Goal: Register for event/course

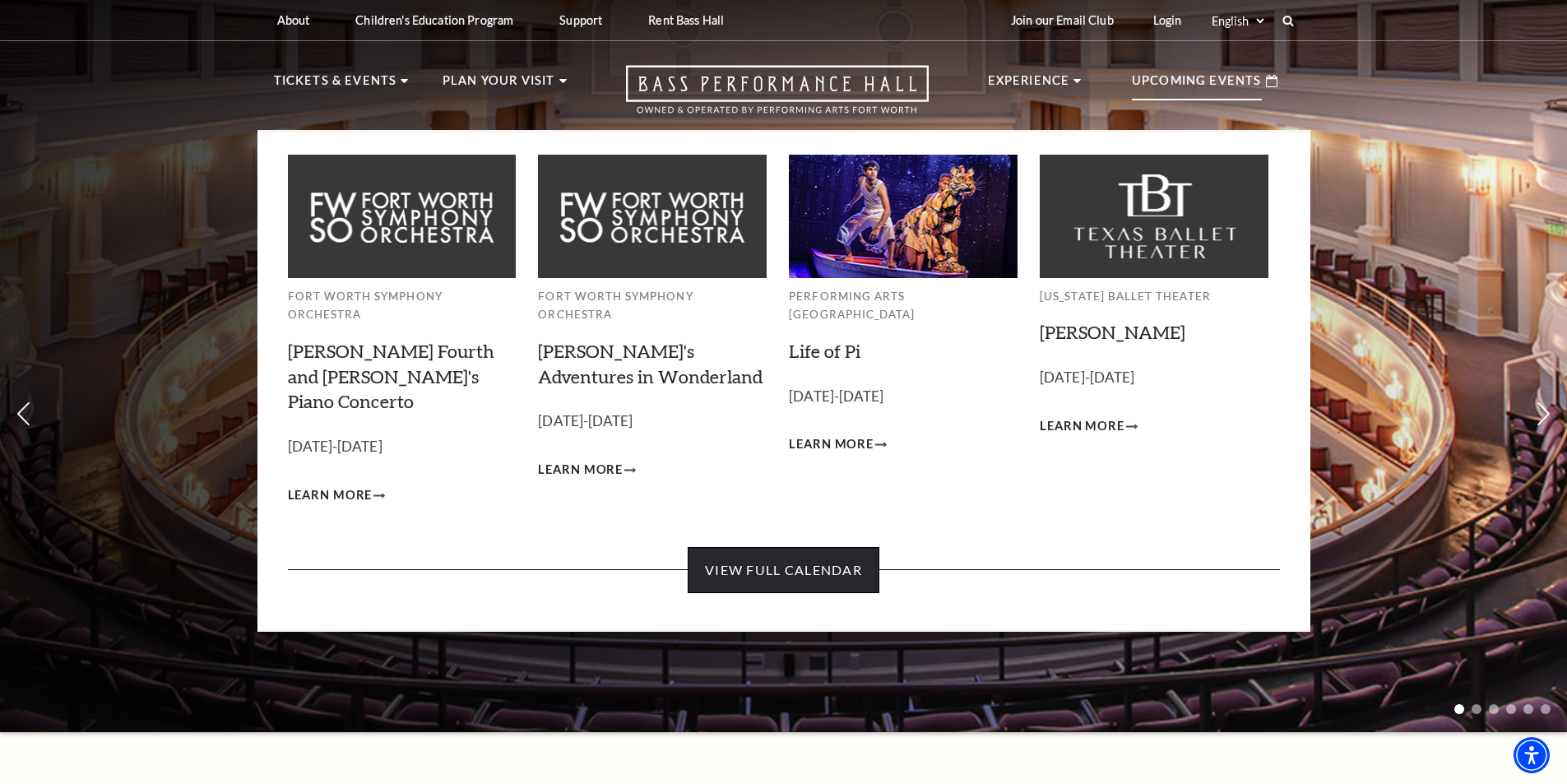
click at [815, 547] on link "View Full Calendar" at bounding box center [784, 570] width 192 height 46
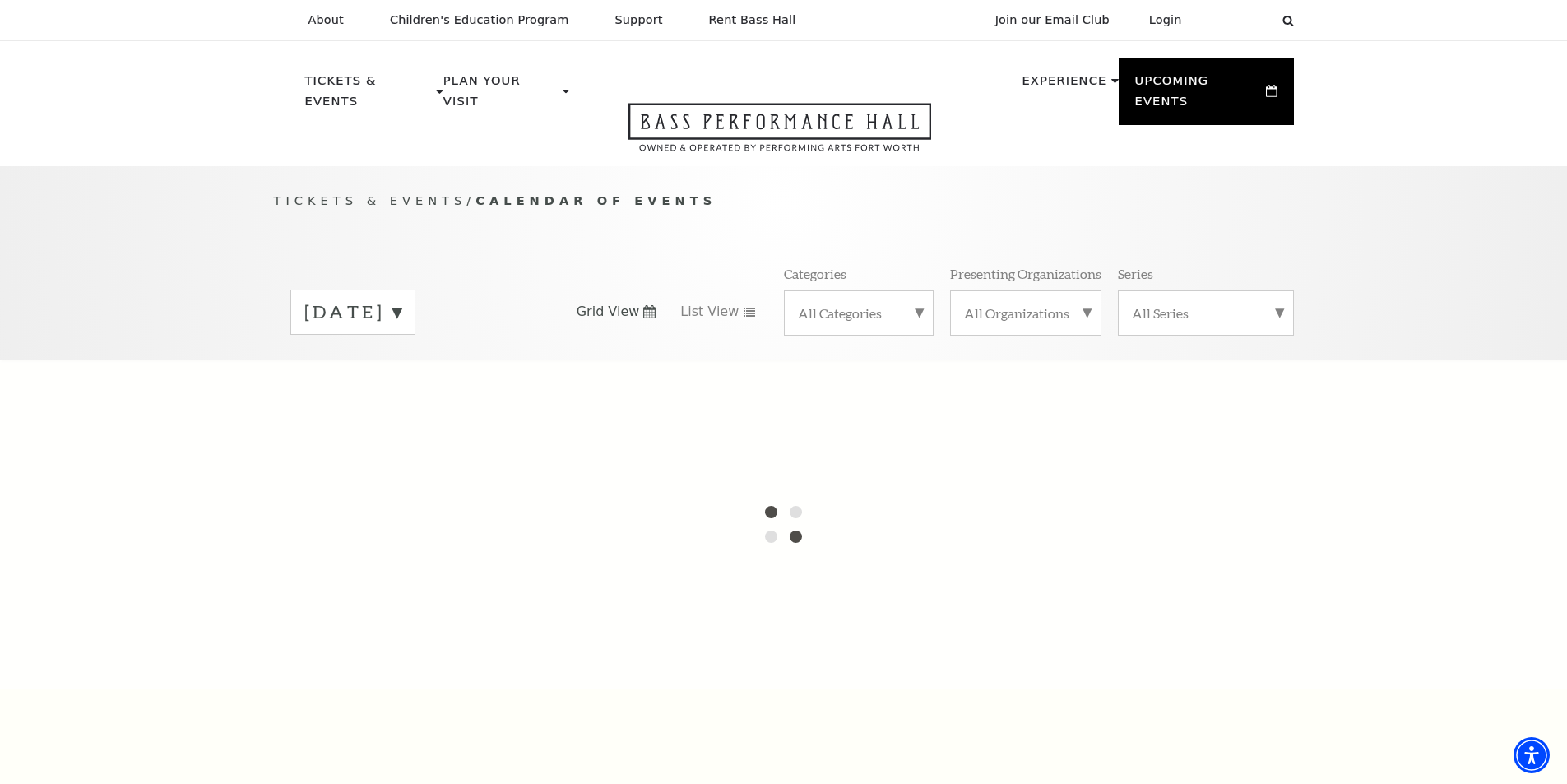
click at [921, 291] on div "All Categories" at bounding box center [859, 313] width 150 height 45
click at [829, 326] on label "Broadway" at bounding box center [858, 339] width 122 height 27
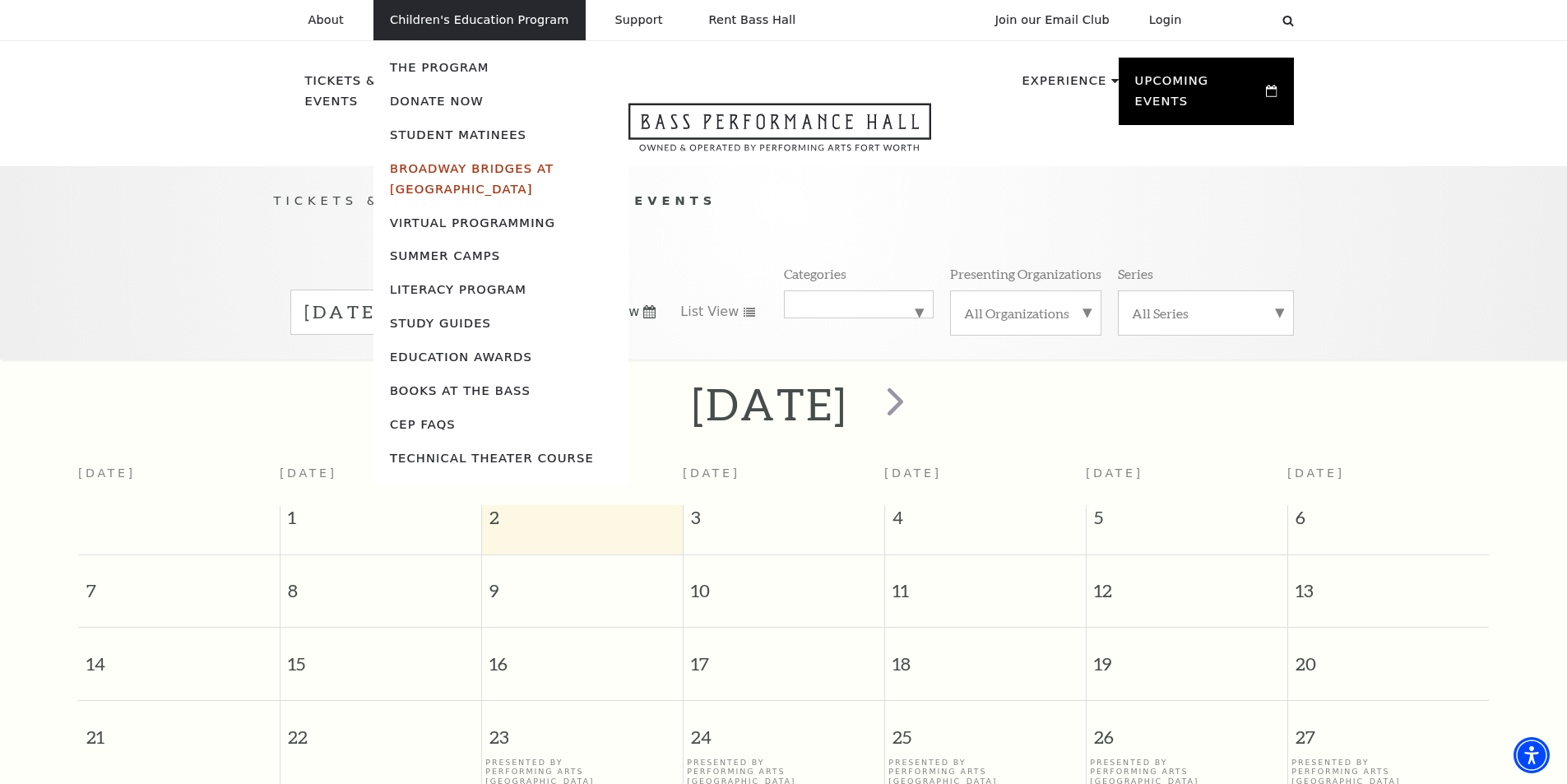
click at [458, 171] on link "Broadway Bridges at [GEOGRAPHIC_DATA]" at bounding box center [471, 178] width 163 height 34
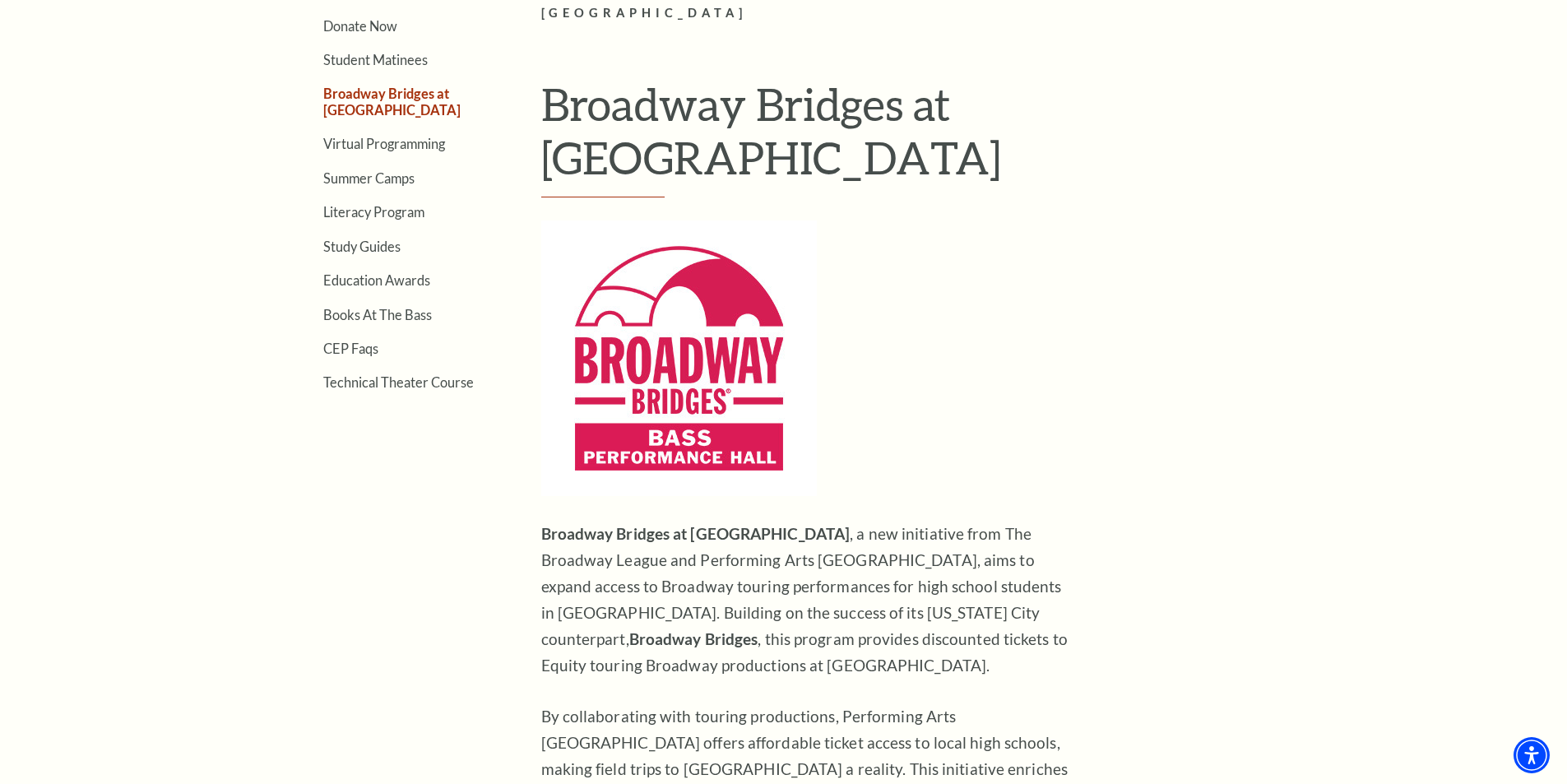
scroll to position [329, 0]
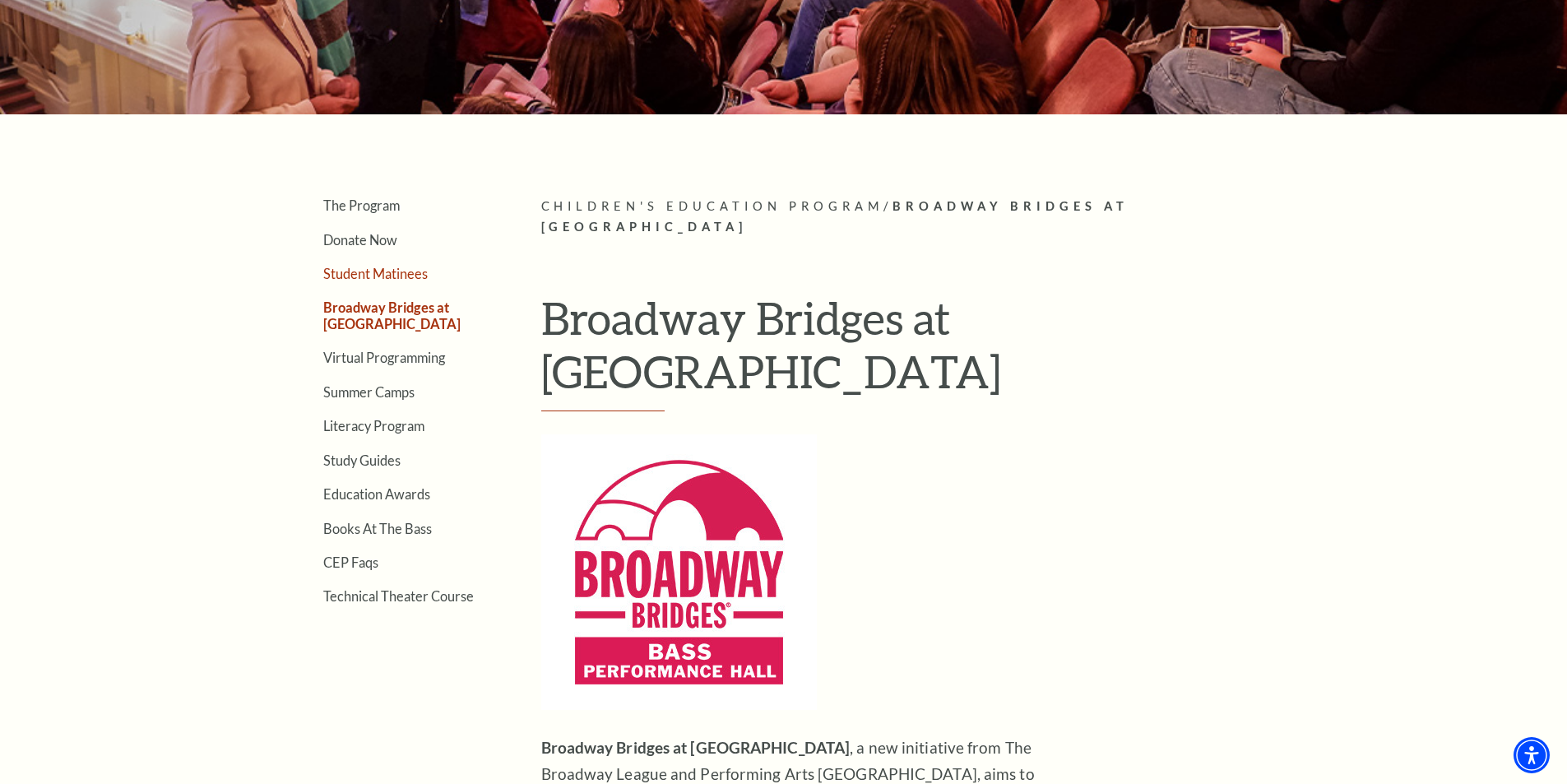
click at [392, 276] on link "Student Matinees" at bounding box center [375, 273] width 105 height 16
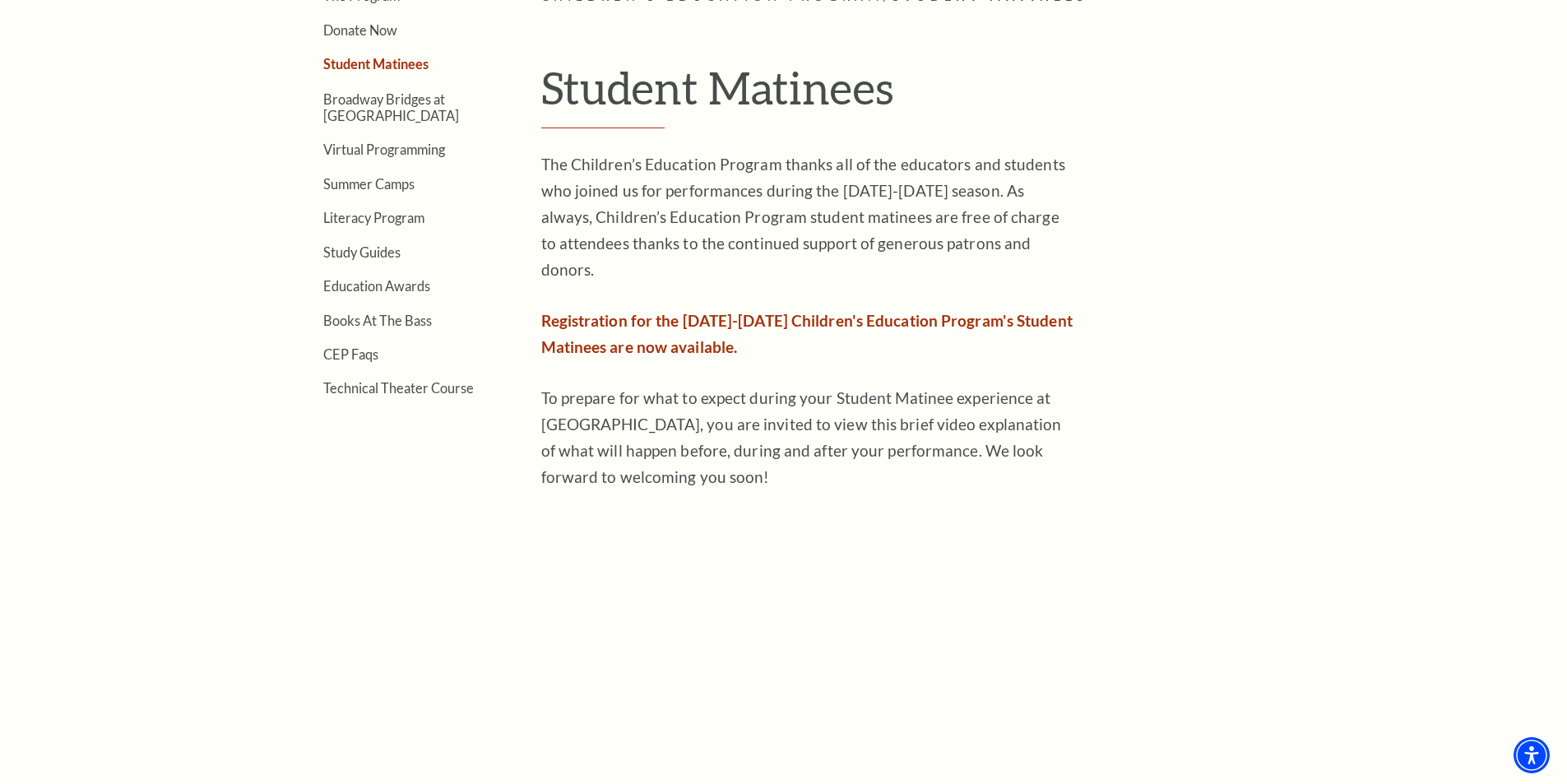
scroll to position [575, 0]
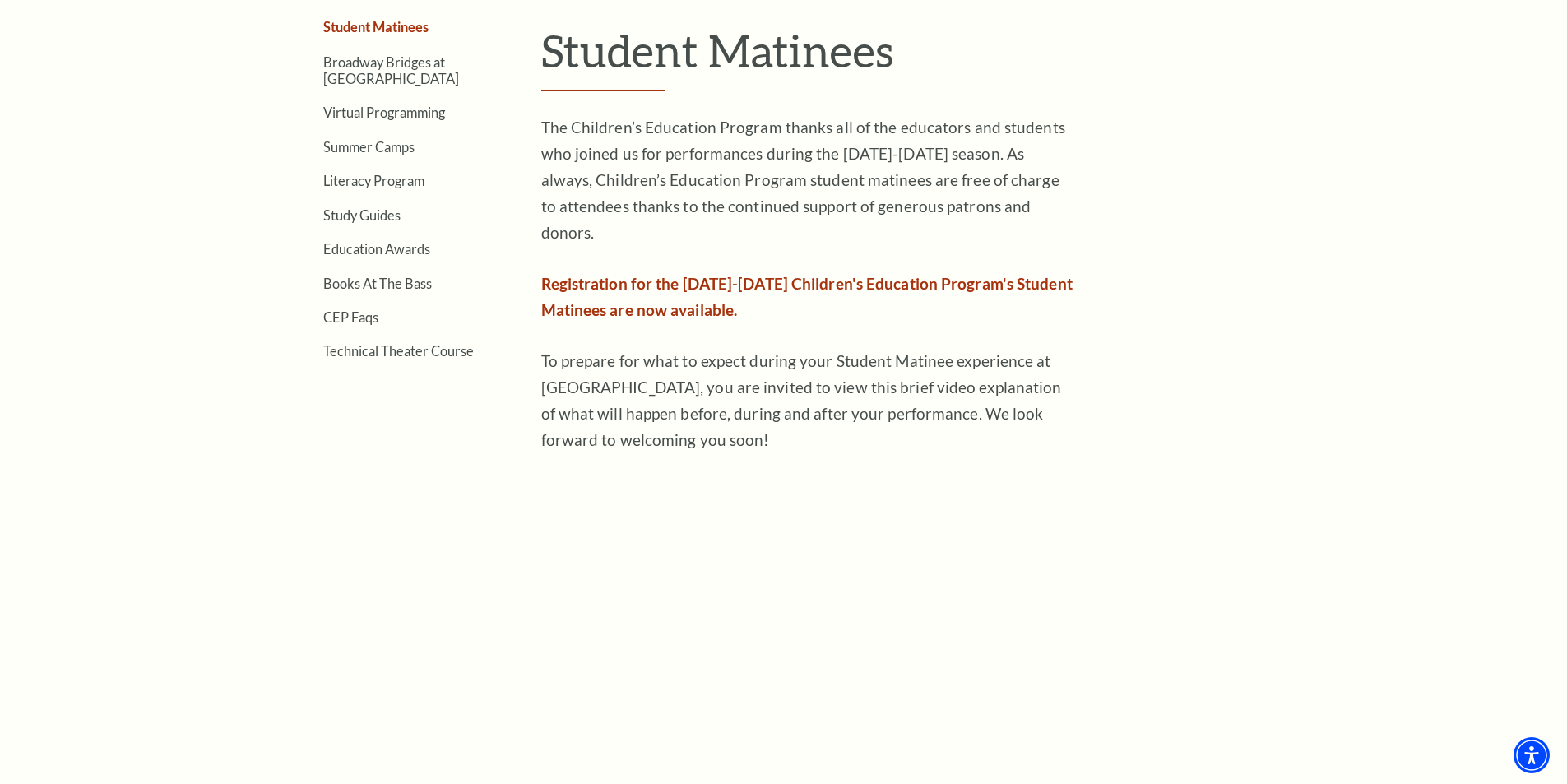
click at [696, 280] on span "Registration for the 2025-2026 Children's Education Program's Student Matinees …" at bounding box center [807, 297] width 531 height 45
click at [1269, 484] on article "Children's Education Program / Student Matinees Student Matinees The Children’s…" at bounding box center [918, 386] width 752 height 874
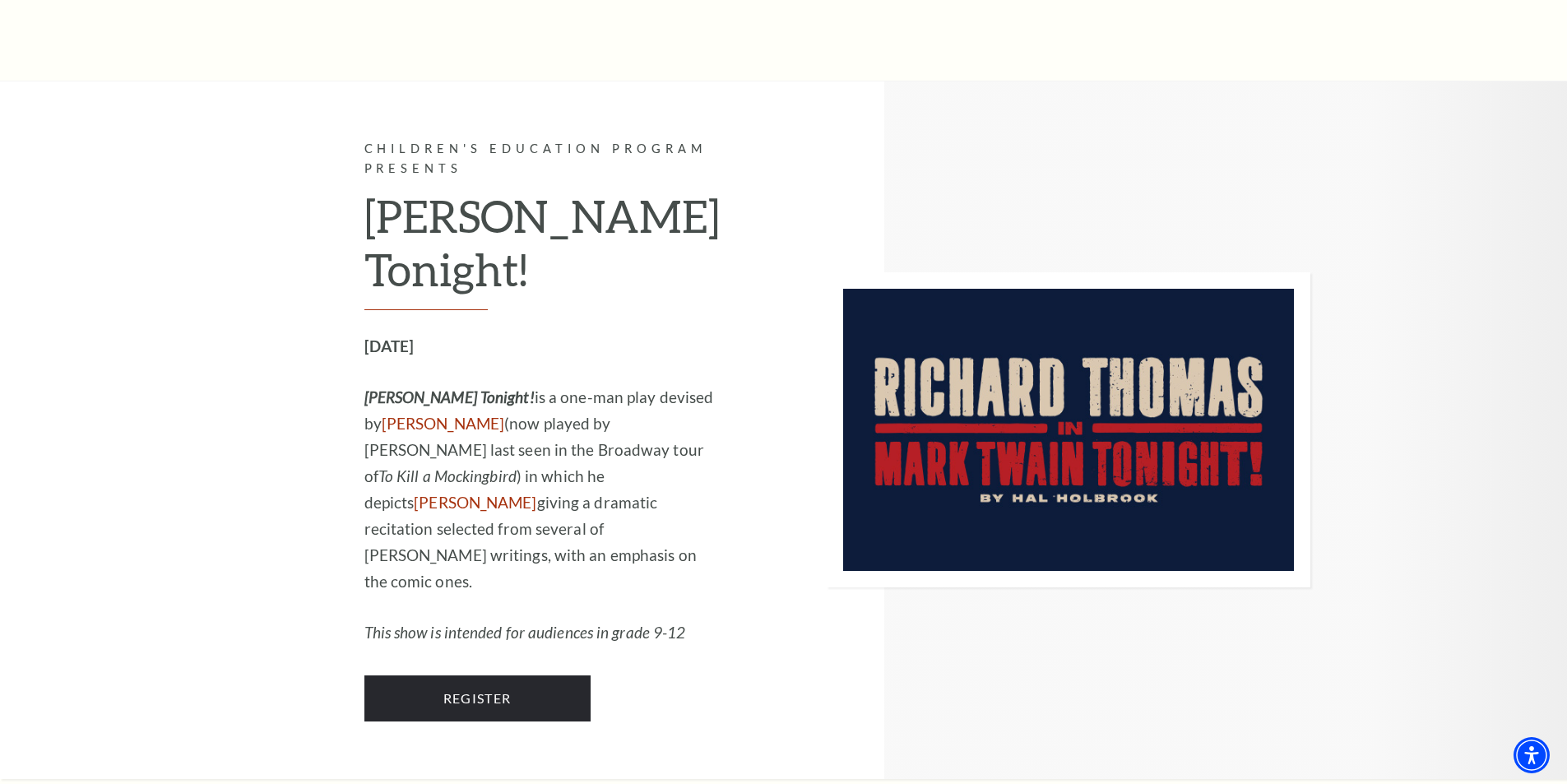
scroll to position [1480, 0]
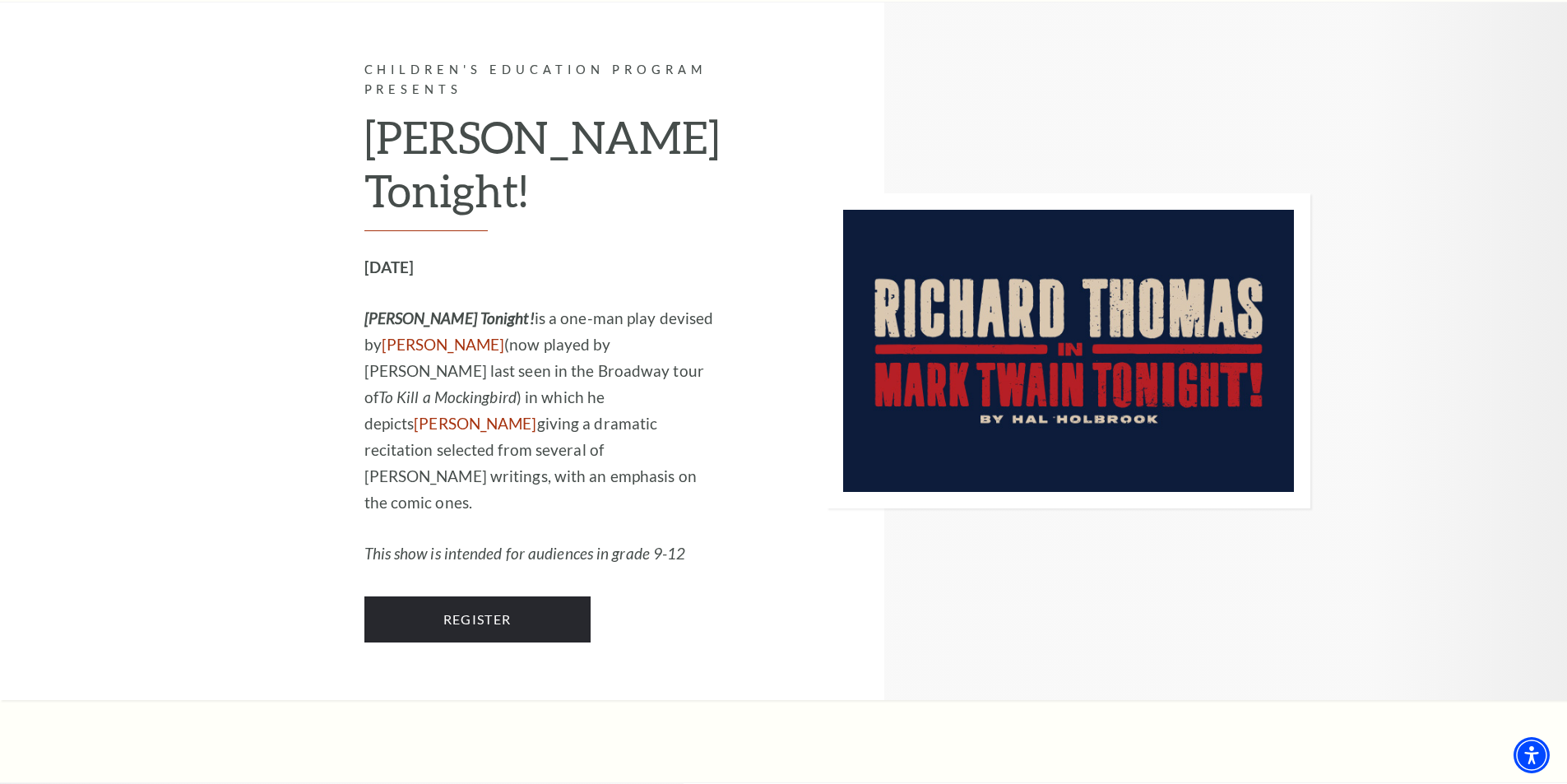
click at [292, 457] on div "Children's Education Program Presents Mark Twain Tonight! January 27, 2026 Mark…" at bounding box center [489, 351] width 463 height 698
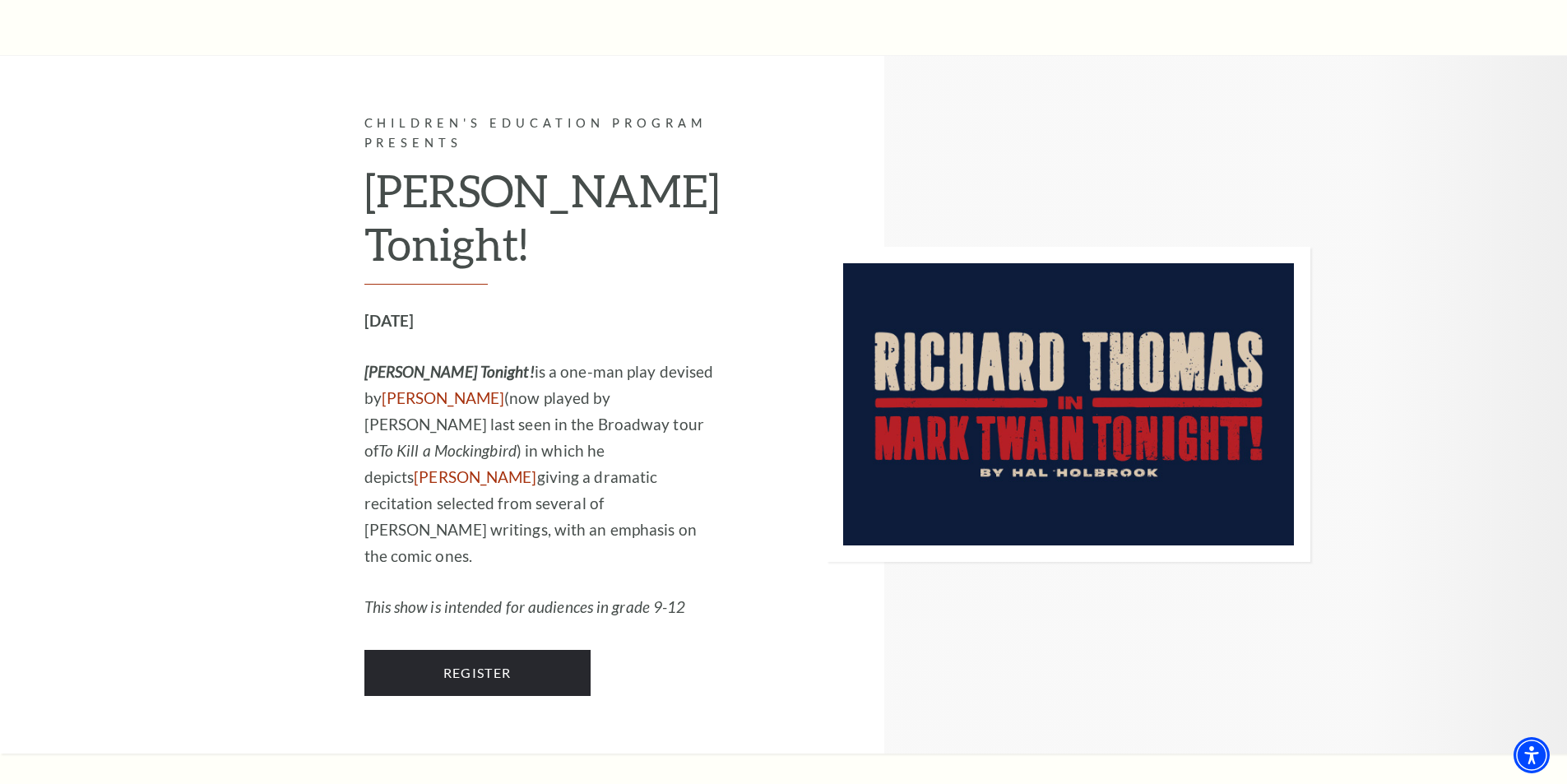
scroll to position [1398, 0]
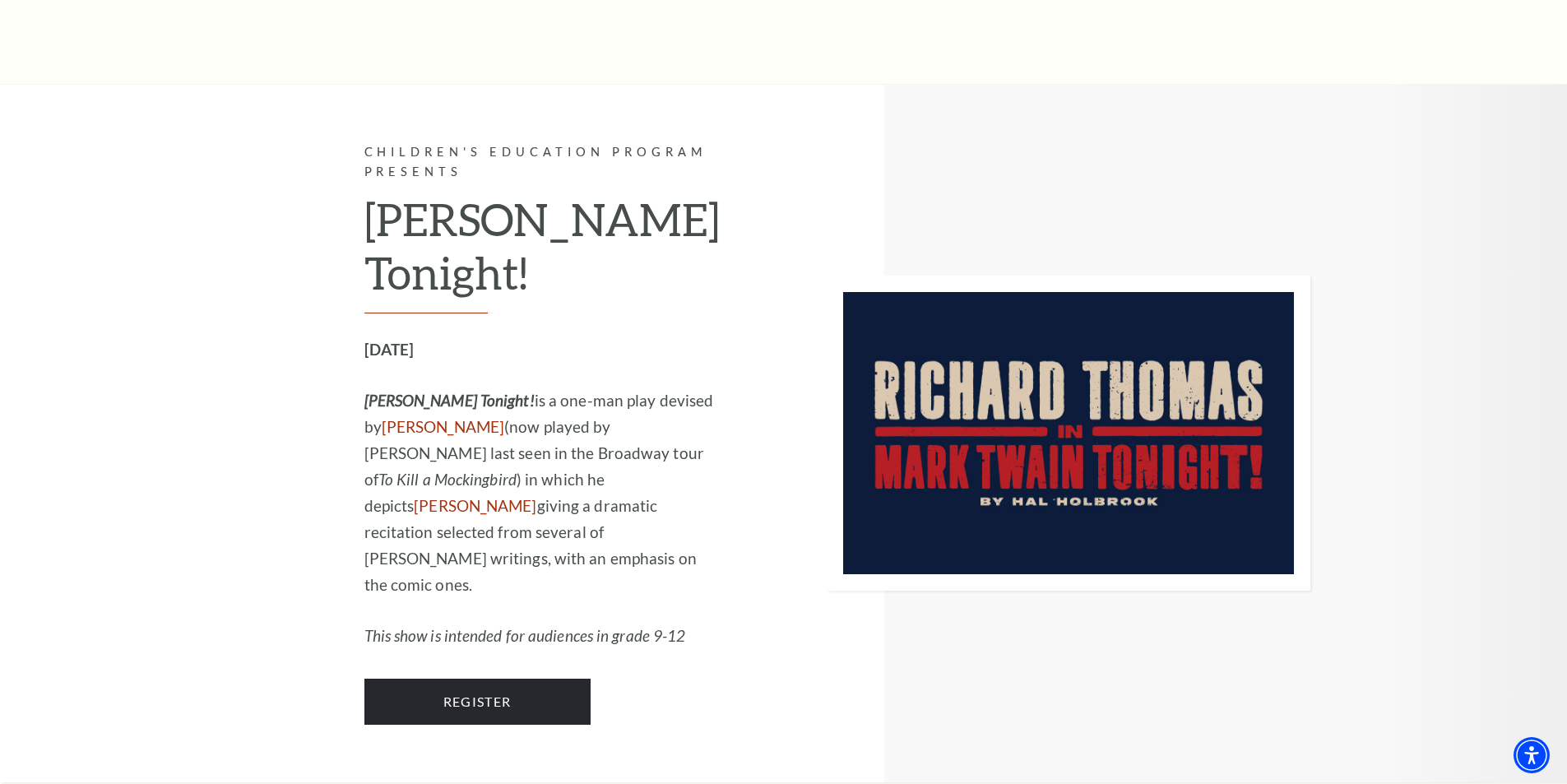
click at [767, 664] on div at bounding box center [1015, 433] width 591 height 698
click at [504, 678] on link "Register" at bounding box center [478, 701] width 226 height 46
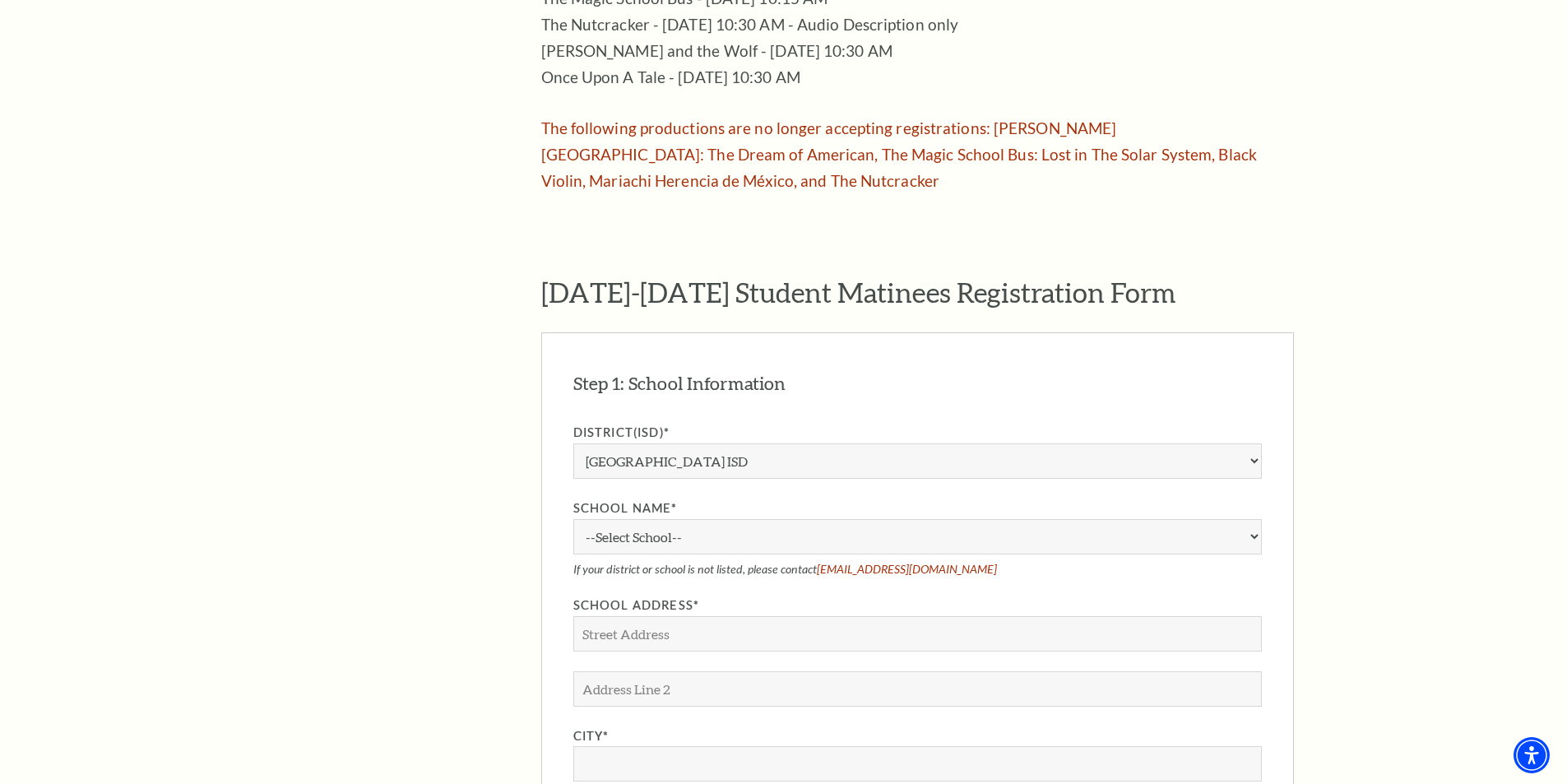
scroll to position [1234, 0]
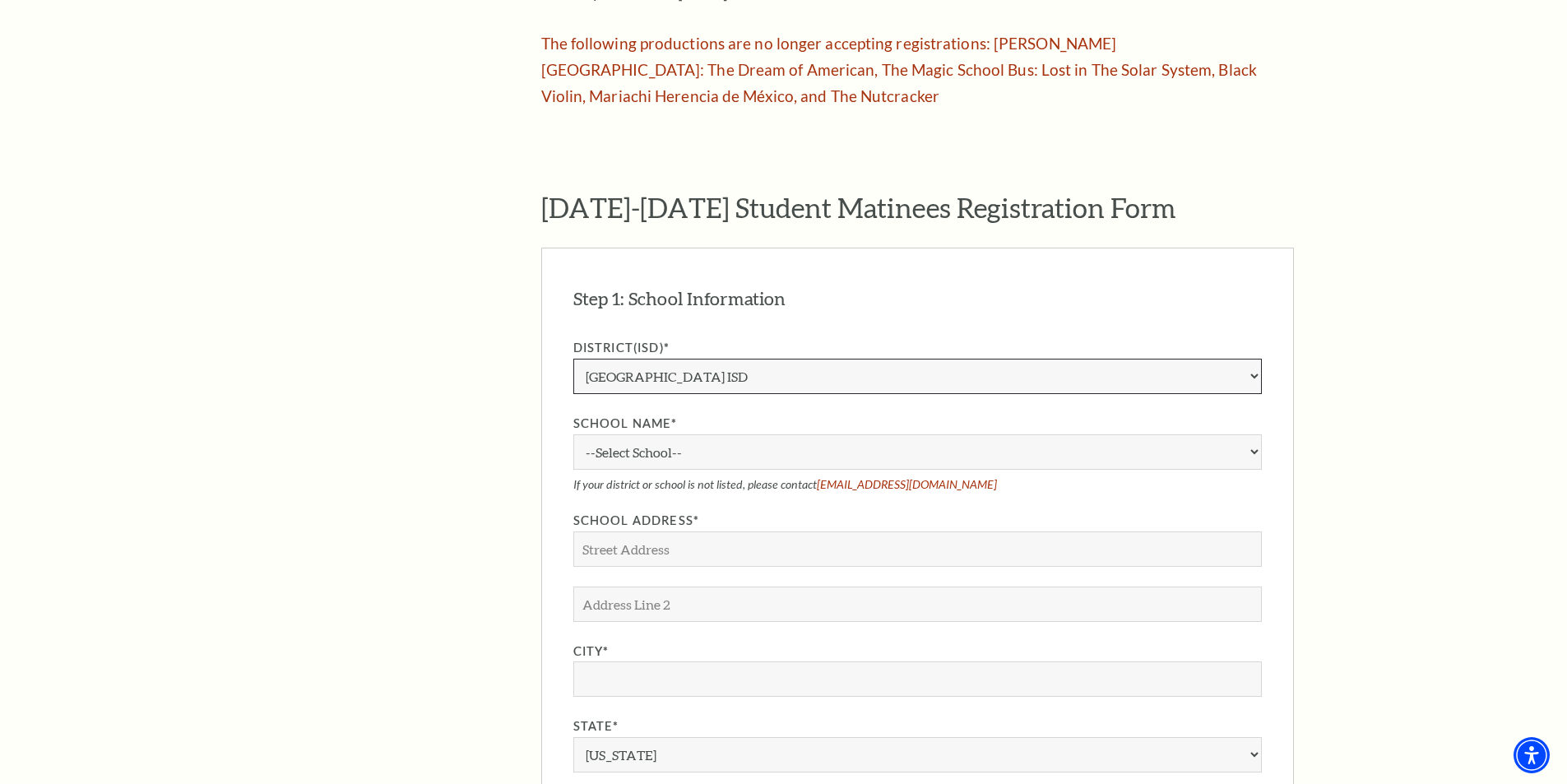
click at [798, 358] on select "Aledo ISD Alvarado ISD Alvord ISD Arlington ISD Azle ISD Bellevue ISD Birdville…" at bounding box center [918, 376] width 689 height 35
select select "Grapevine-Colleyville ISD"
click at [573, 358] on select "Aledo ISD Alvarado ISD Alvord ISD Arlington ISD Azle ISD Bellevue ISD Birdville…" at bounding box center [918, 376] width 689 height 35
click at [647, 434] on select "--Select School-- Bear Creek Elementary School Bransford Elementary School Cann…" at bounding box center [918, 451] width 689 height 35
click at [478, 429] on aside "The Program Donate Now Student Matinees Broadway Bridges at Bass Performance Ha…" at bounding box center [383, 410] width 218 height 2237
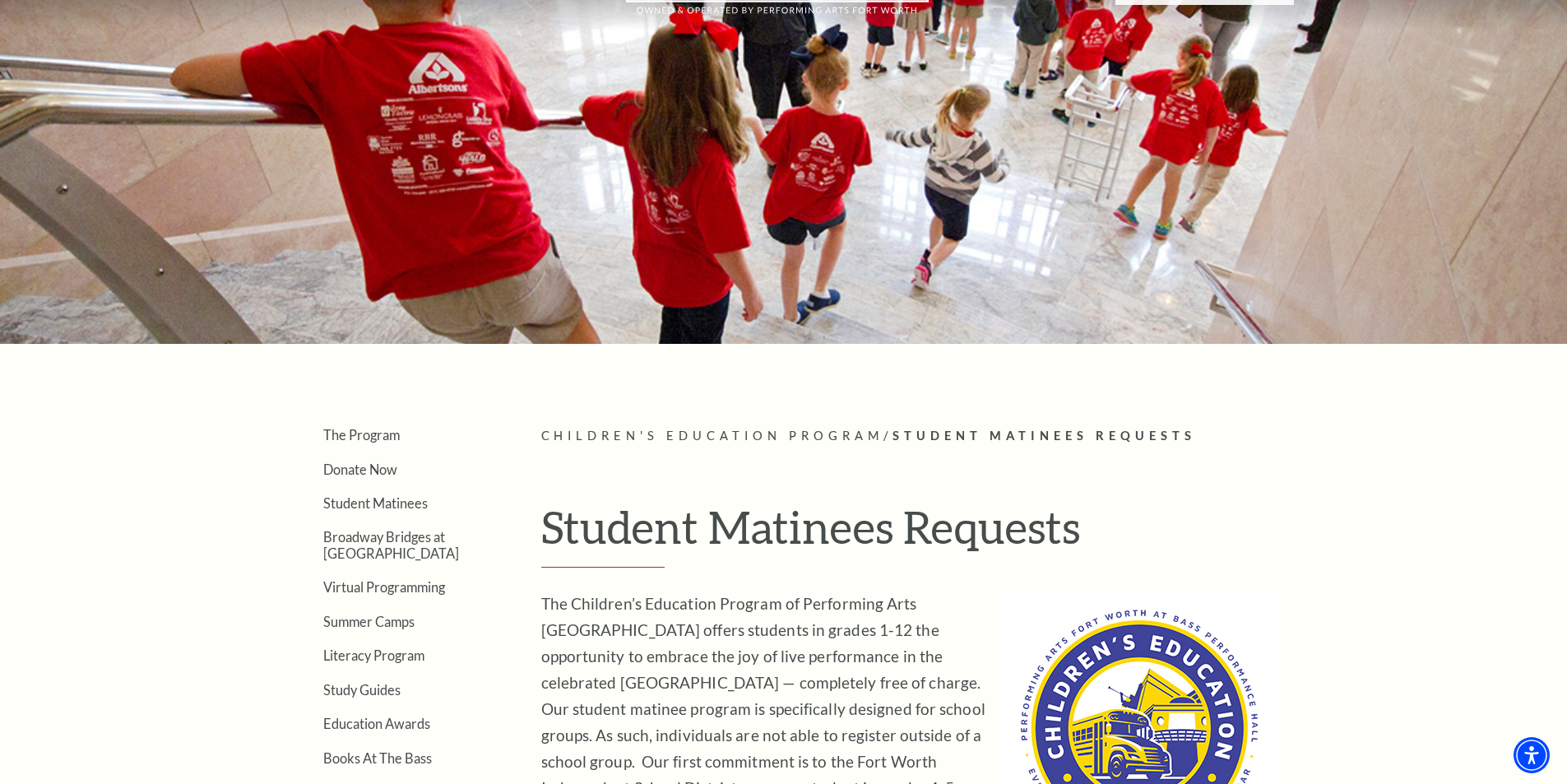
scroll to position [0, 0]
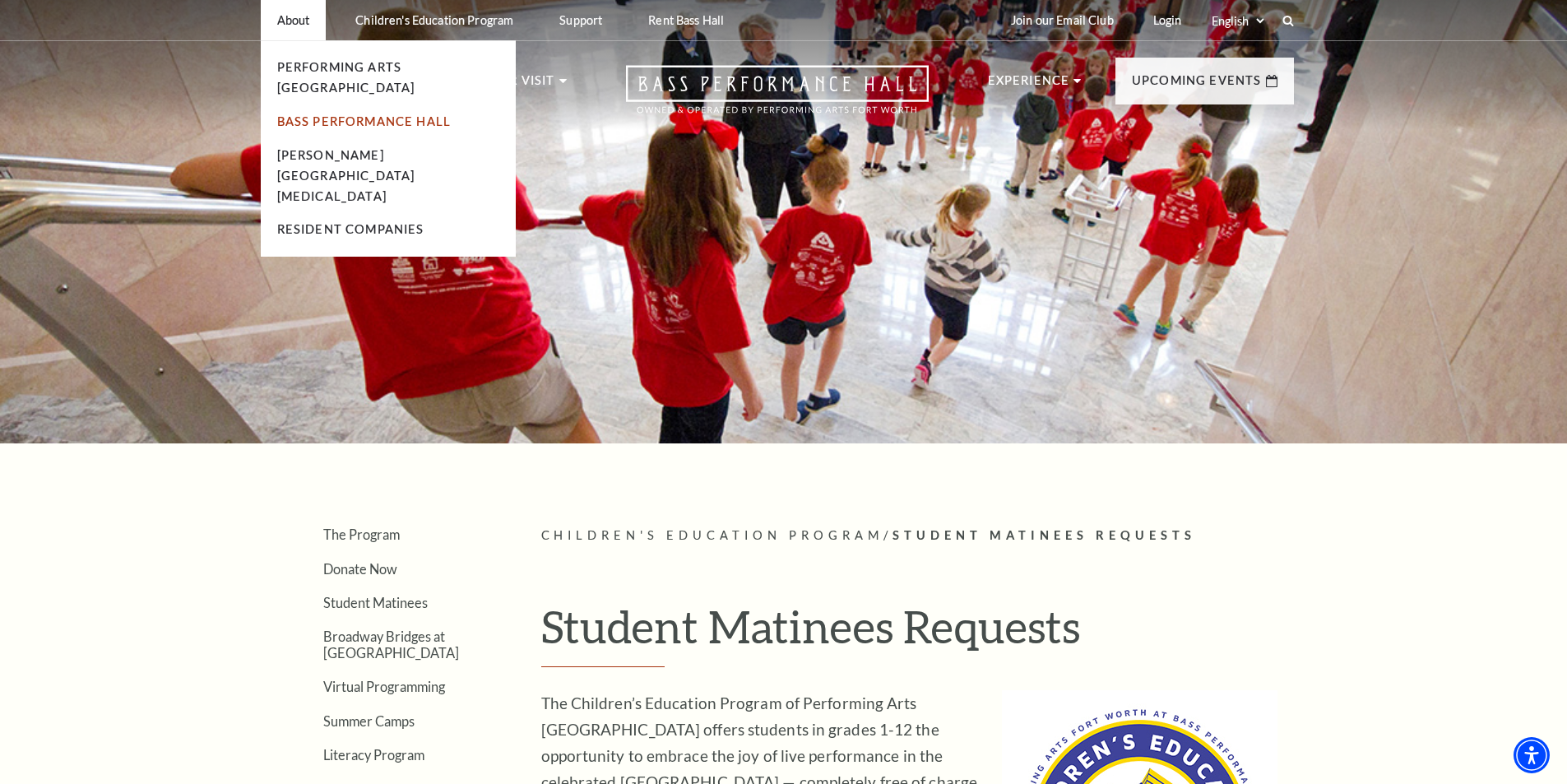
click at [322, 114] on link "Bass Performance Hall" at bounding box center [365, 121] width 174 height 14
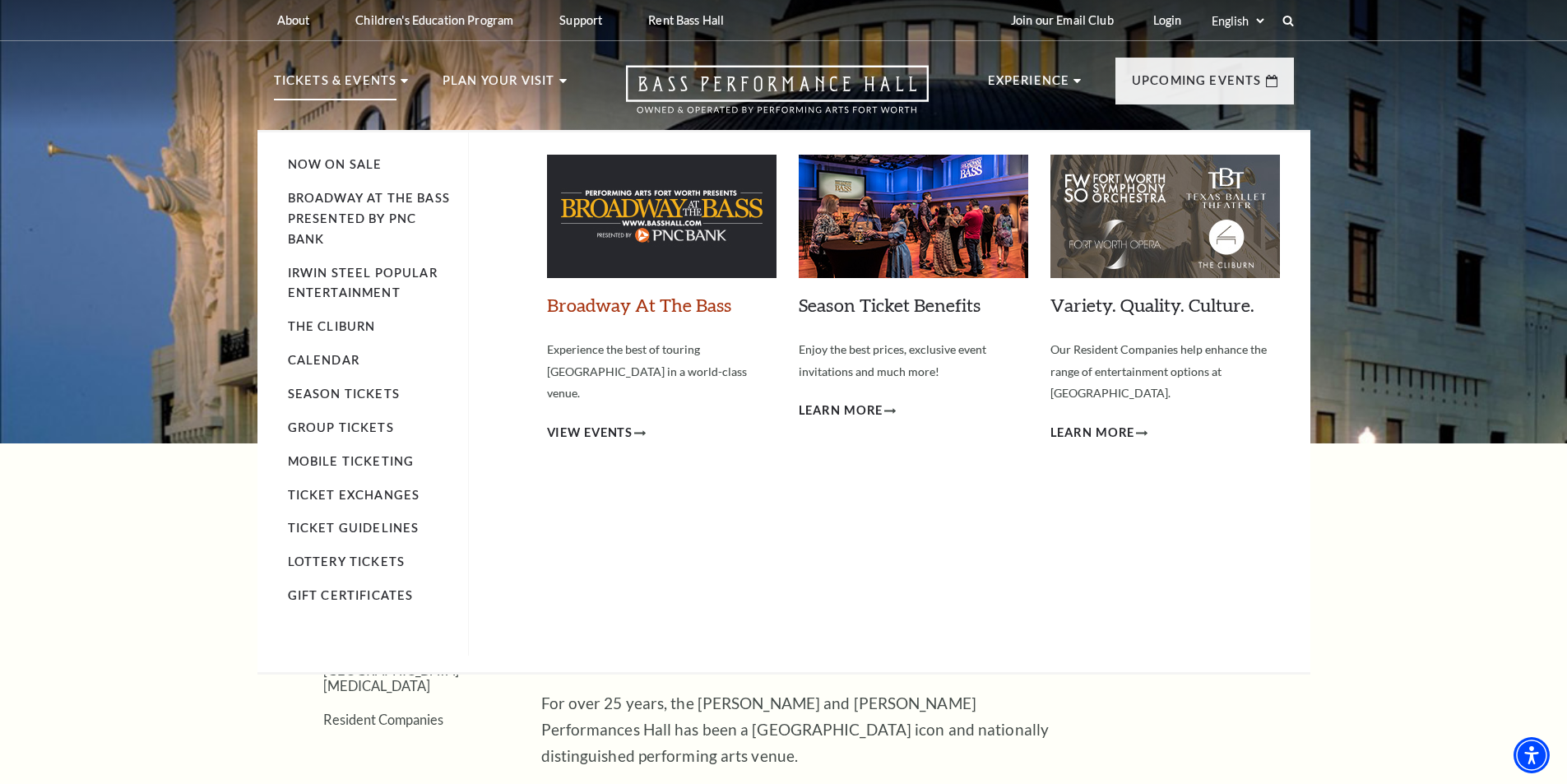
click at [643, 312] on link "Broadway At The Bass" at bounding box center [639, 304] width 184 height 23
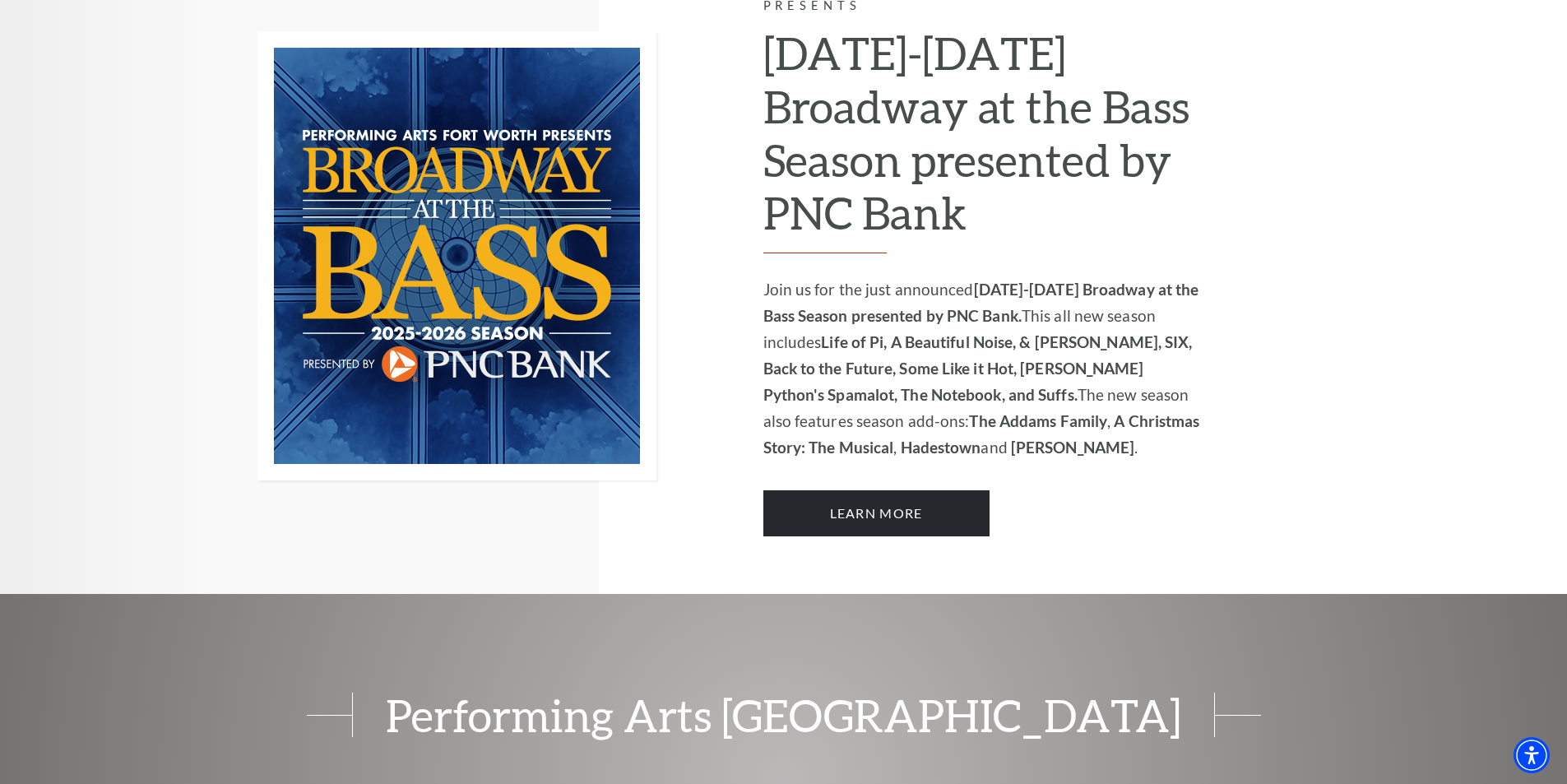
scroll to position [1151, 0]
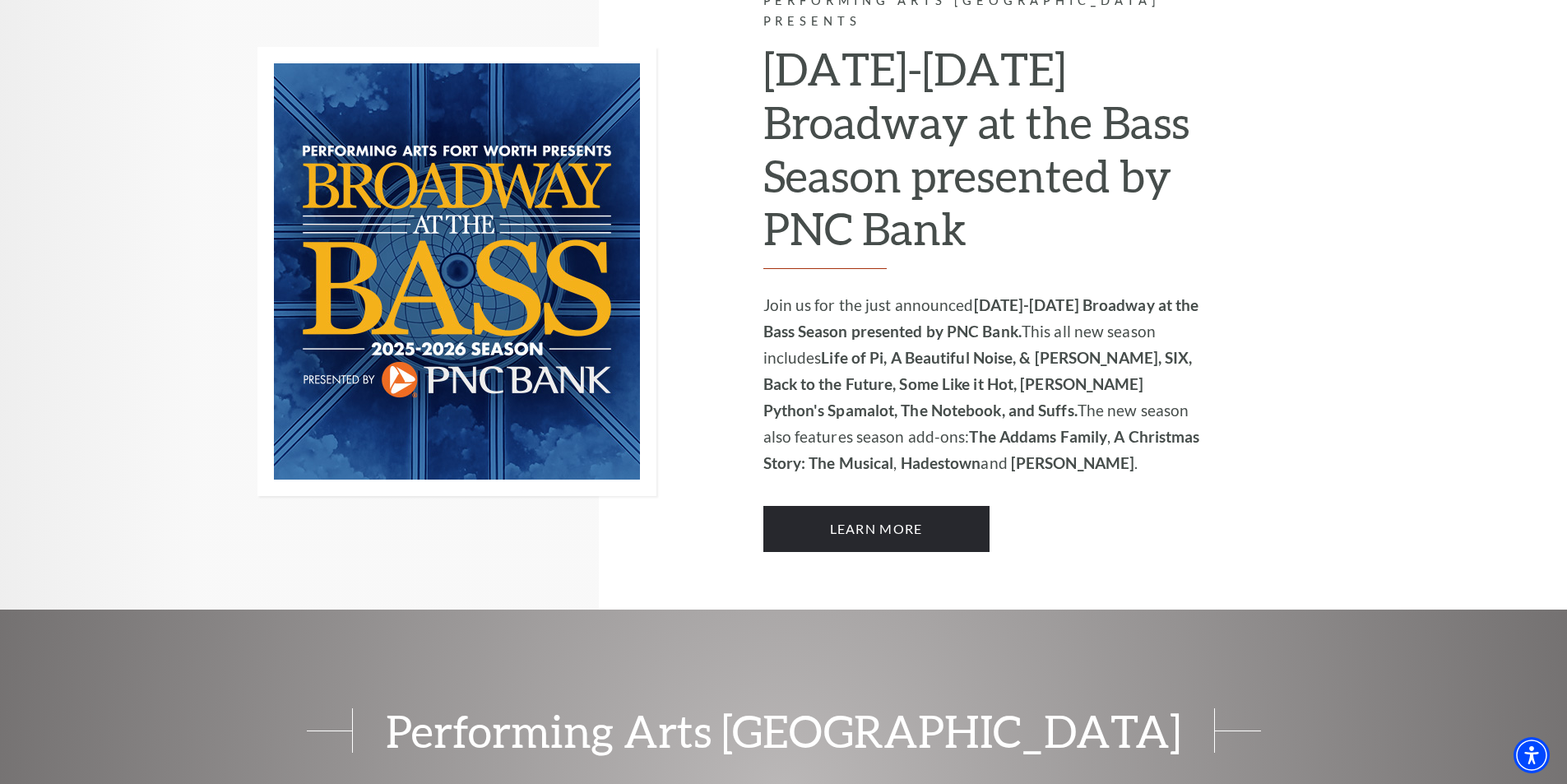
click at [1139, 493] on div "Performing Arts Fort Worth Presents 2025-2026 Broadway at the Bass Season prese…" at bounding box center [983, 271] width 440 height 561
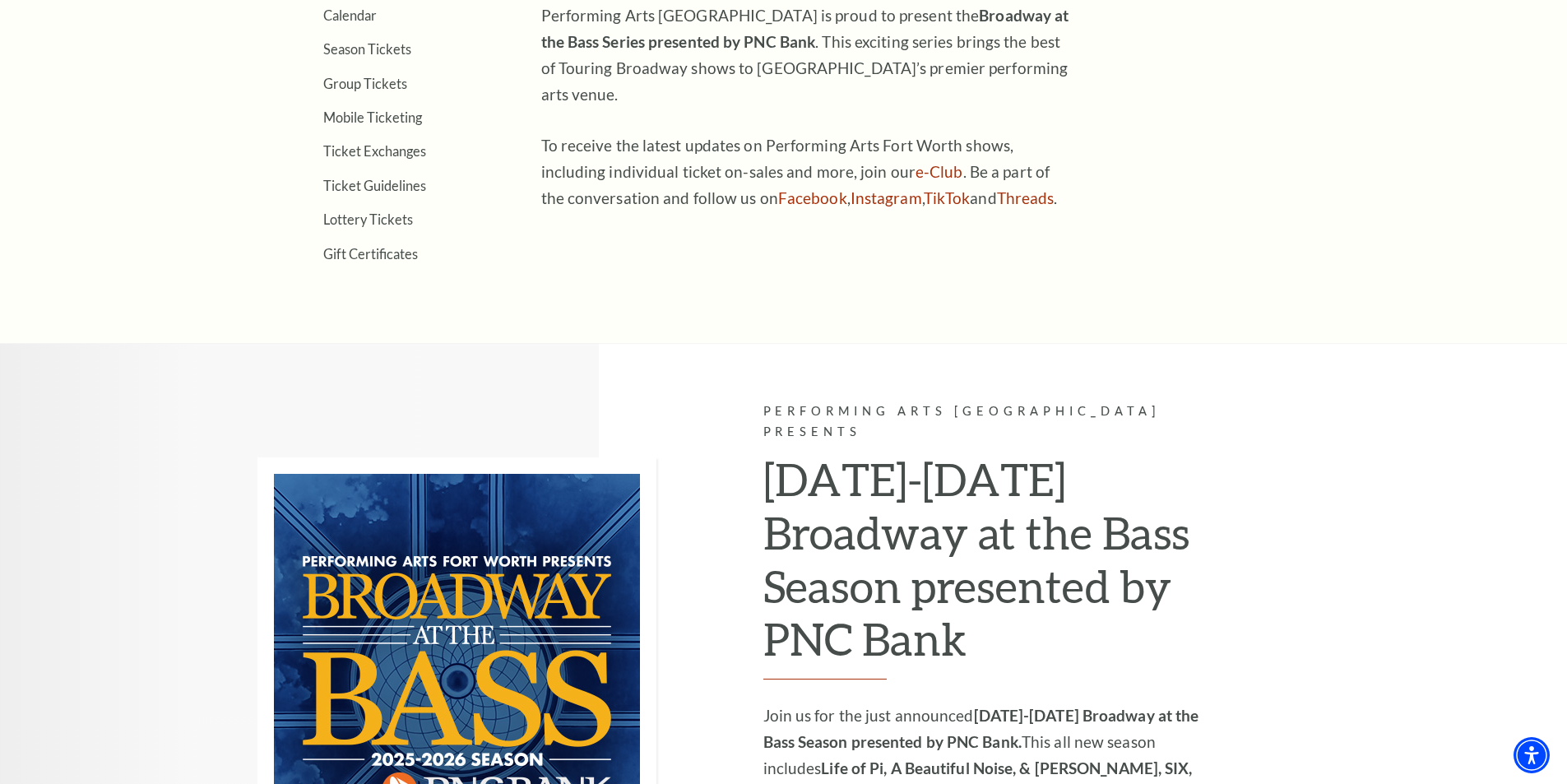
scroll to position [740, 0]
click at [369, 80] on link "Group Tickets" at bounding box center [365, 84] width 84 height 16
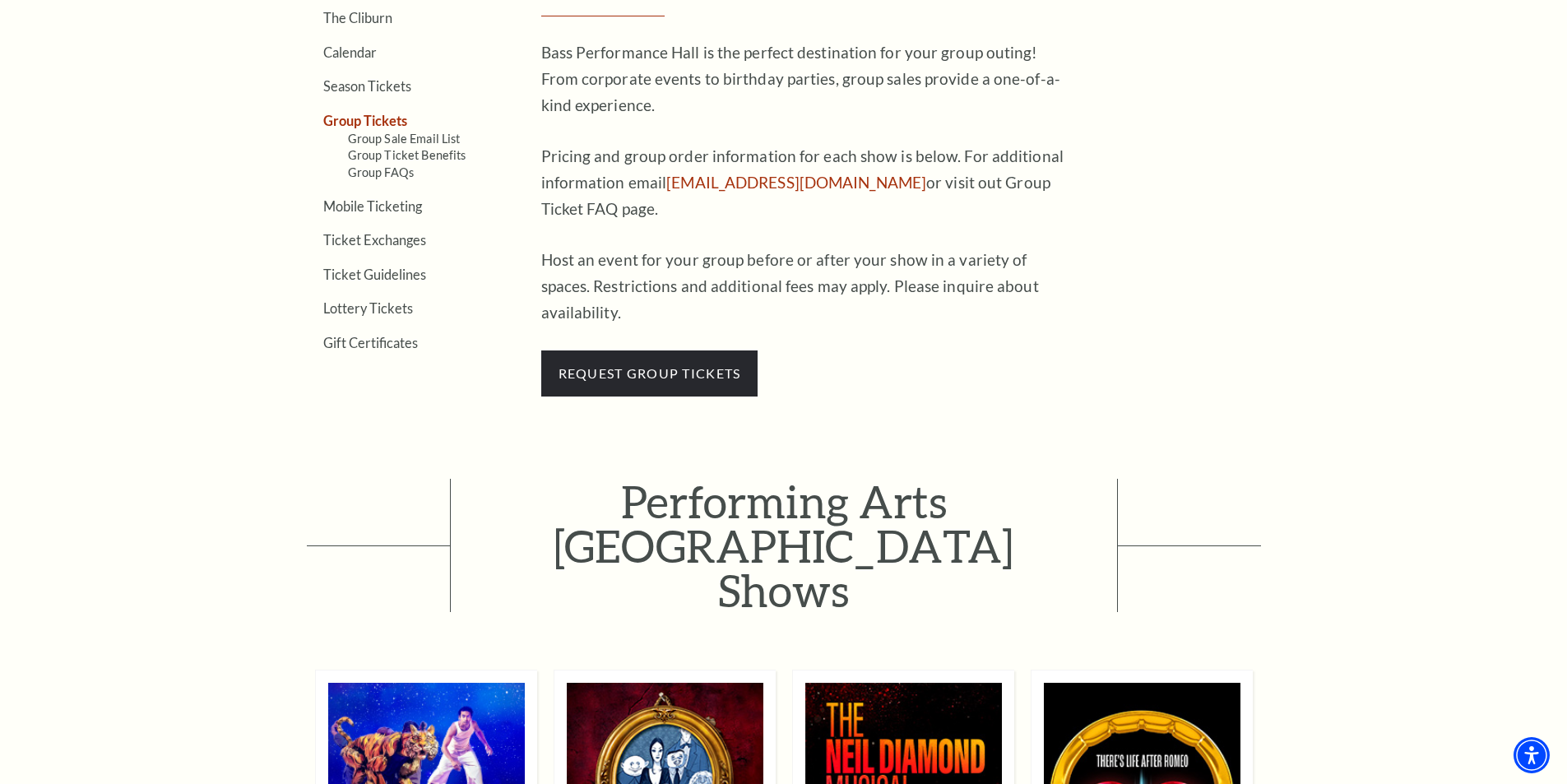
scroll to position [658, 0]
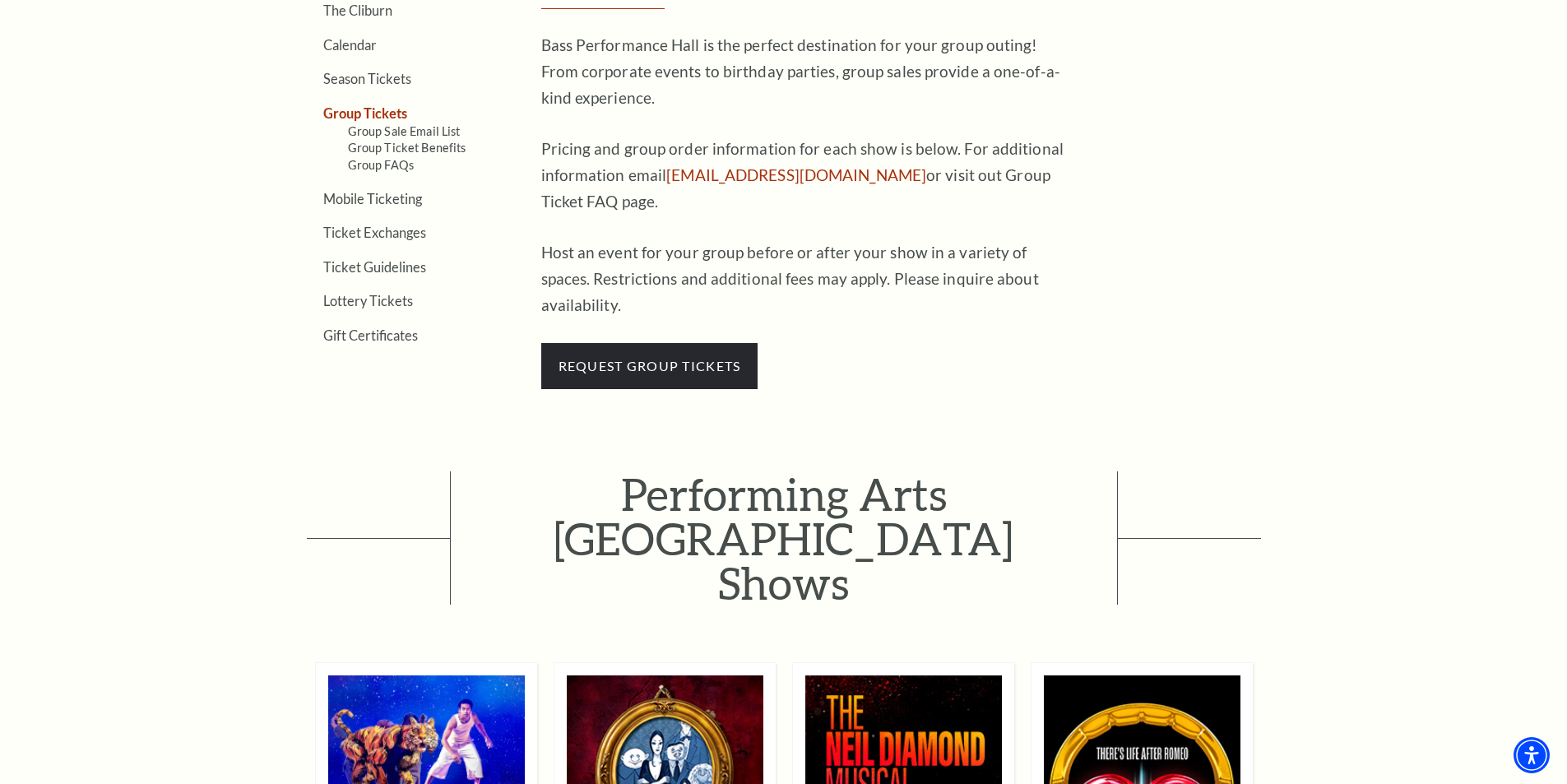
click at [1029, 173] on span "Pricing and group order information for each show is below. For additional info…" at bounding box center [802, 174] width 522 height 71
click at [386, 168] on link "Group FAQs" at bounding box center [380, 164] width 66 height 14
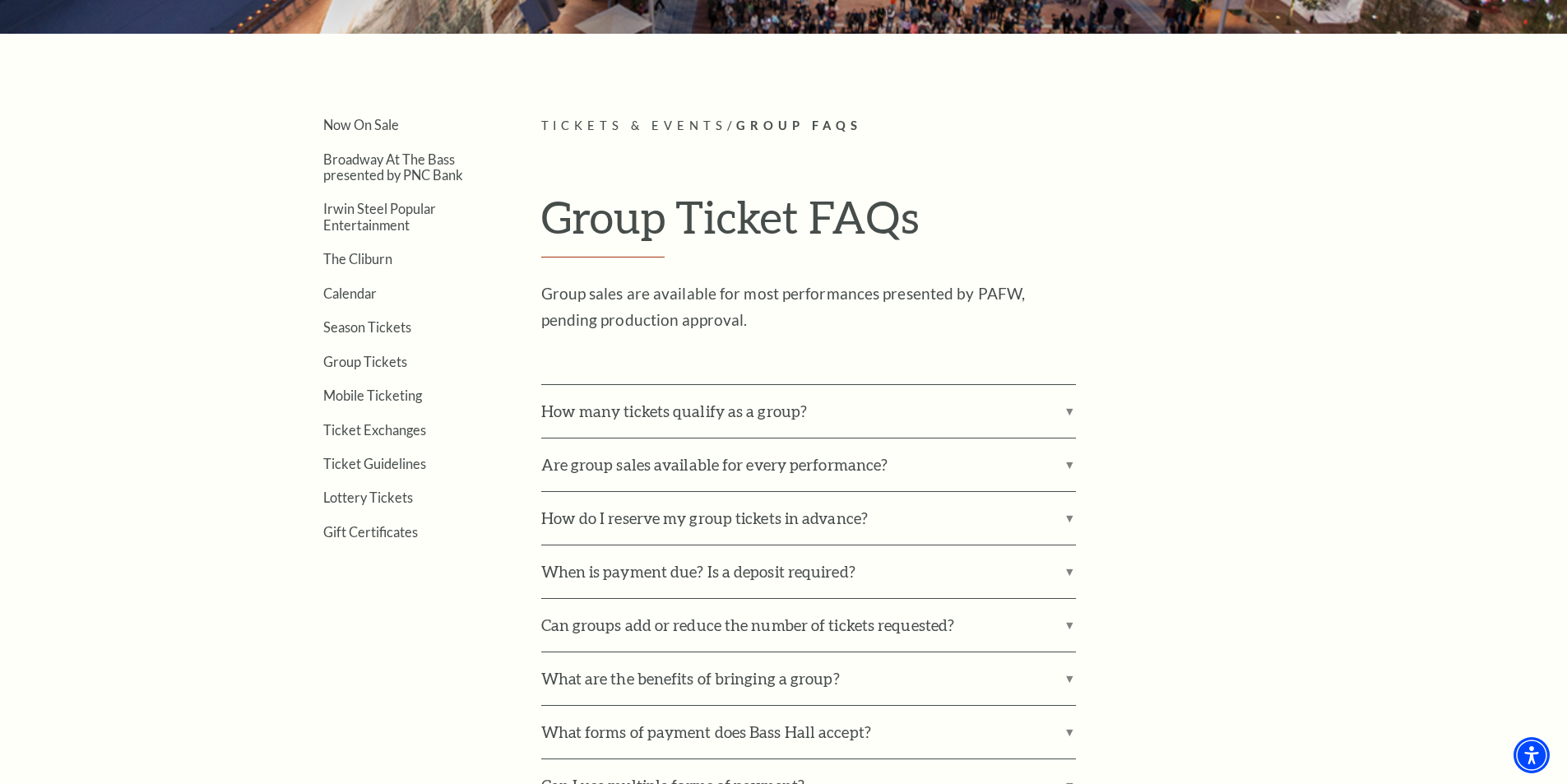
scroll to position [411, 0]
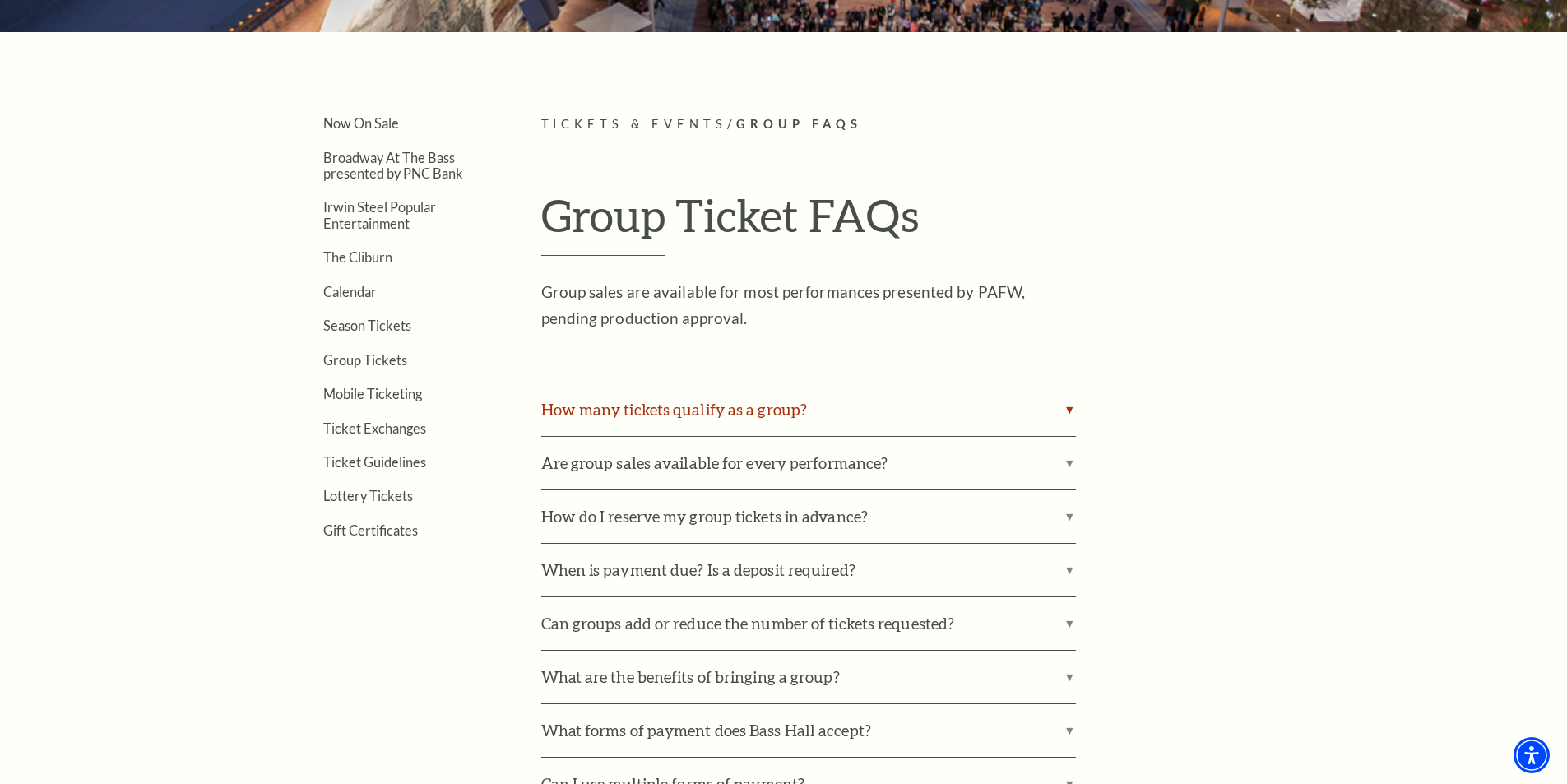
click at [1066, 408] on label "How many tickets qualify as a group?" at bounding box center [809, 409] width 535 height 53
click at [0, 0] on input "How many tickets qualify as a group?" at bounding box center [0, 0] width 0 height 0
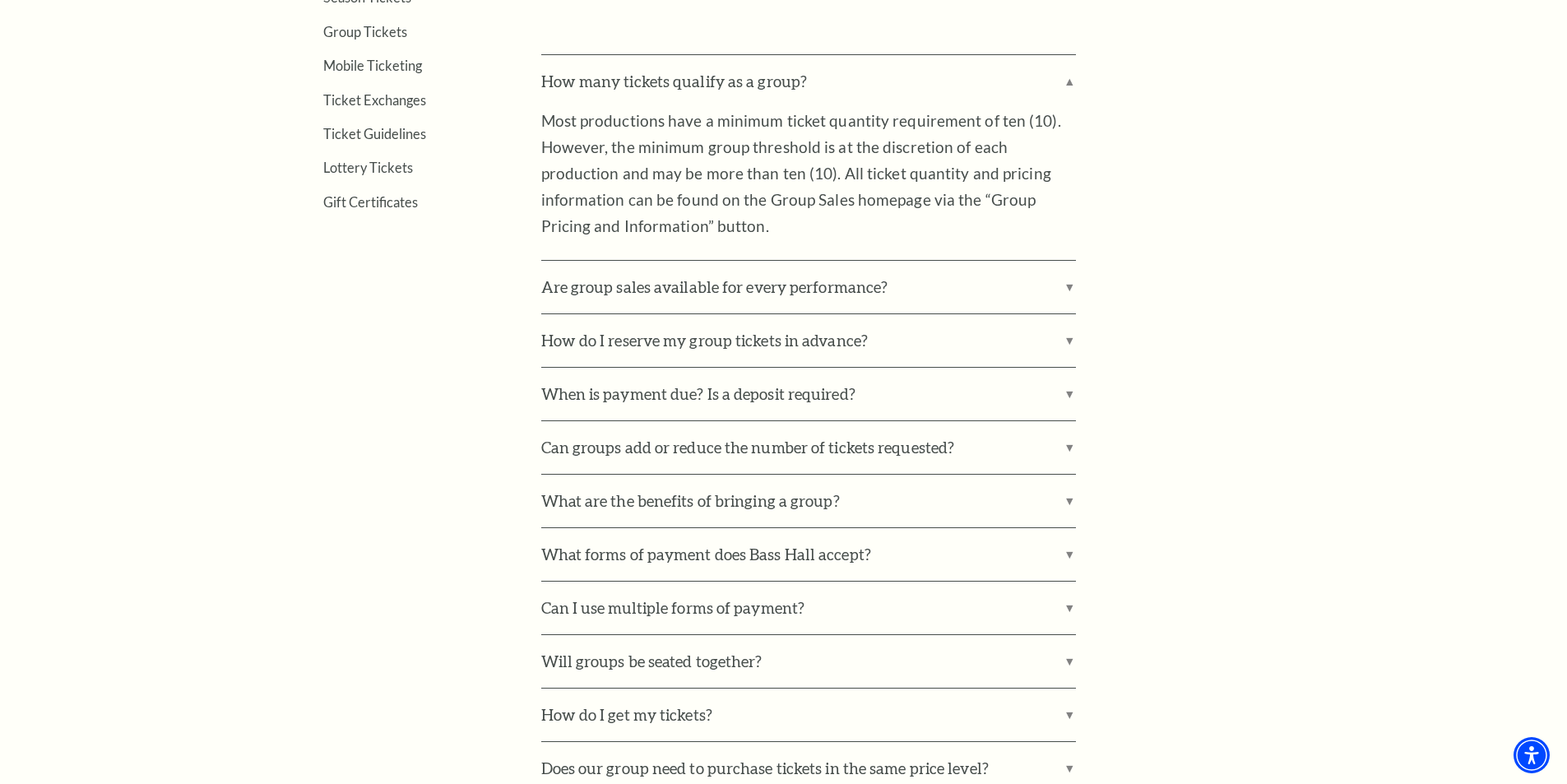
scroll to position [740, 0]
click at [1068, 286] on label "Are group sales available for every performance?" at bounding box center [809, 286] width 535 height 53
click at [0, 0] on input "Are group sales available for every performance?" at bounding box center [0, 0] width 0 height 0
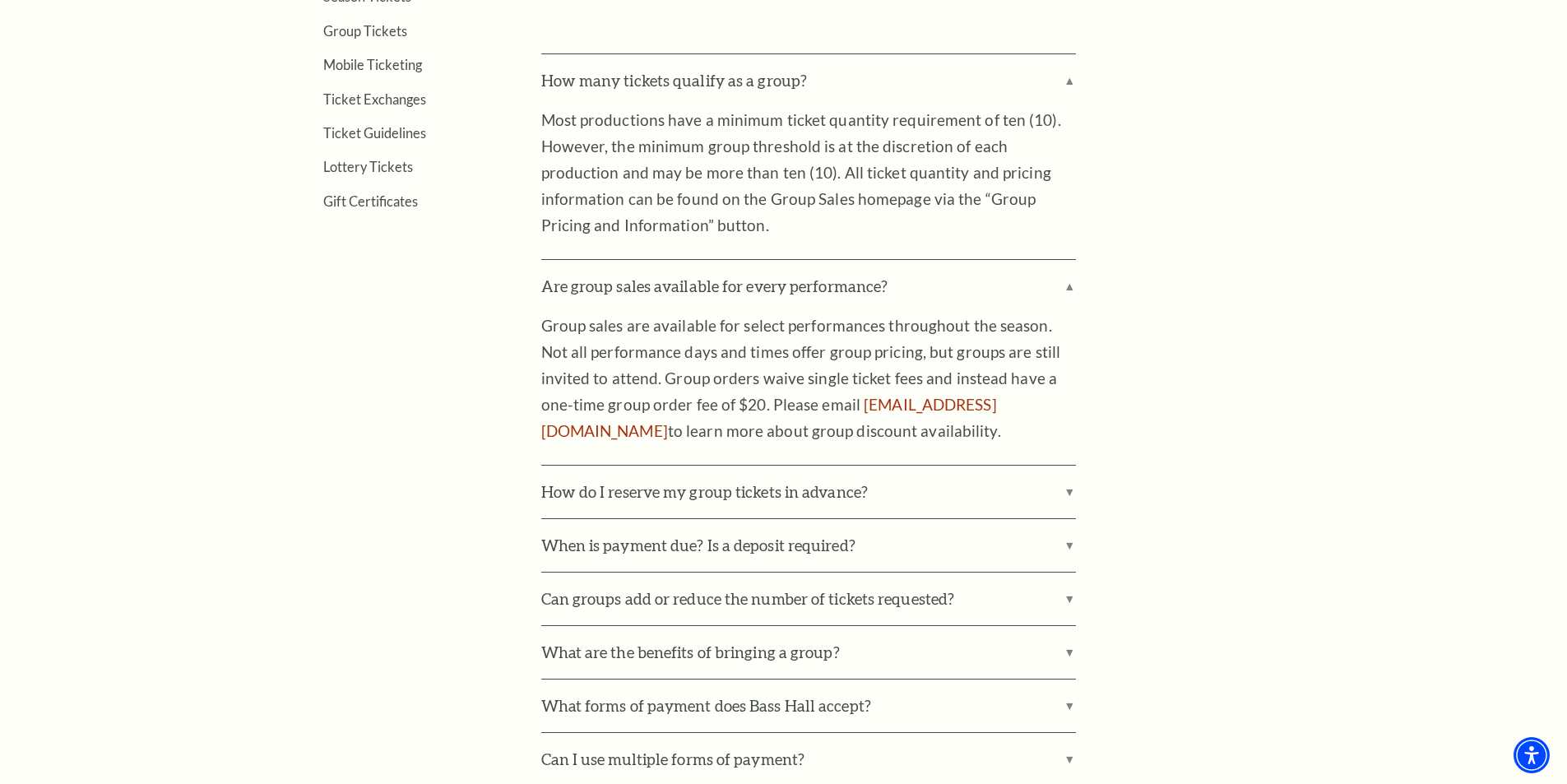
click at [1204, 428] on div "How many tickets qualify as a group? Most productions have a minimum ticket qua…" at bounding box center [918, 606] width 752 height 1106
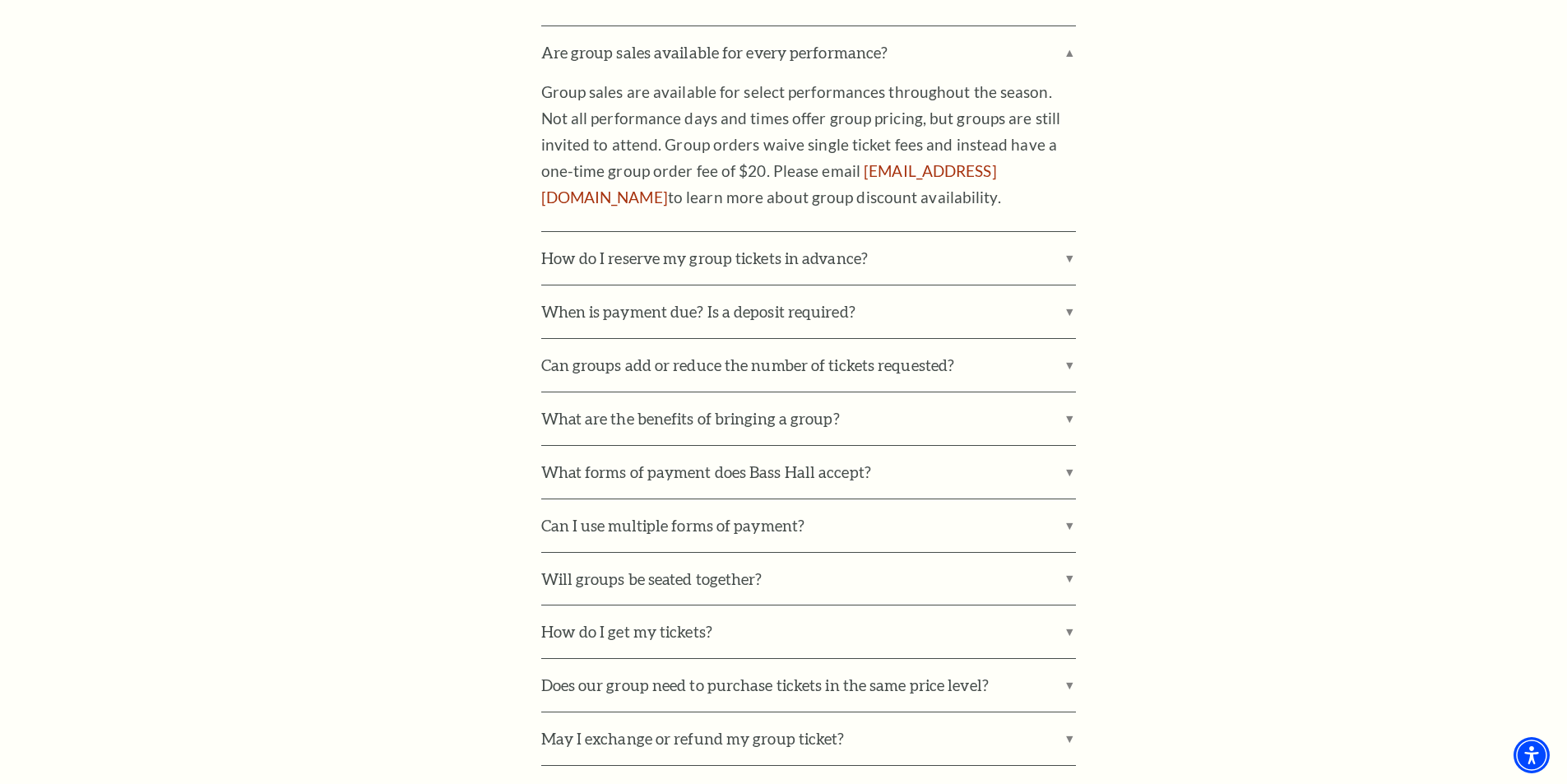
scroll to position [987, 0]
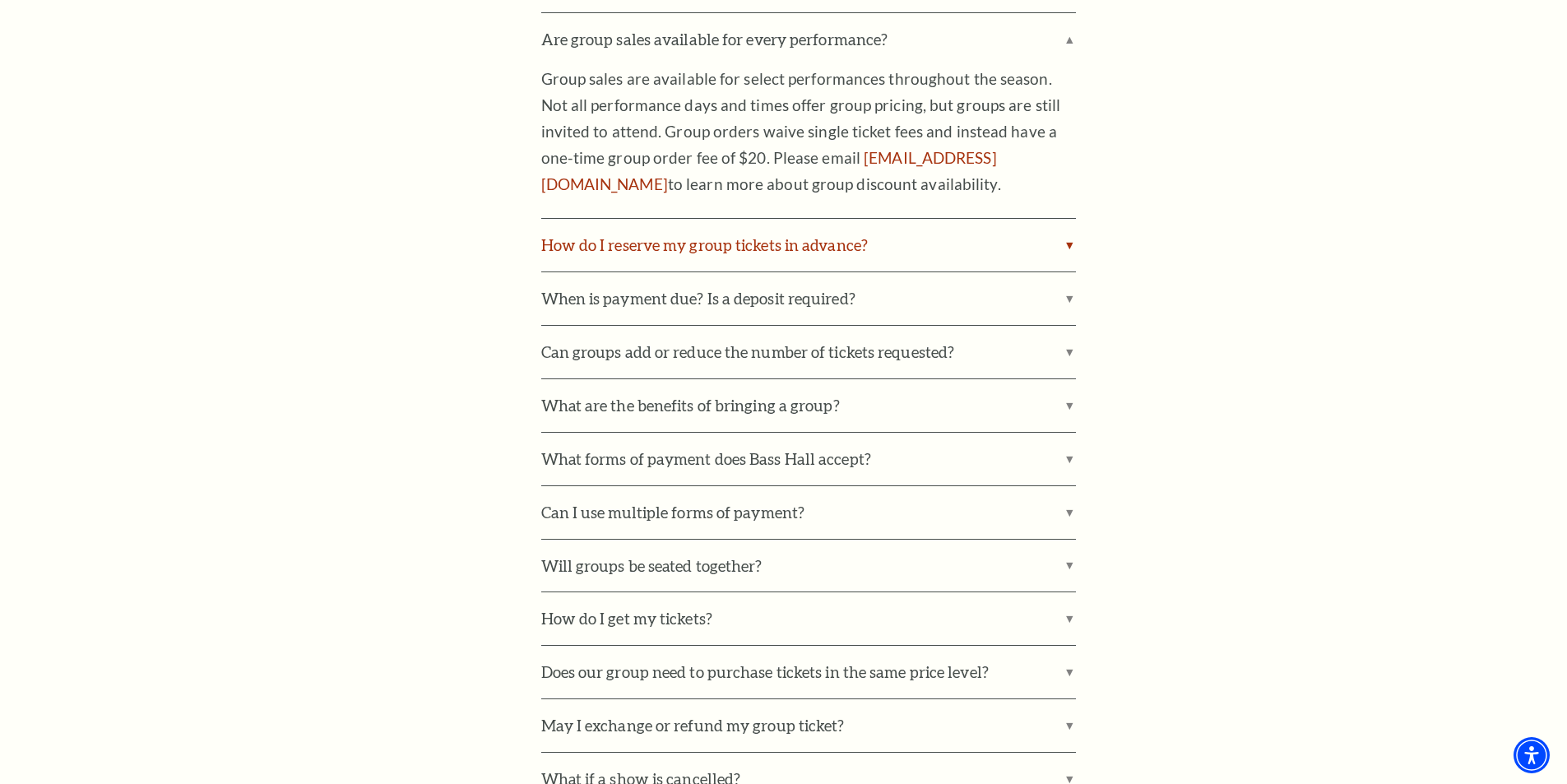
click at [1068, 247] on label "How do I reserve my group tickets in advance?" at bounding box center [809, 245] width 535 height 53
click at [0, 0] on input "How do I reserve my group tickets in advance?" at bounding box center [0, 0] width 0 height 0
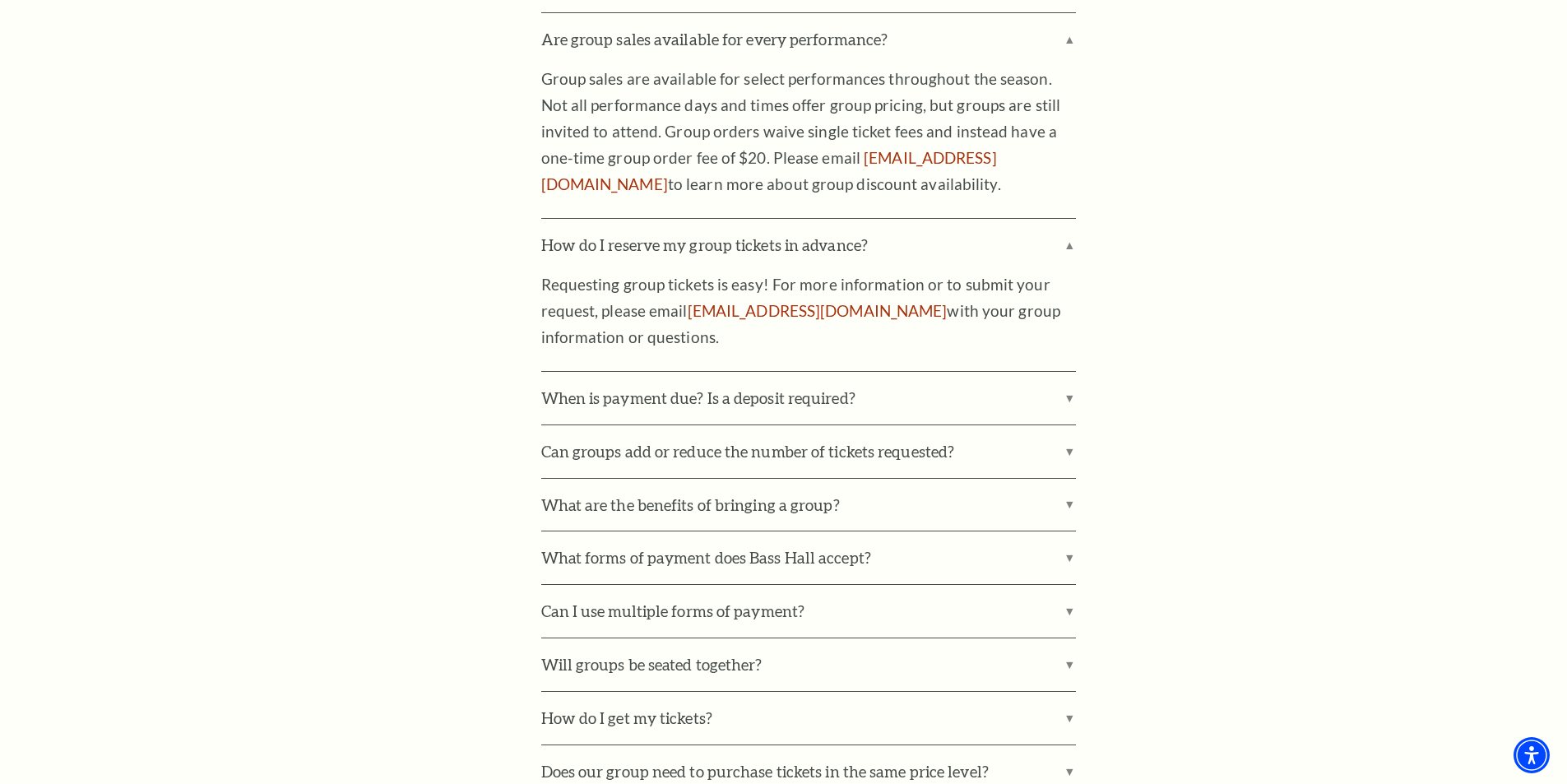
click at [1173, 314] on div "How many tickets qualify as a group? Most productions have a minimum ticket qua…" at bounding box center [918, 410] width 752 height 1206
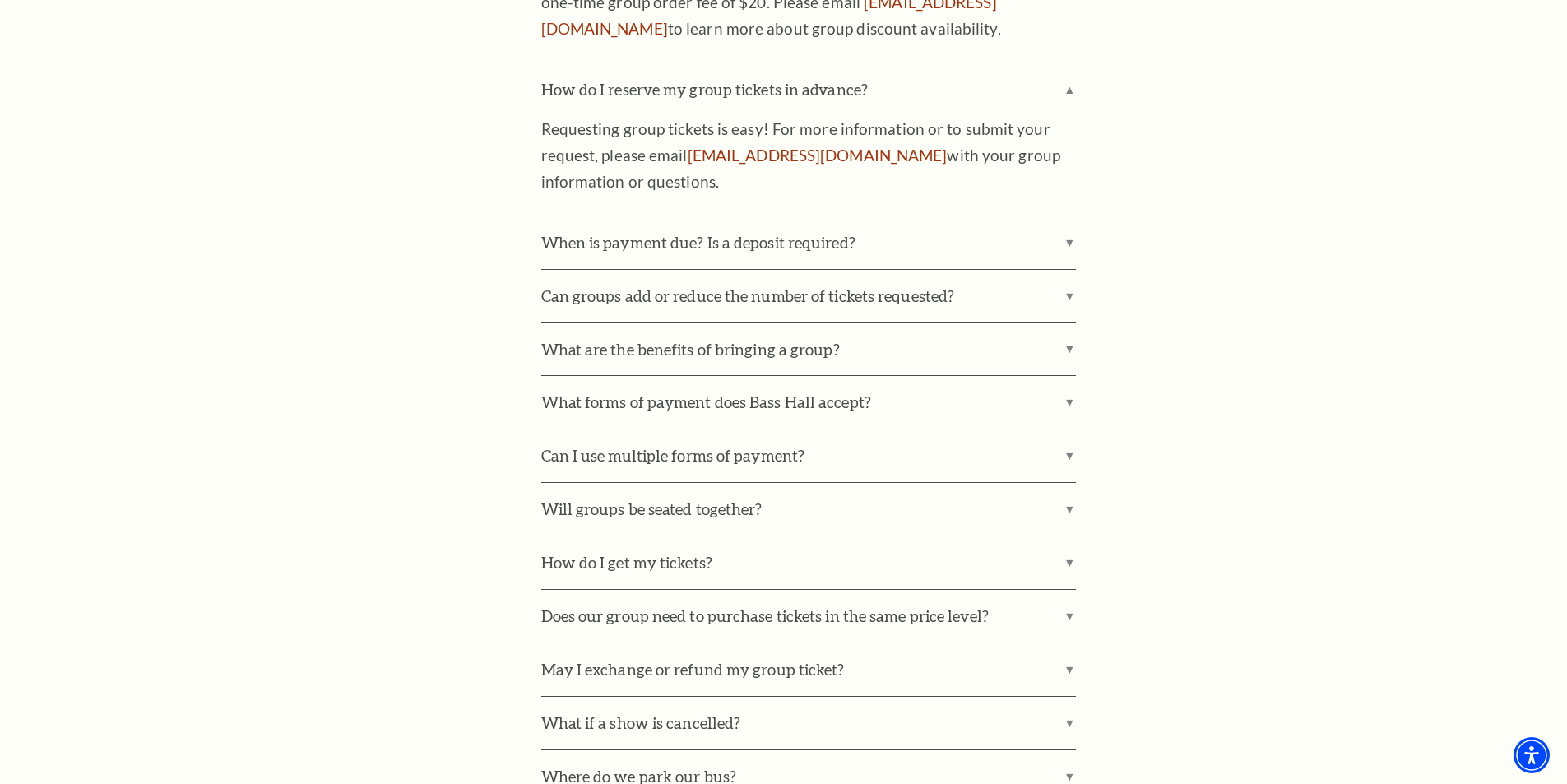
scroll to position [1151, 0]
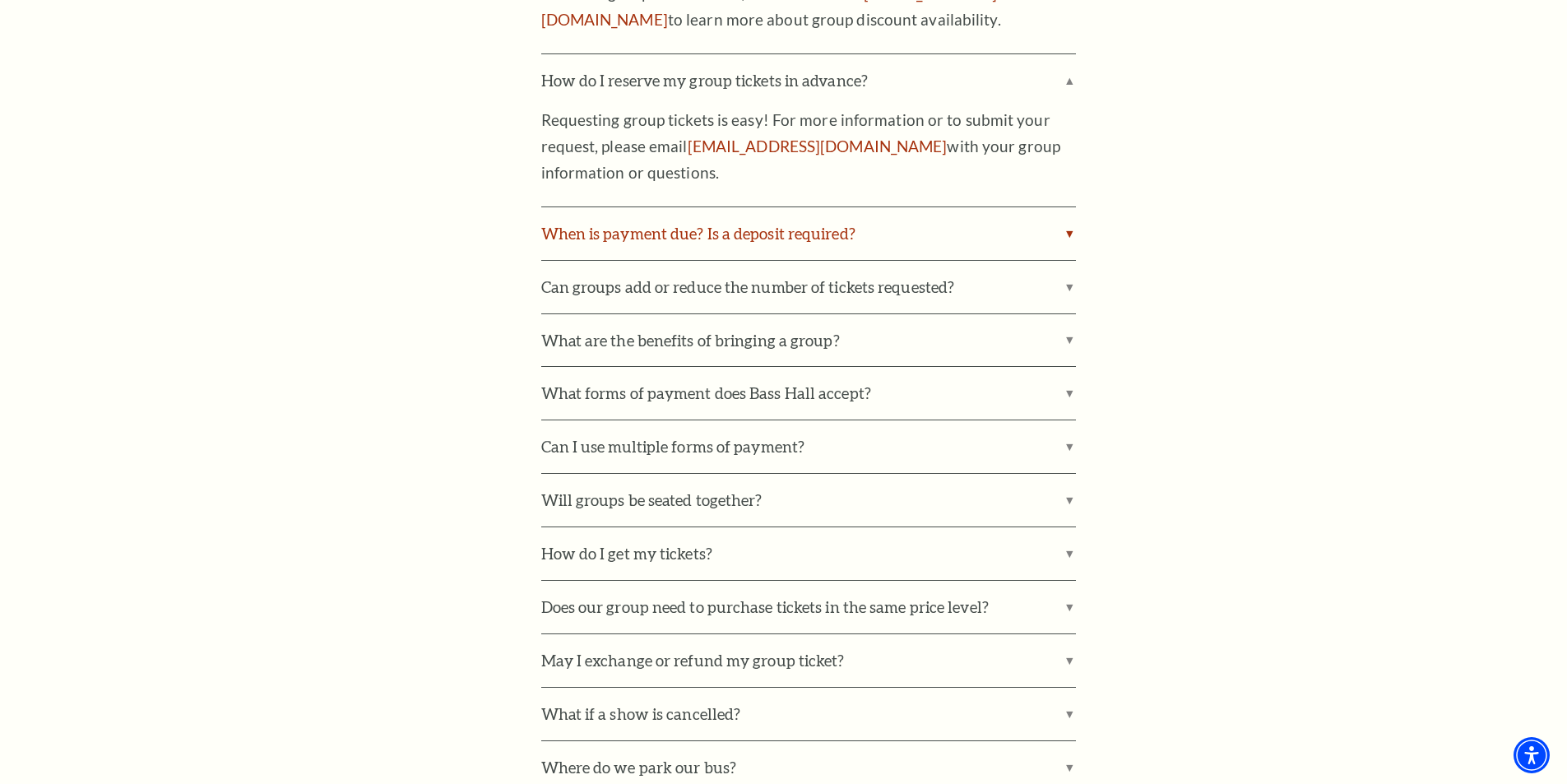
click at [1073, 231] on label "When is payment due? Is a deposit required?" at bounding box center [809, 233] width 535 height 53
click at [0, 0] on input "When is payment due? Is a deposit required?" at bounding box center [0, 0] width 0 height 0
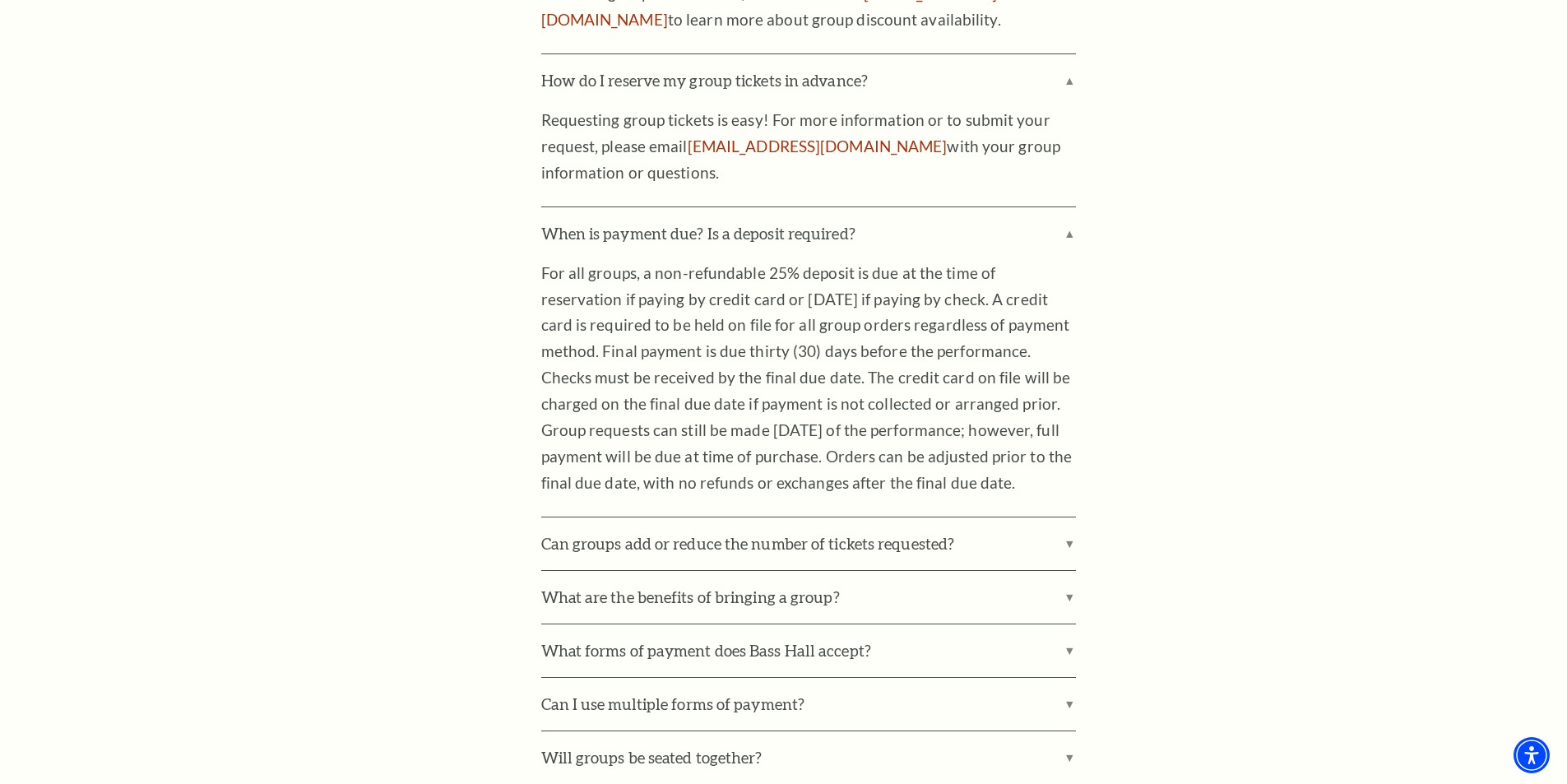
click at [1159, 309] on div "How many tickets qualify as a group? Most productions have a minimum ticket qua…" at bounding box center [918, 374] width 752 height 1462
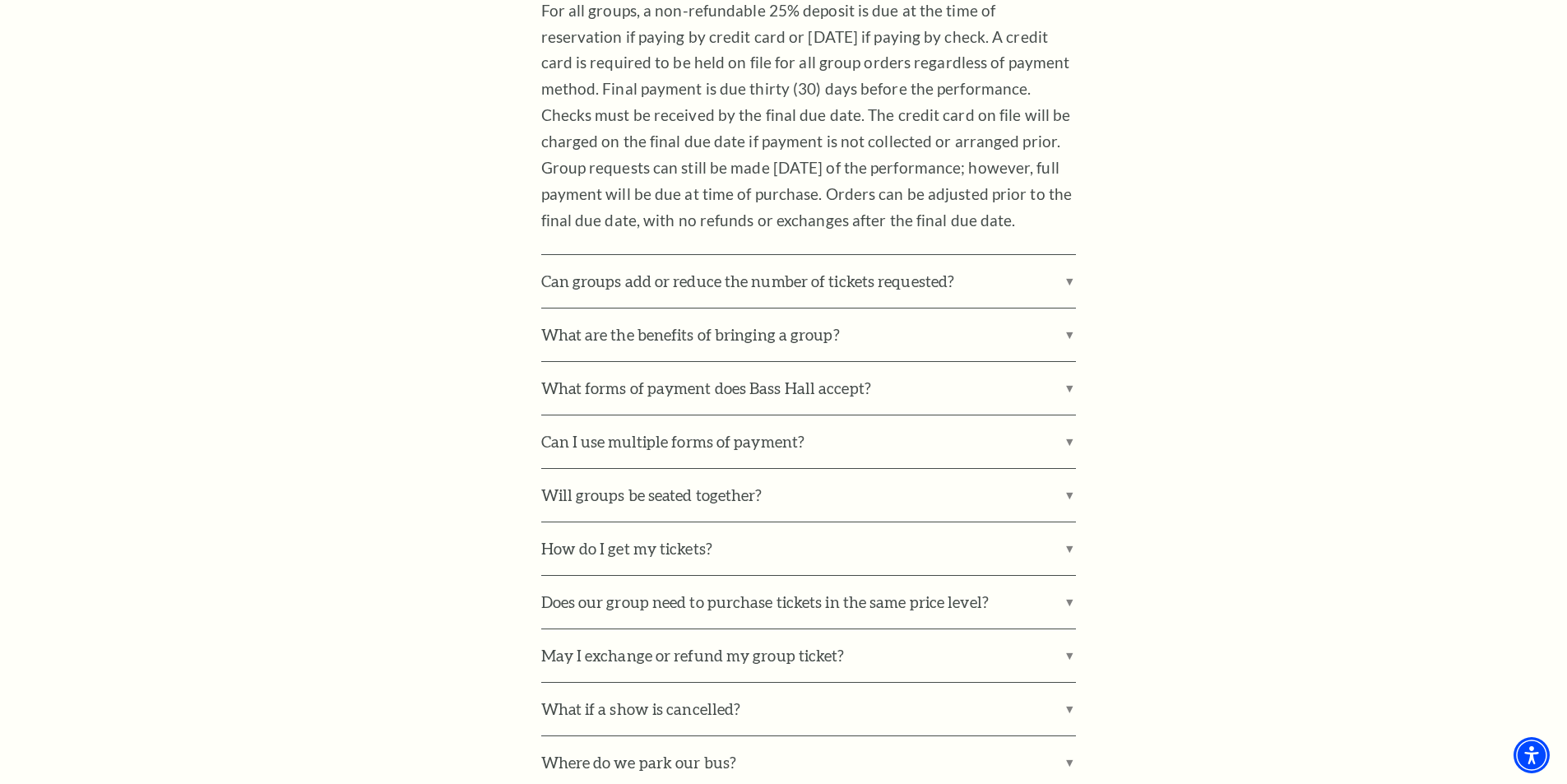
scroll to position [1480, 0]
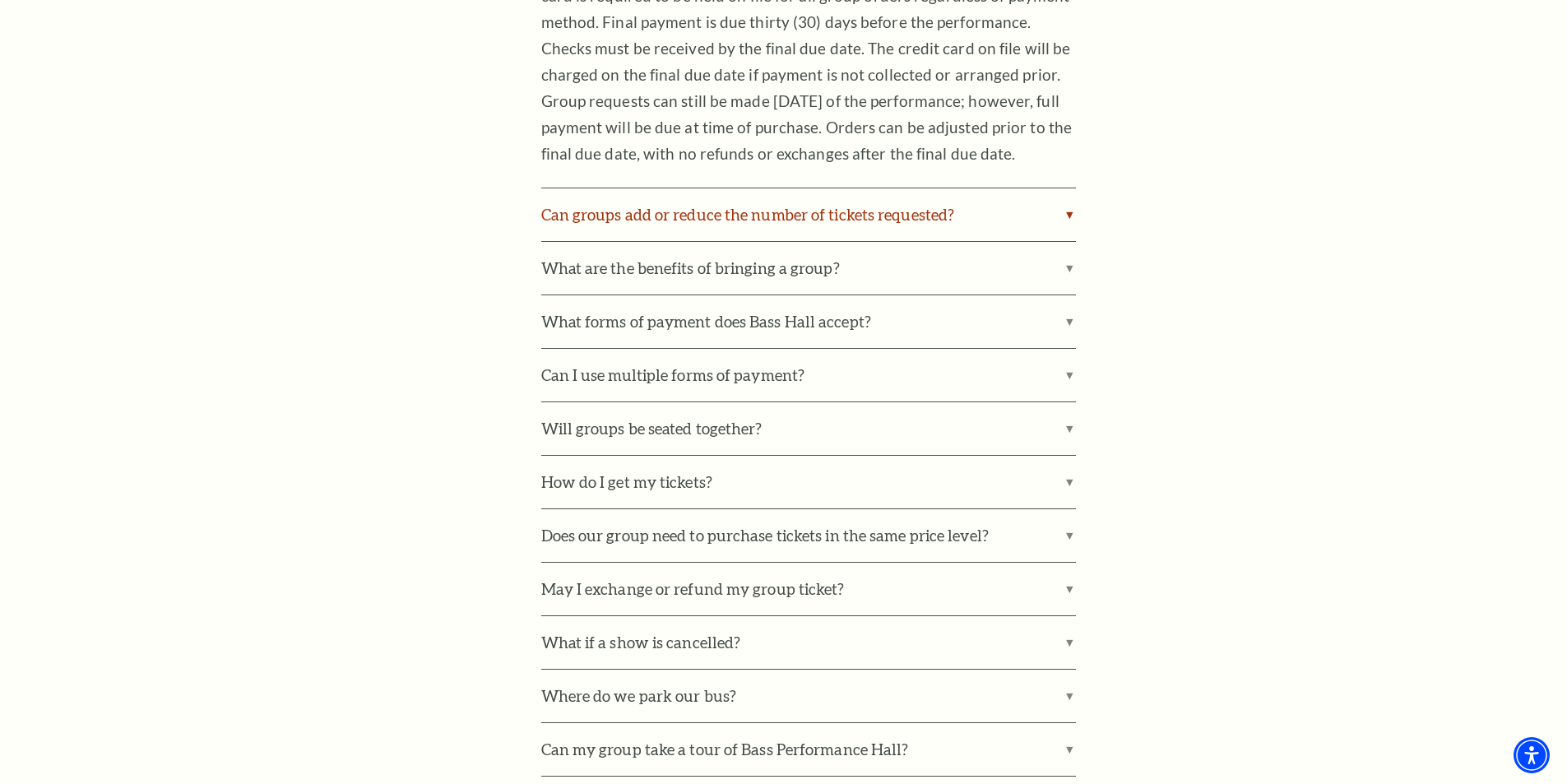
click at [1071, 214] on label "Can groups add or reduce the number of tickets requested?" at bounding box center [809, 214] width 535 height 53
click at [0, 0] on input "Can groups add or reduce the number of tickets requested?" at bounding box center [0, 0] width 0 height 0
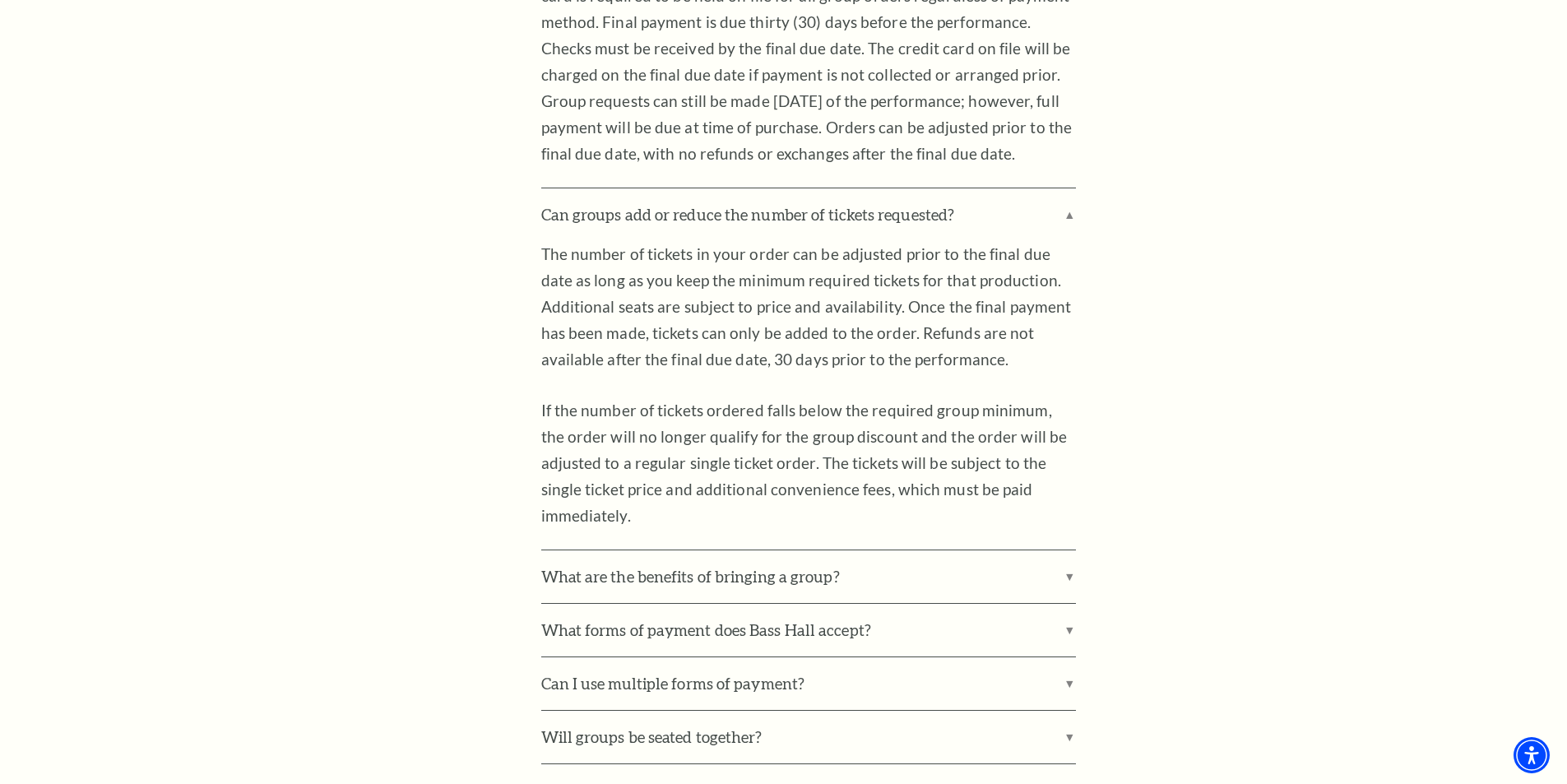
click at [1166, 302] on div "How many tickets qualify as a group? Most productions have a minimum ticket qua…" at bounding box center [918, 199] width 752 height 1772
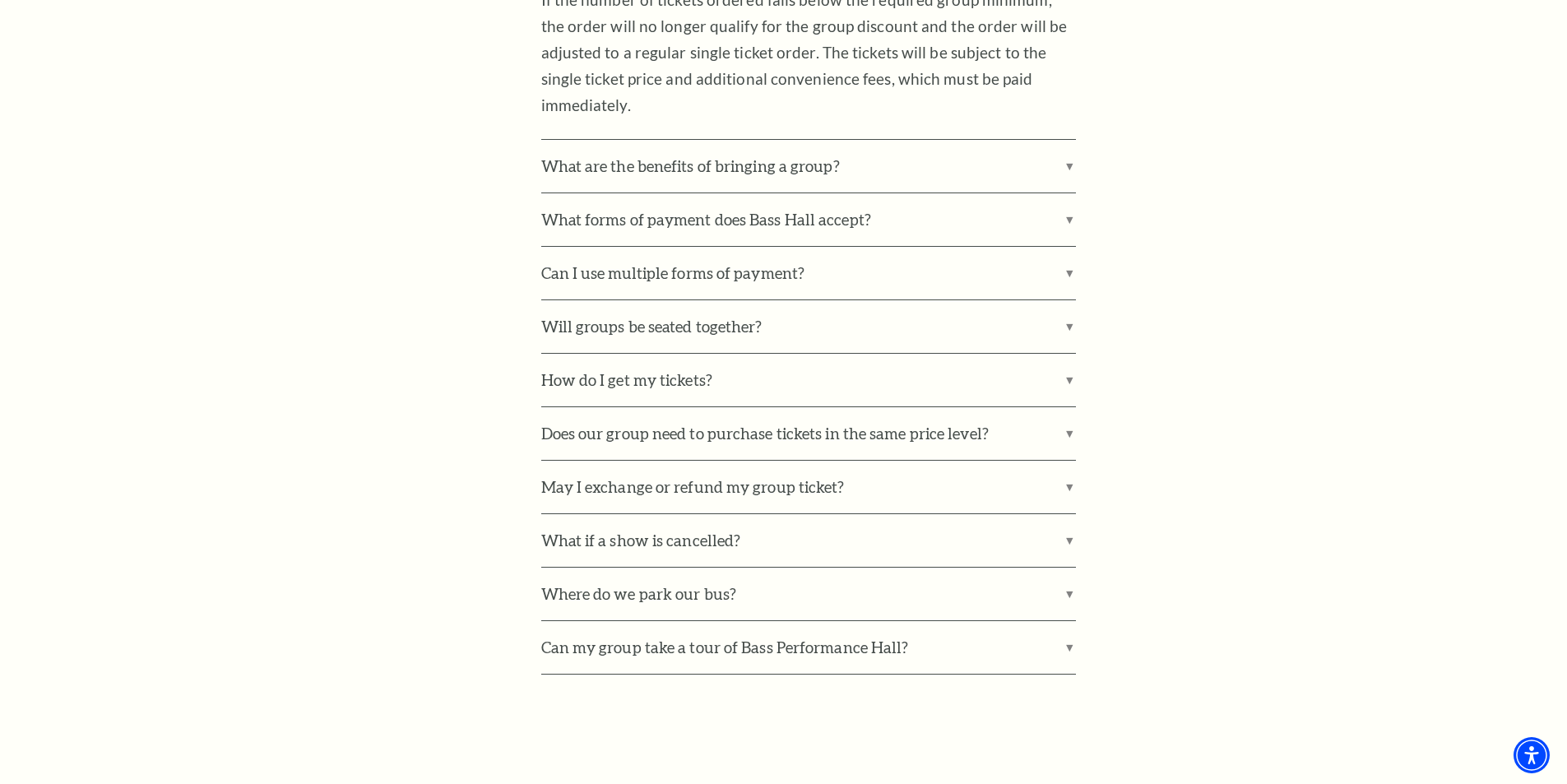
scroll to position [1891, 0]
click at [1073, 319] on label "Will groups be seated together?" at bounding box center [809, 325] width 535 height 53
click at [0, 0] on input "Will groups be seated together?" at bounding box center [0, 0] width 0 height 0
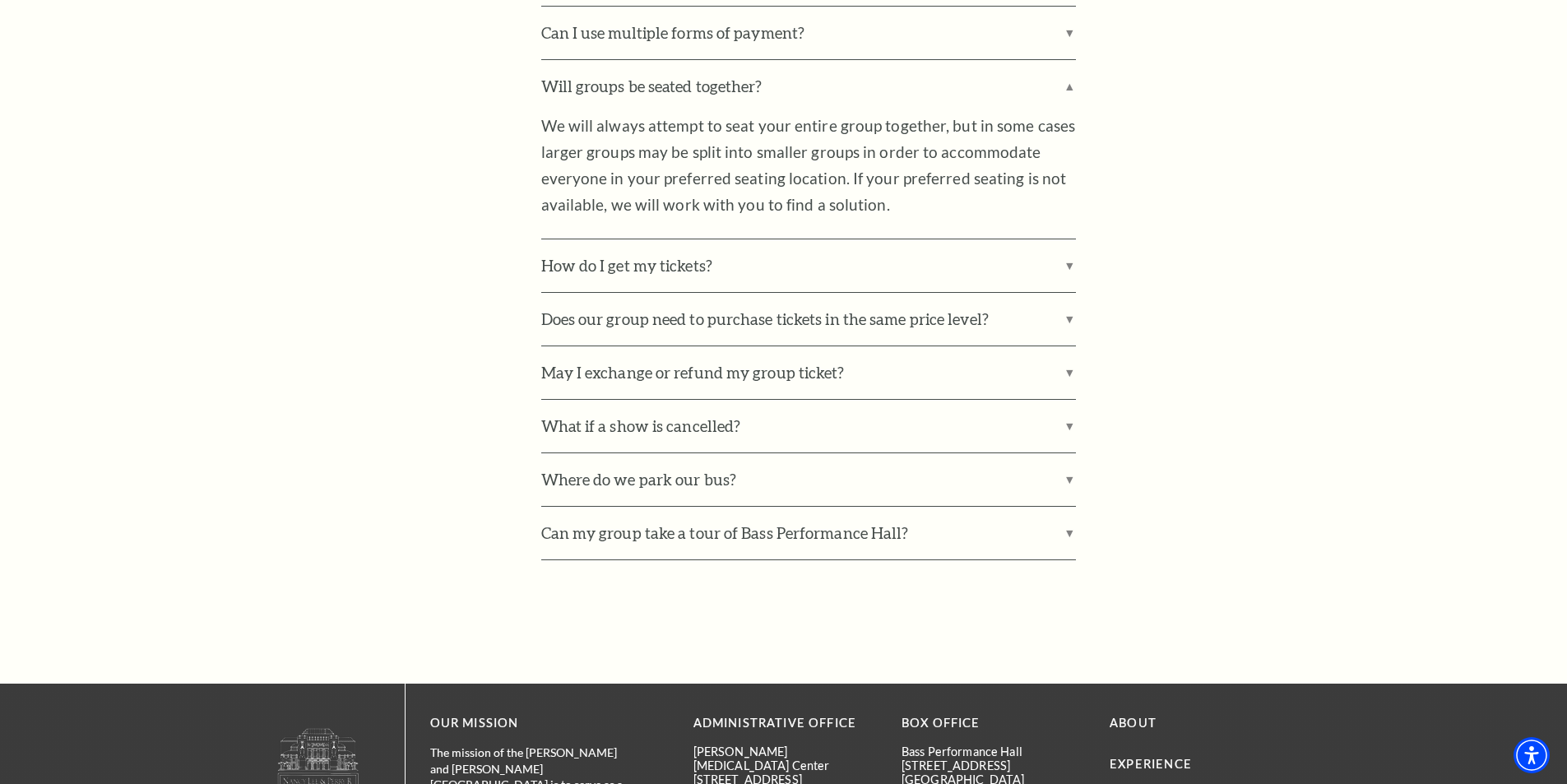
scroll to position [2138, 0]
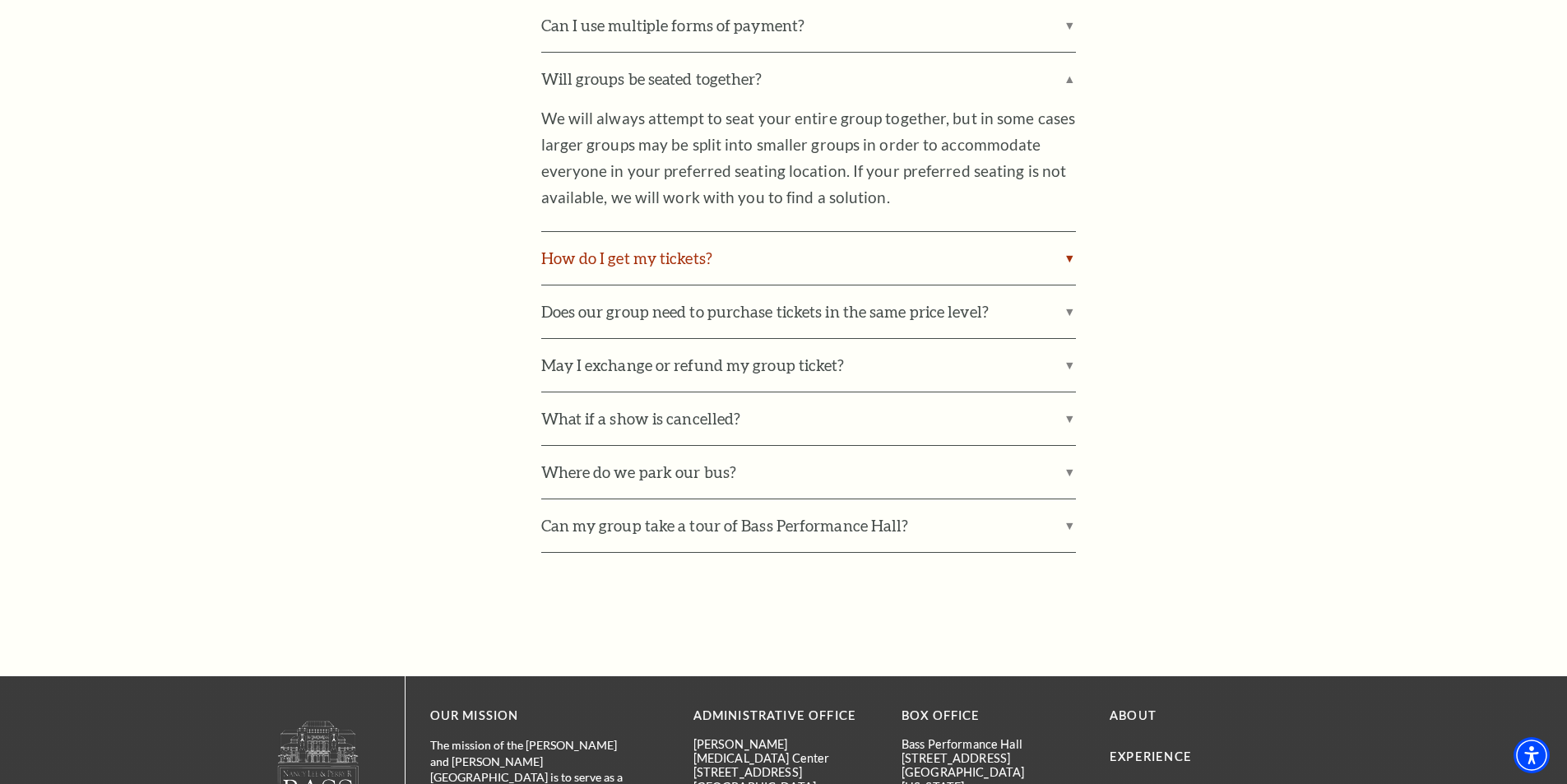
click at [1069, 255] on label "How do I get my tickets?" at bounding box center [809, 258] width 535 height 53
click at [0, 0] on input "How do I get my tickets?" at bounding box center [0, 0] width 0 height 0
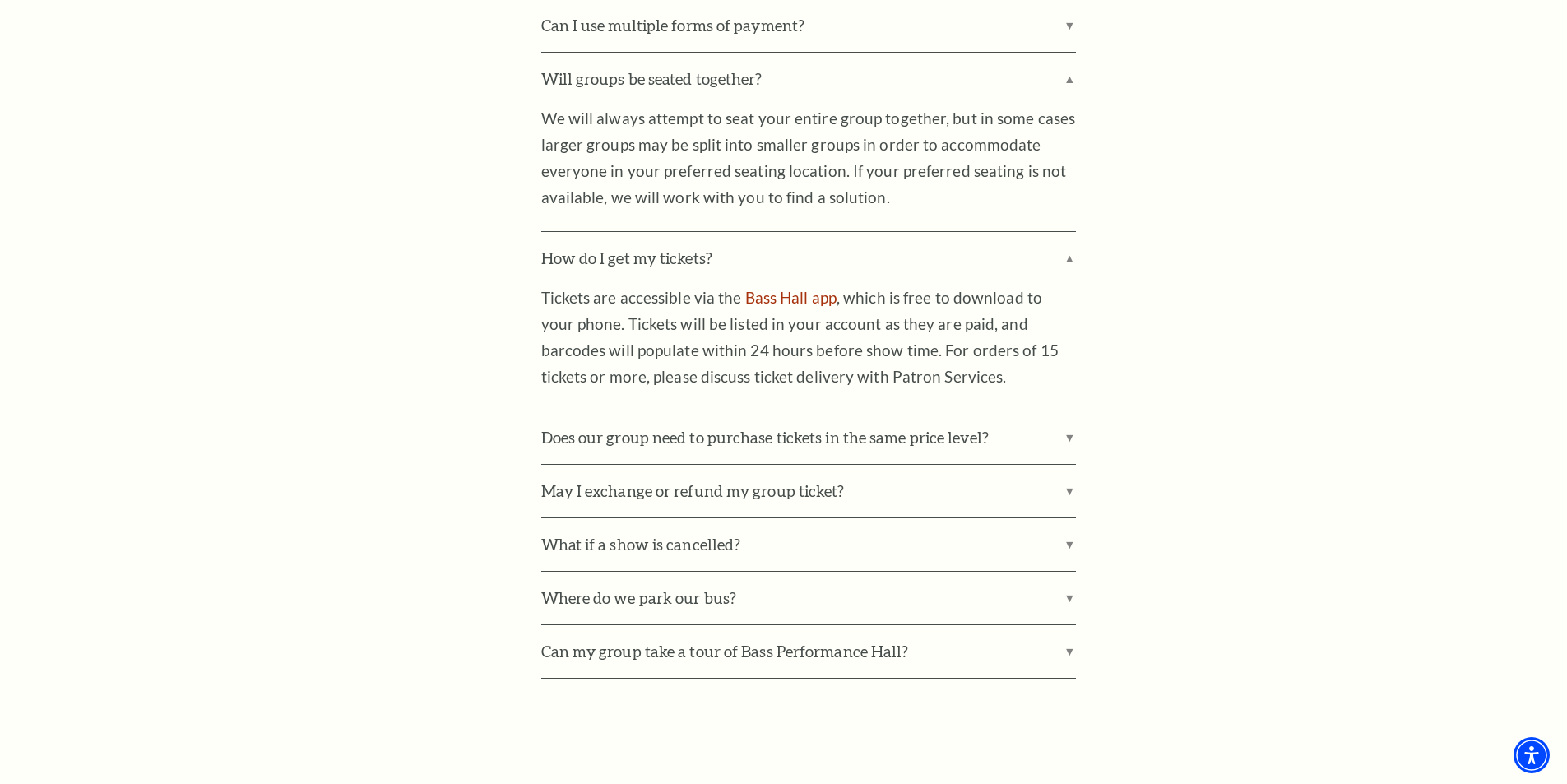
click at [1070, 434] on label "Does our group need to purchase tickets in the same price level?" at bounding box center [809, 437] width 535 height 53
click at [0, 0] on input "Does our group need to purchase tickets in the same price level?" at bounding box center [0, 0] width 0 height 0
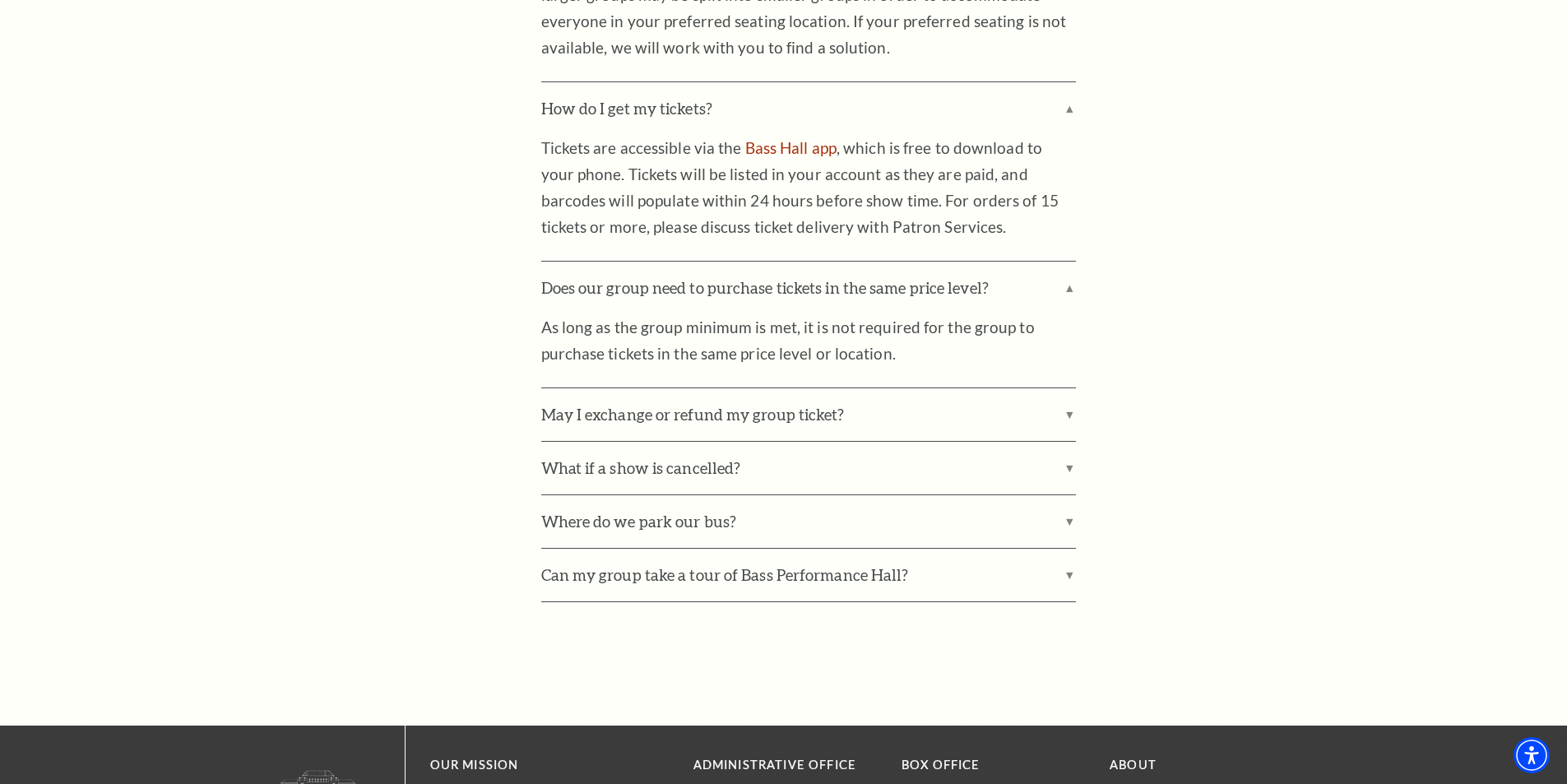
scroll to position [2303, 0]
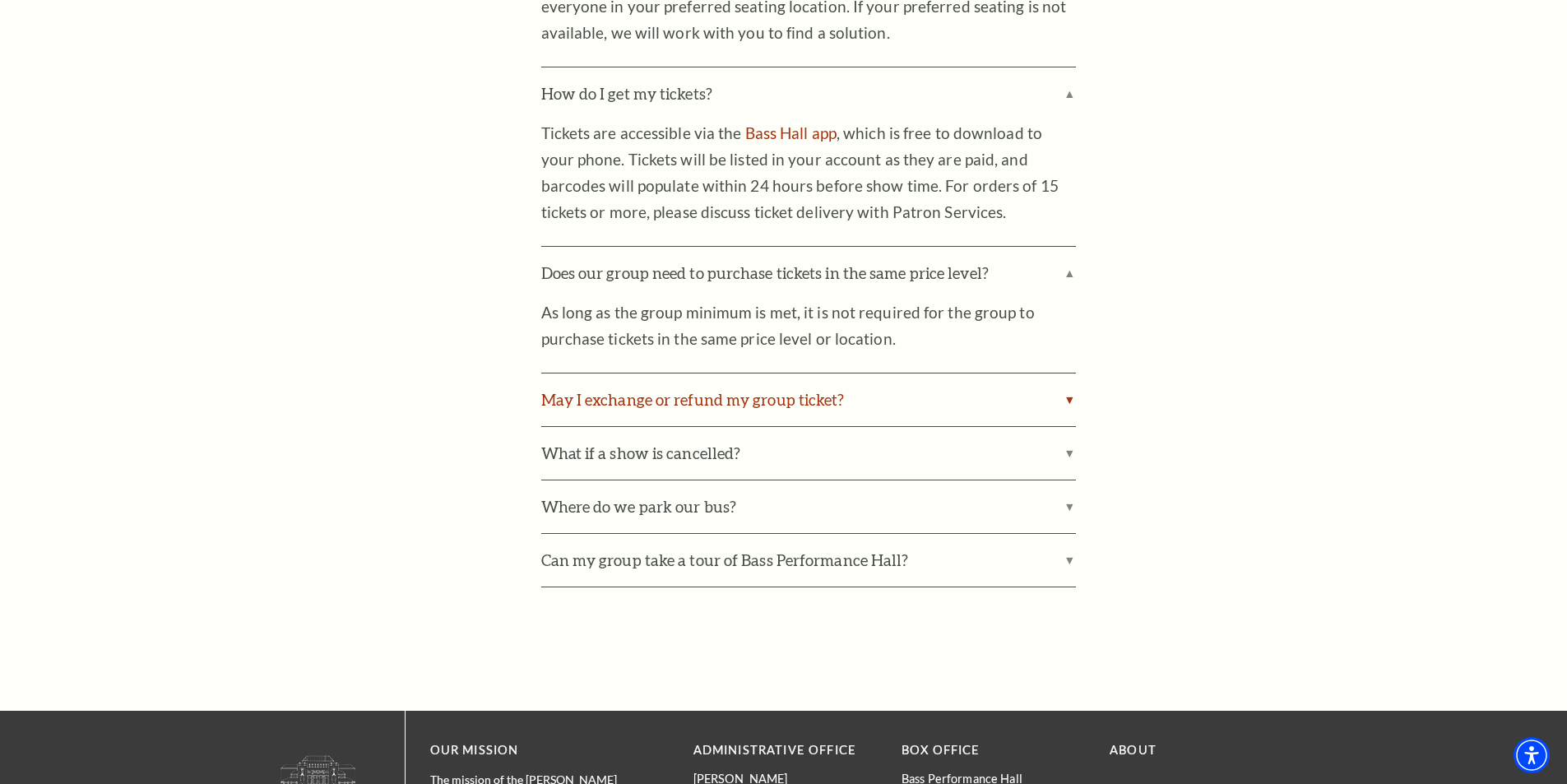
click at [1068, 403] on label "May I exchange or refund my group ticket?" at bounding box center [809, 400] width 535 height 53
click at [0, 0] on input "May I exchange or refund my group ticket?" at bounding box center [0, 0] width 0 height 0
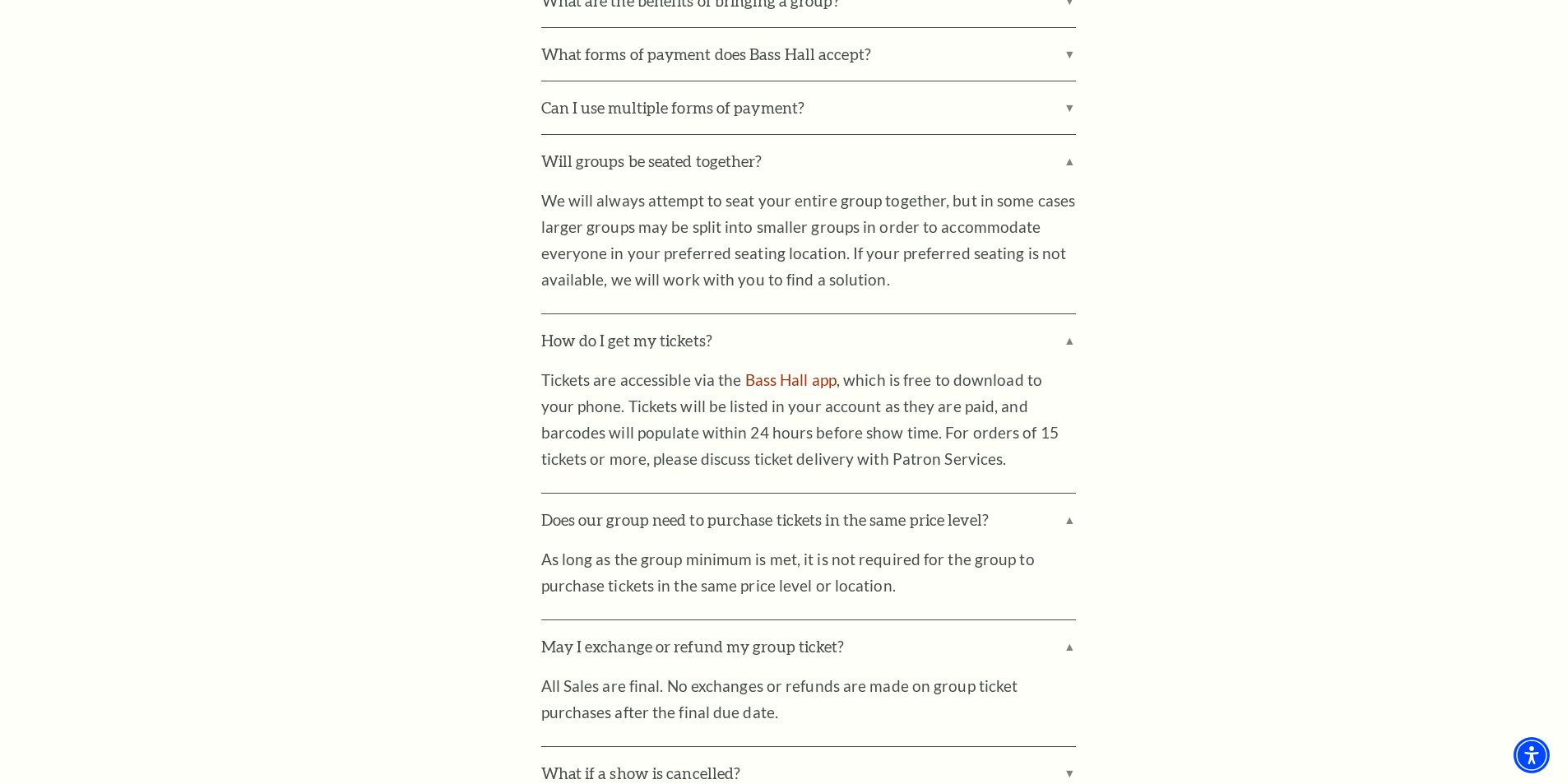
scroll to position [2549, 0]
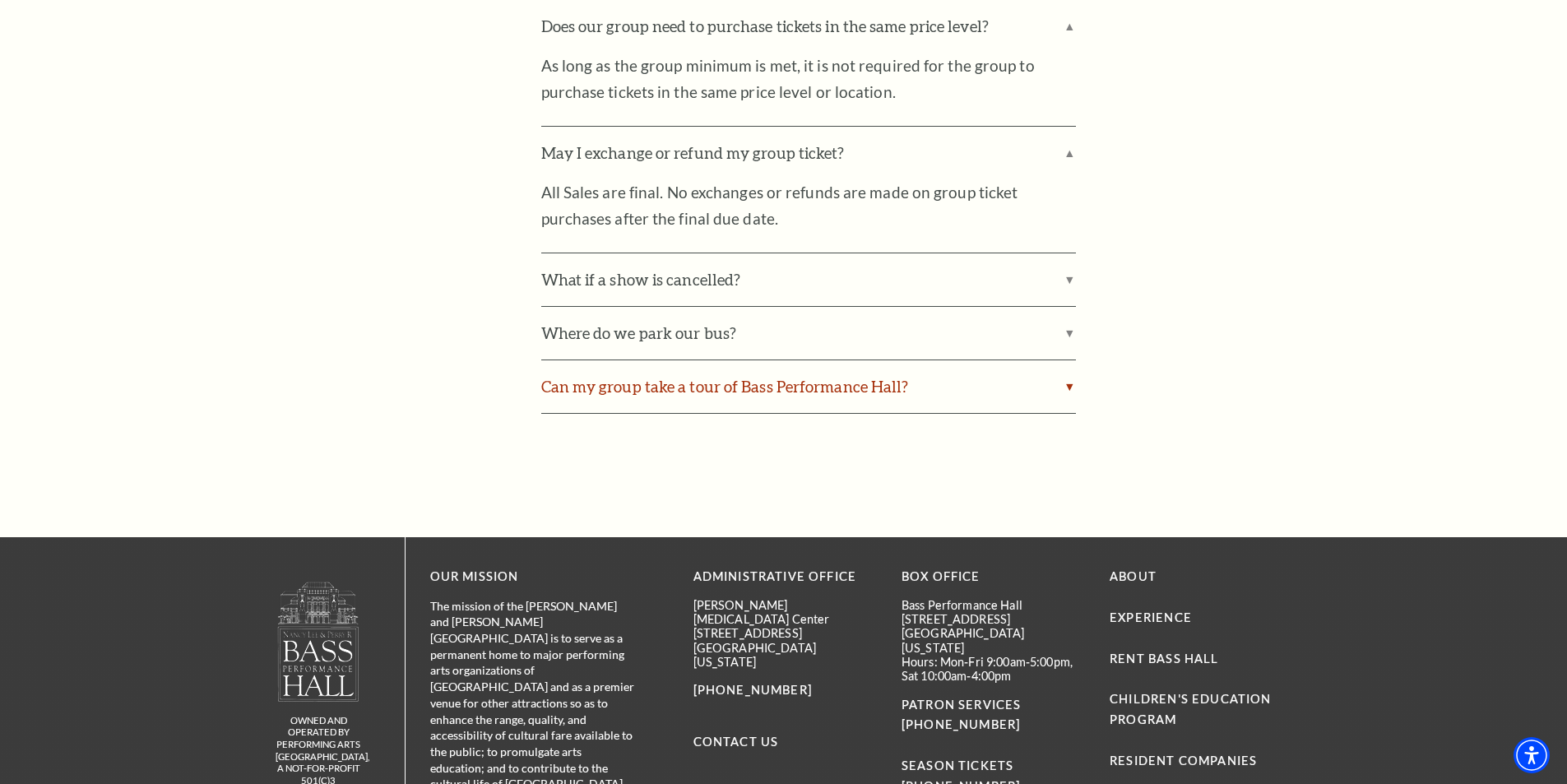
click at [1068, 384] on label "Can my group take a tour of Bass Performance Hall?" at bounding box center [809, 386] width 535 height 53
click at [0, 0] on input "Can my group take a tour of Bass Performance Hall?" at bounding box center [0, 0] width 0 height 0
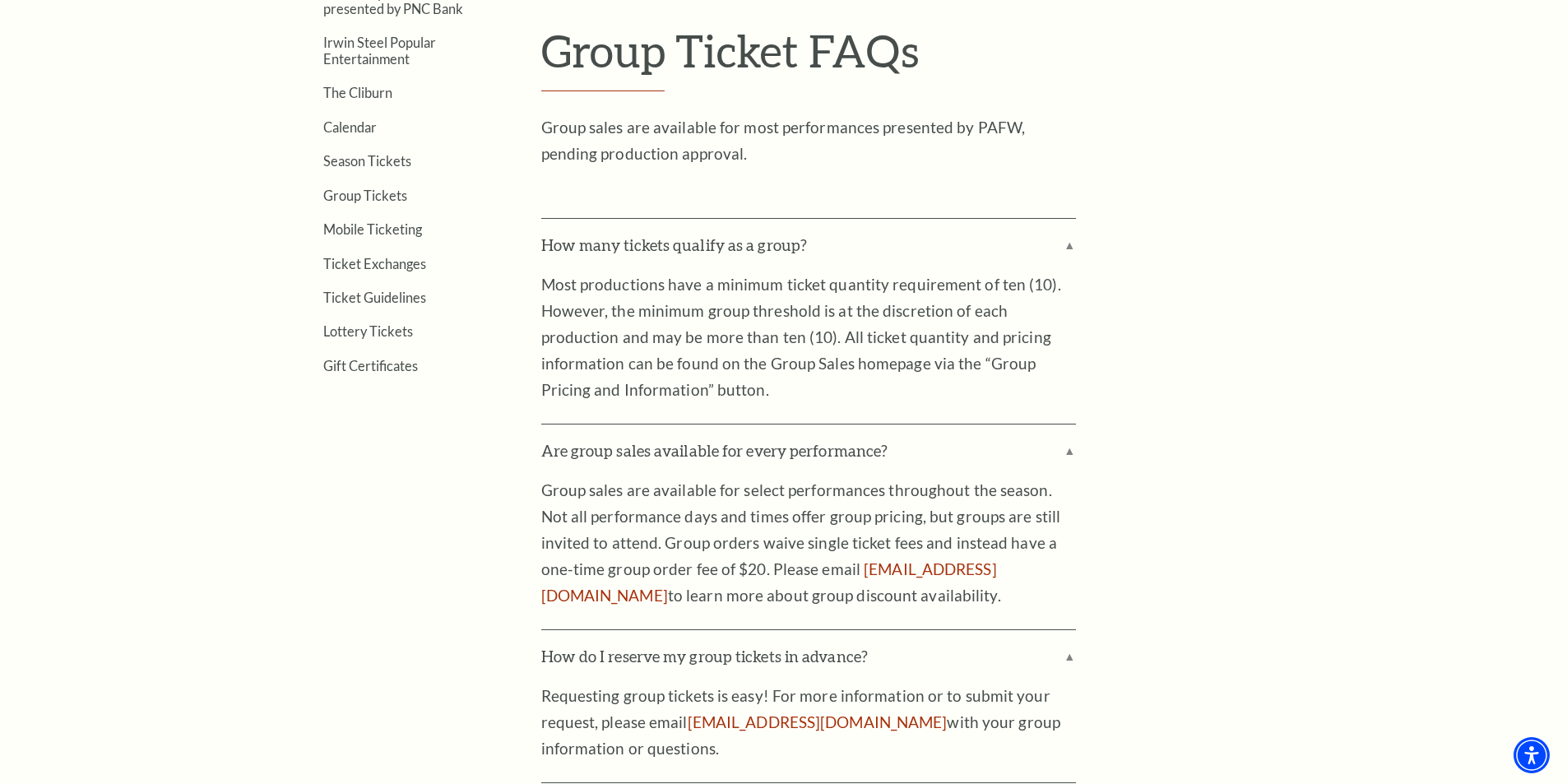
scroll to position [247, 0]
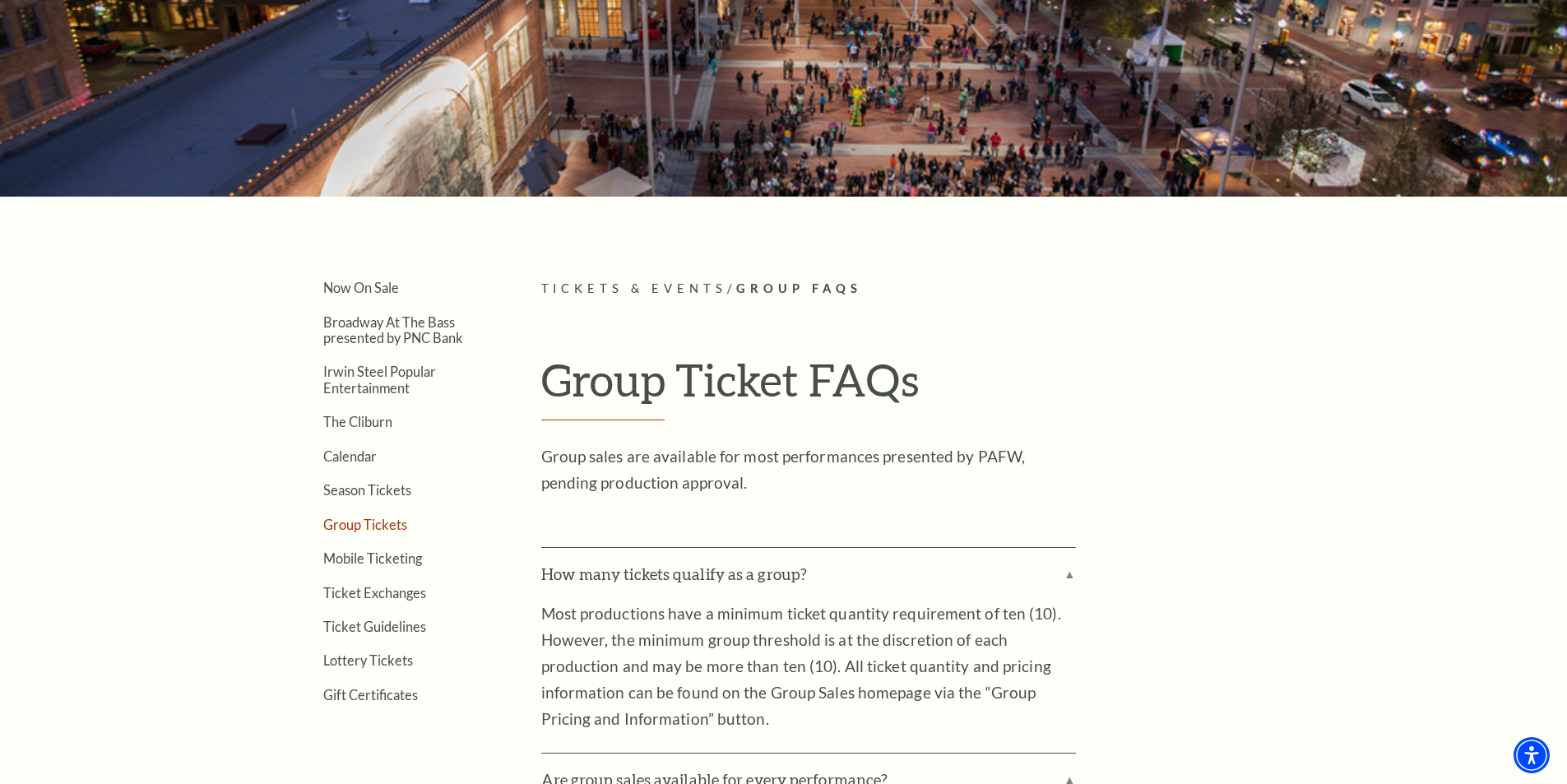
click at [390, 526] on link "Group Tickets" at bounding box center [365, 524] width 84 height 16
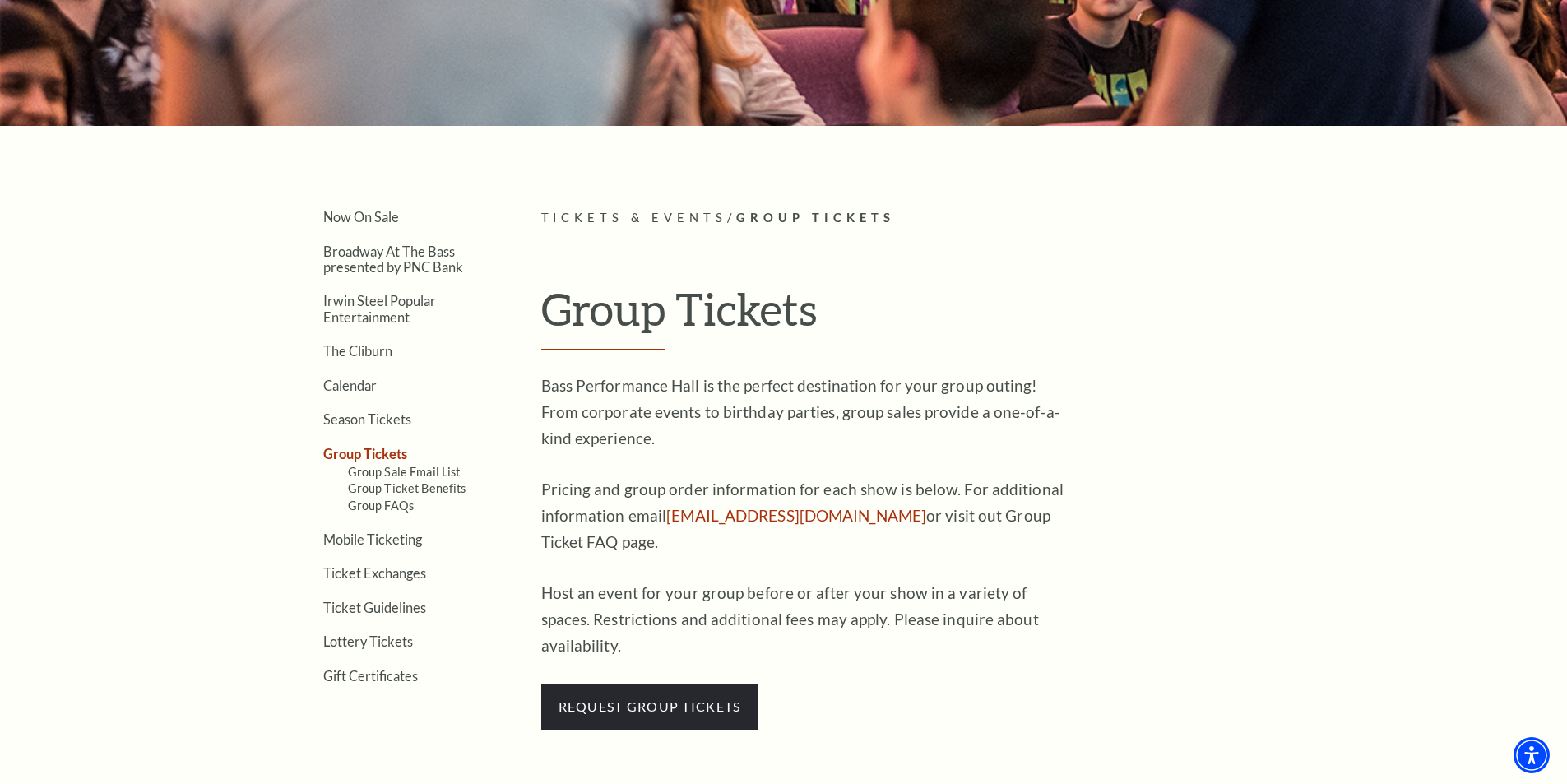
scroll to position [329, 0]
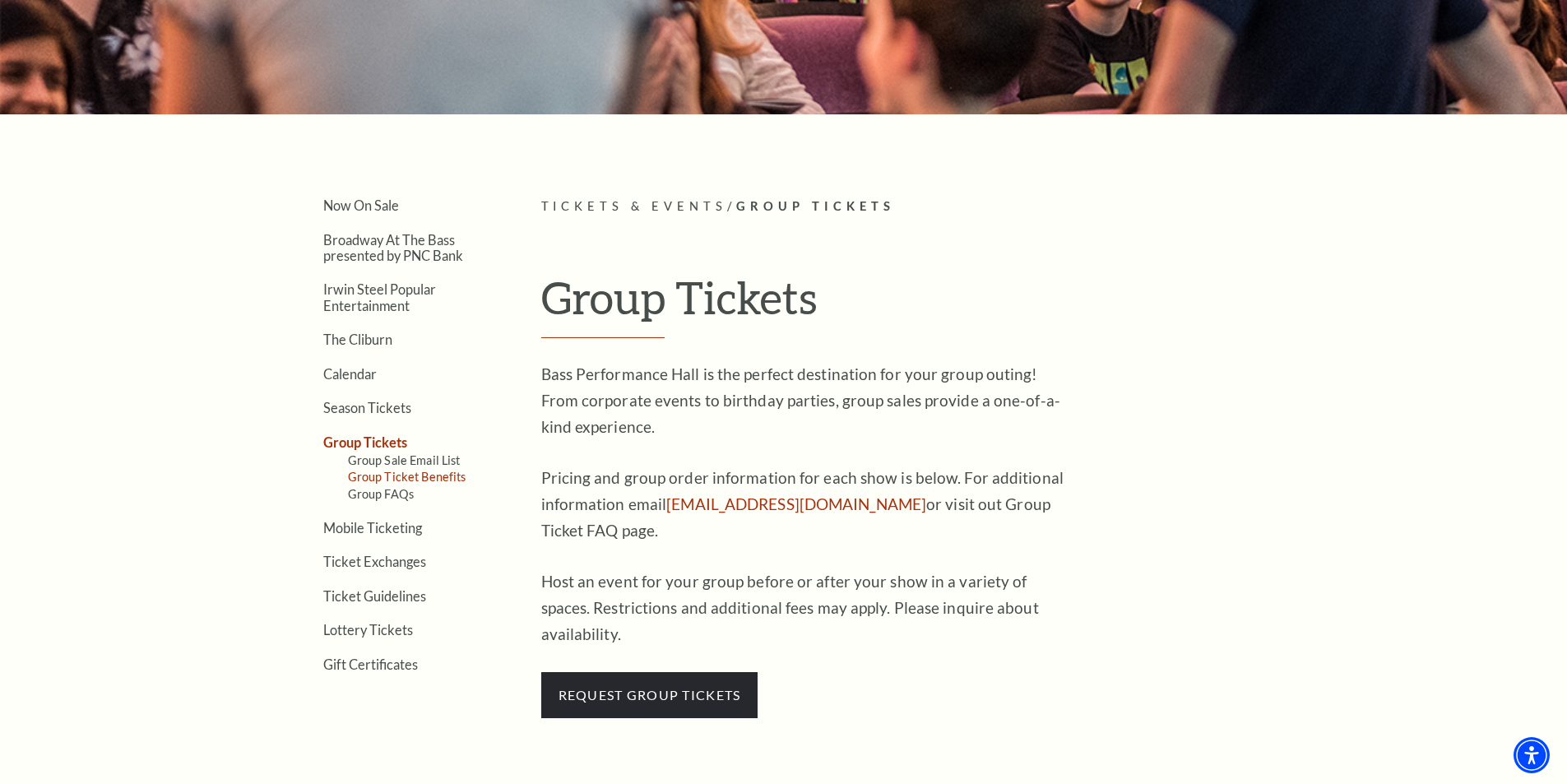
click at [438, 475] on link "Group Ticket Benefits" at bounding box center [406, 477] width 118 height 14
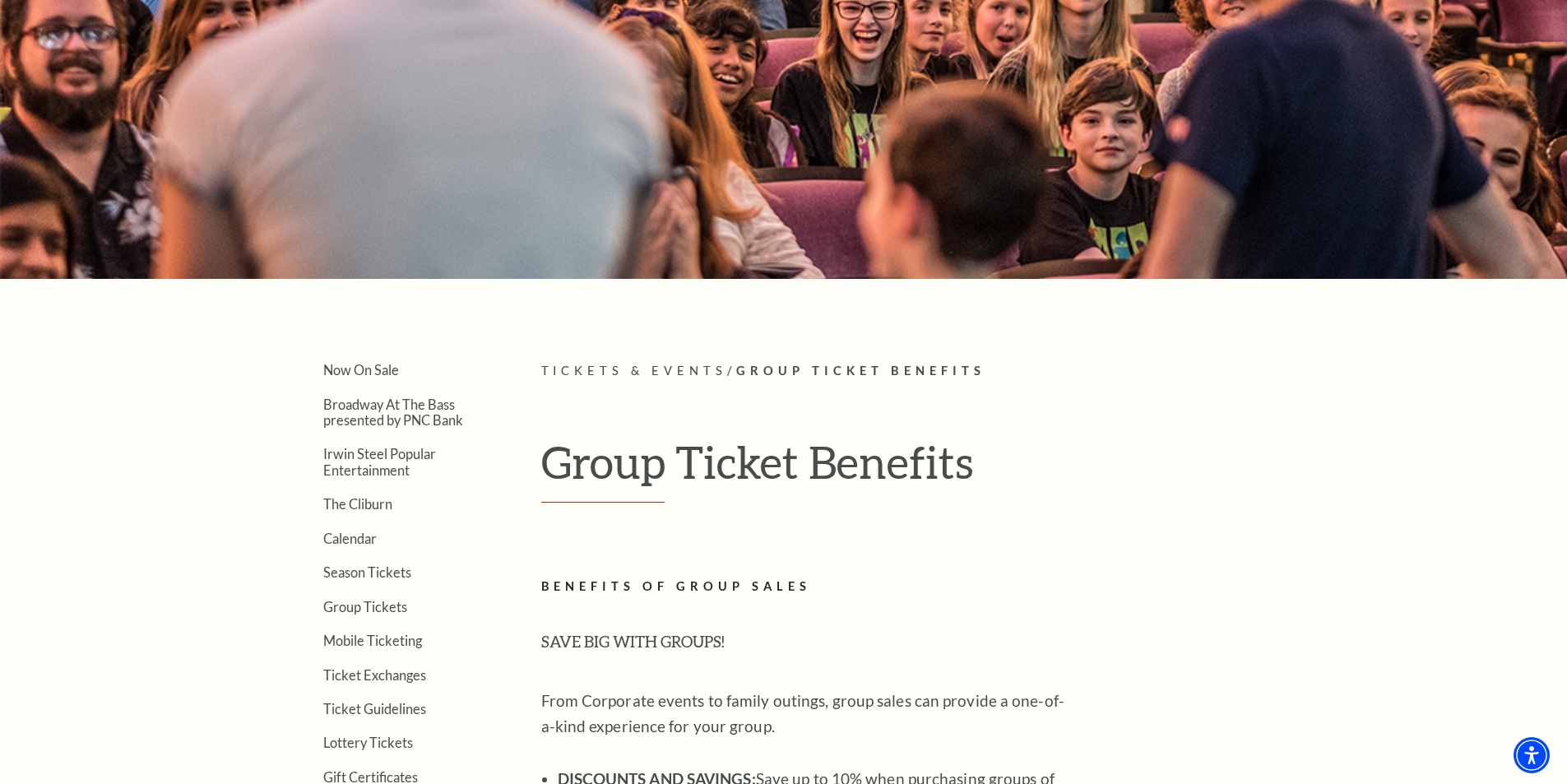
scroll to position [329, 0]
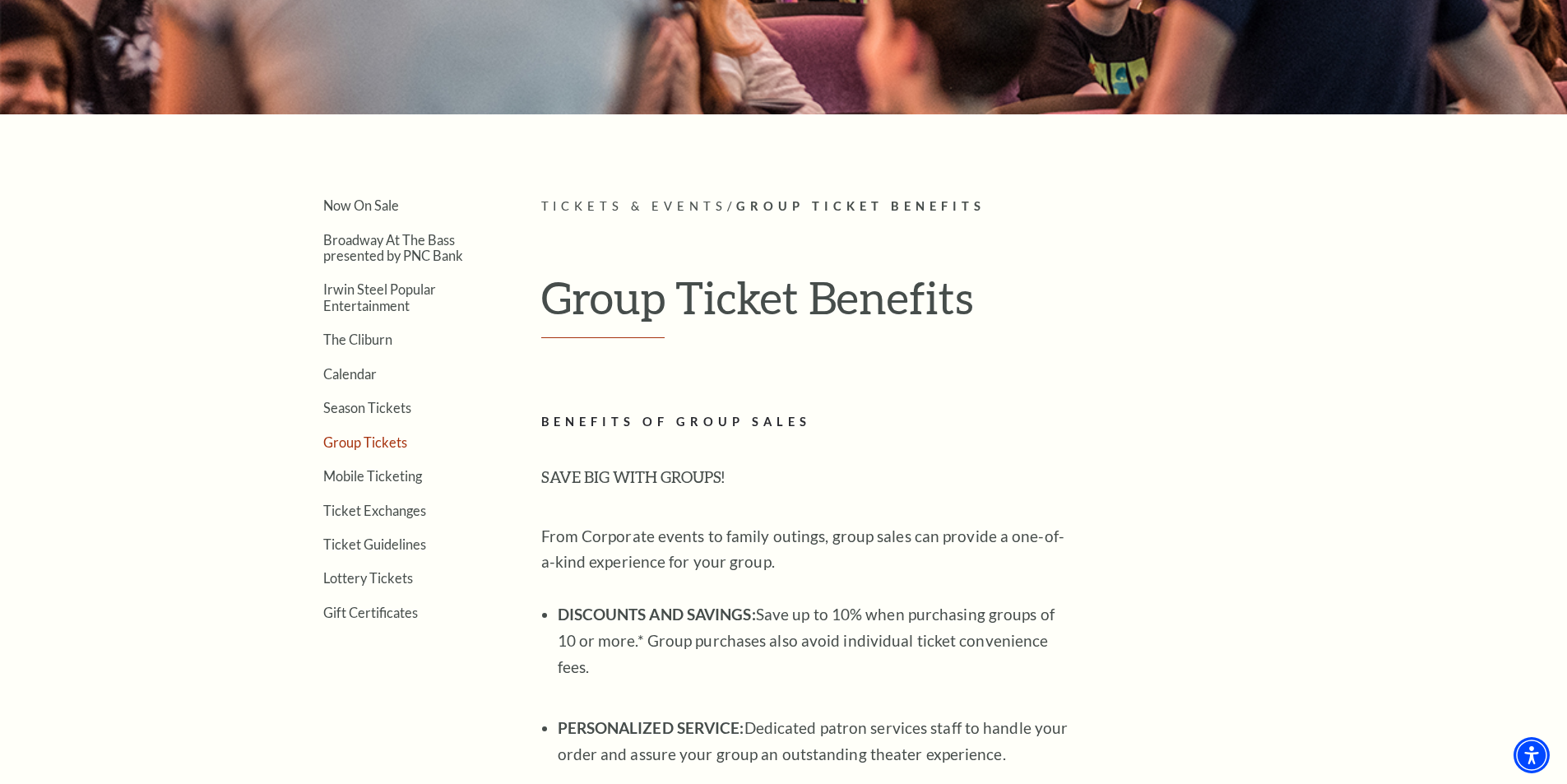
click at [381, 448] on link "Group Tickets" at bounding box center [365, 441] width 84 height 16
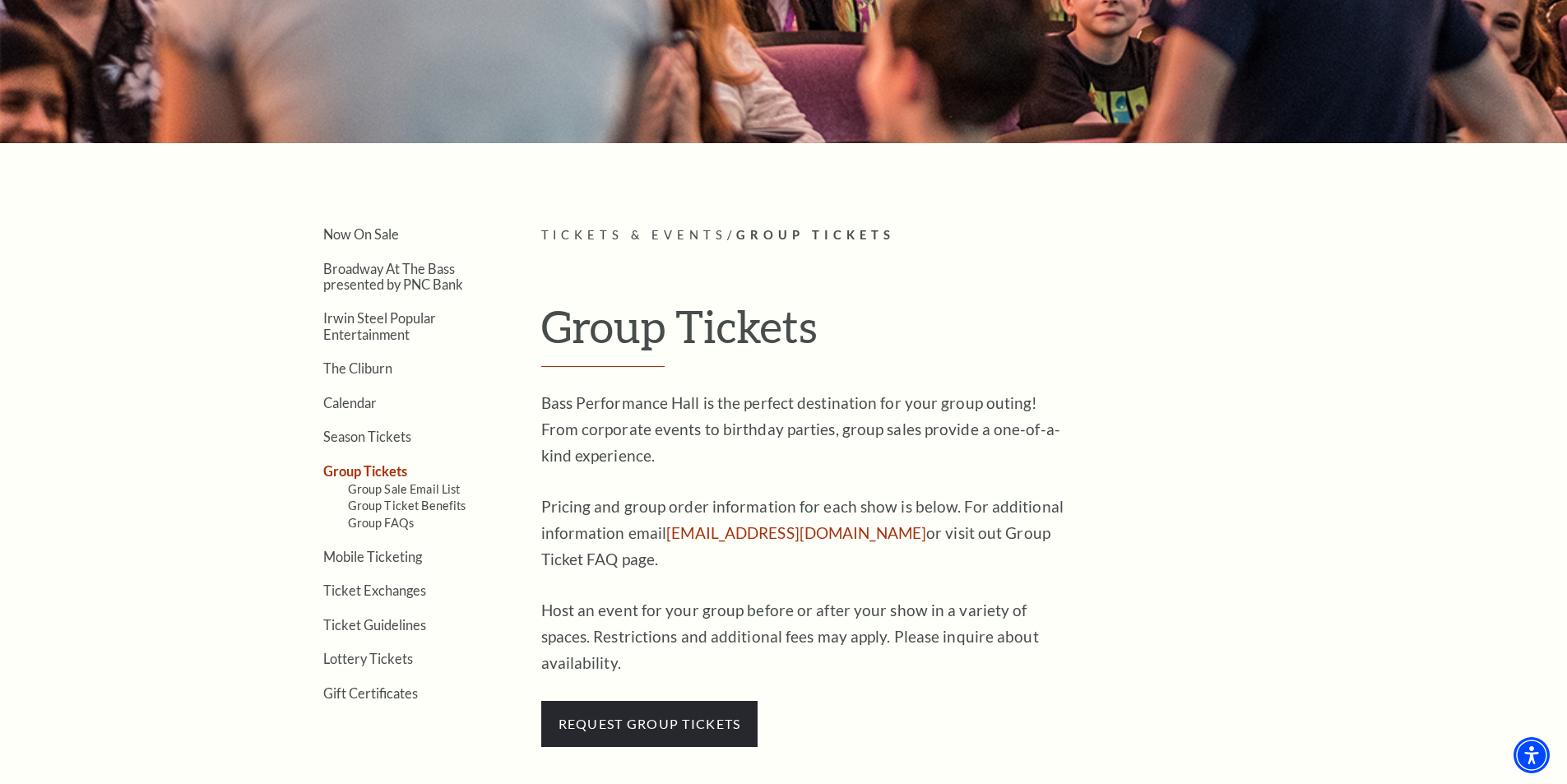
scroll to position [329, 0]
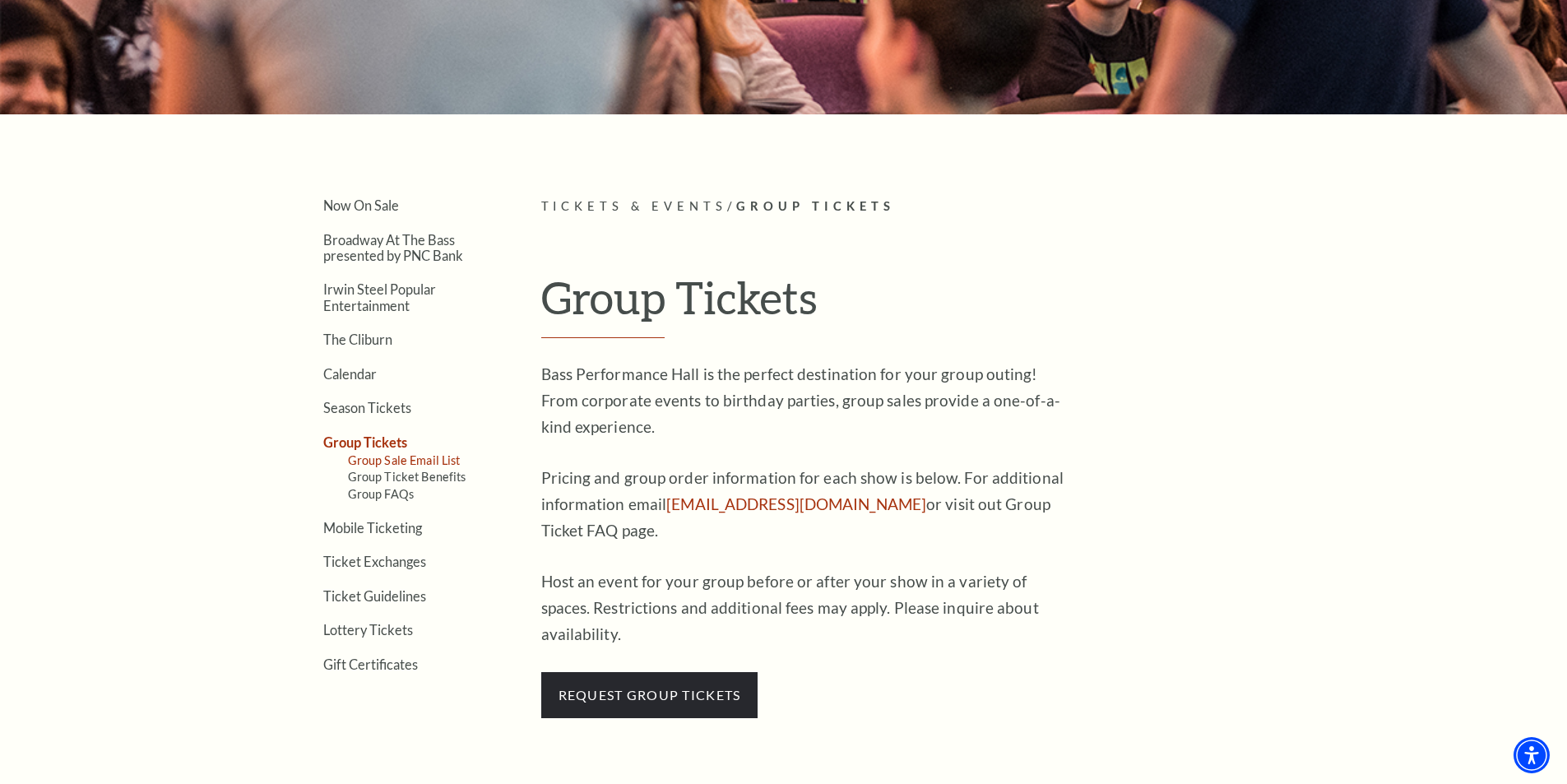
click at [442, 462] on link "Group Sale Email List" at bounding box center [404, 460] width 112 height 14
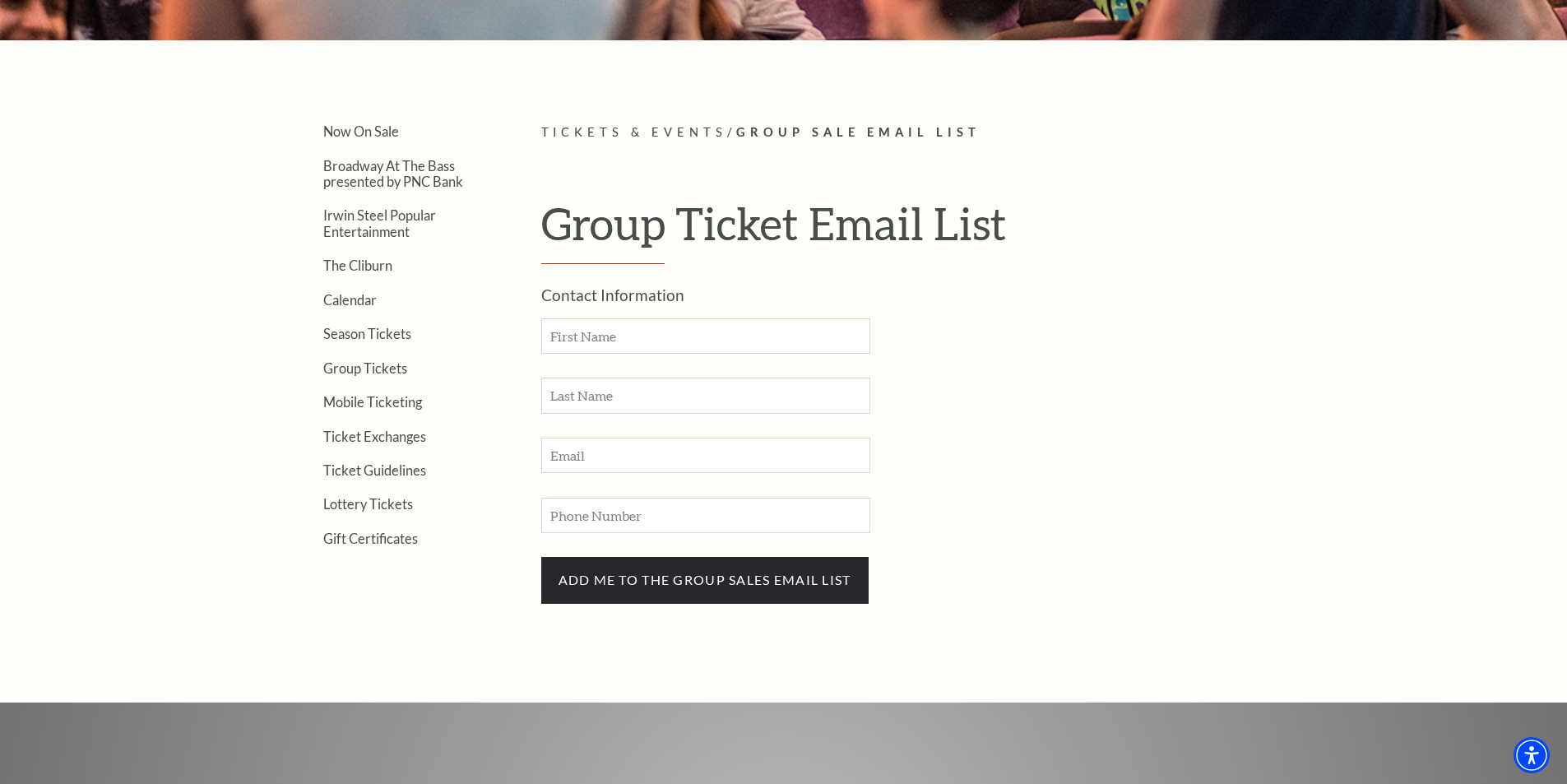
scroll to position [411, 0]
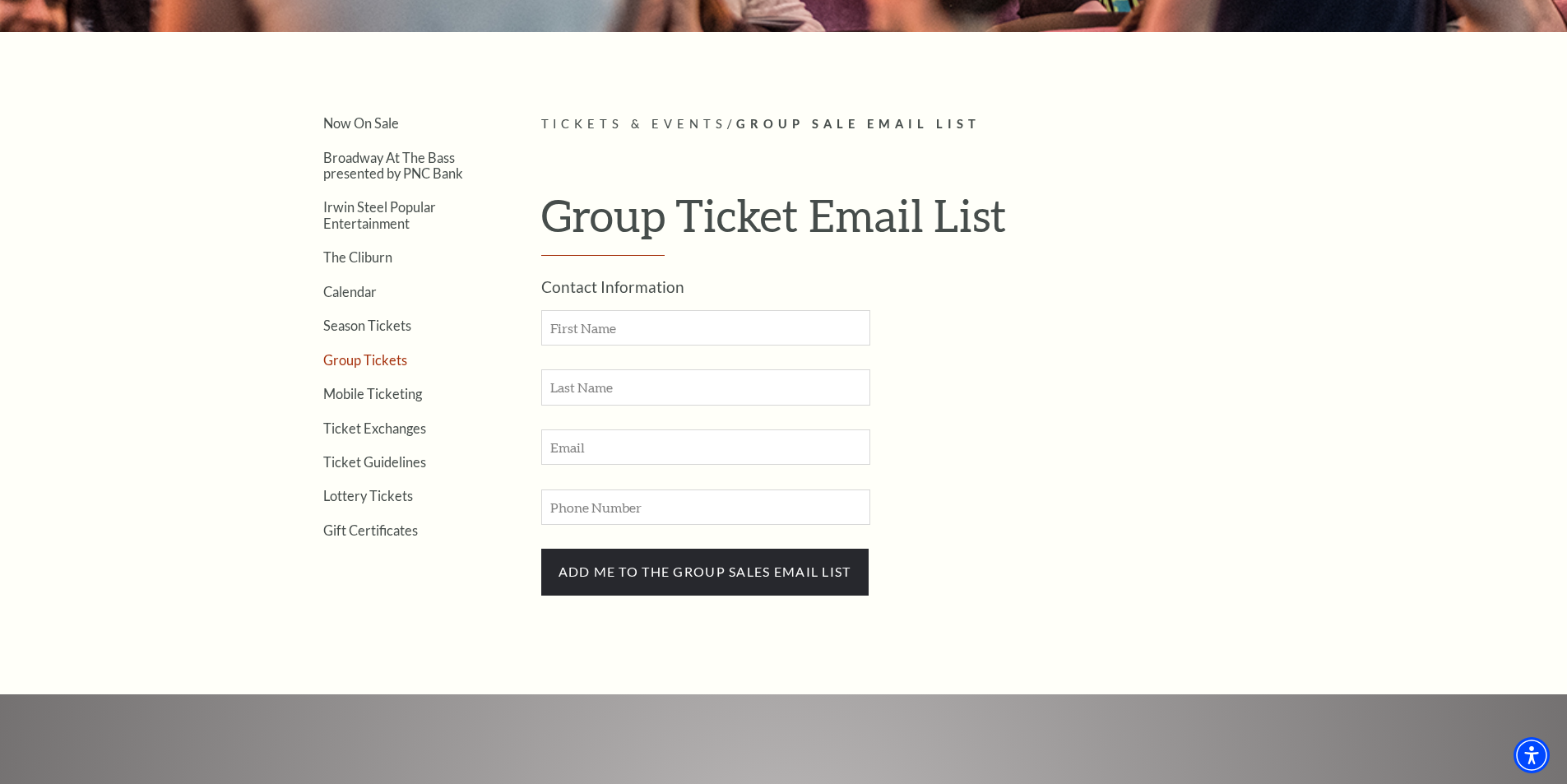
click at [373, 362] on link "Group Tickets" at bounding box center [365, 359] width 84 height 16
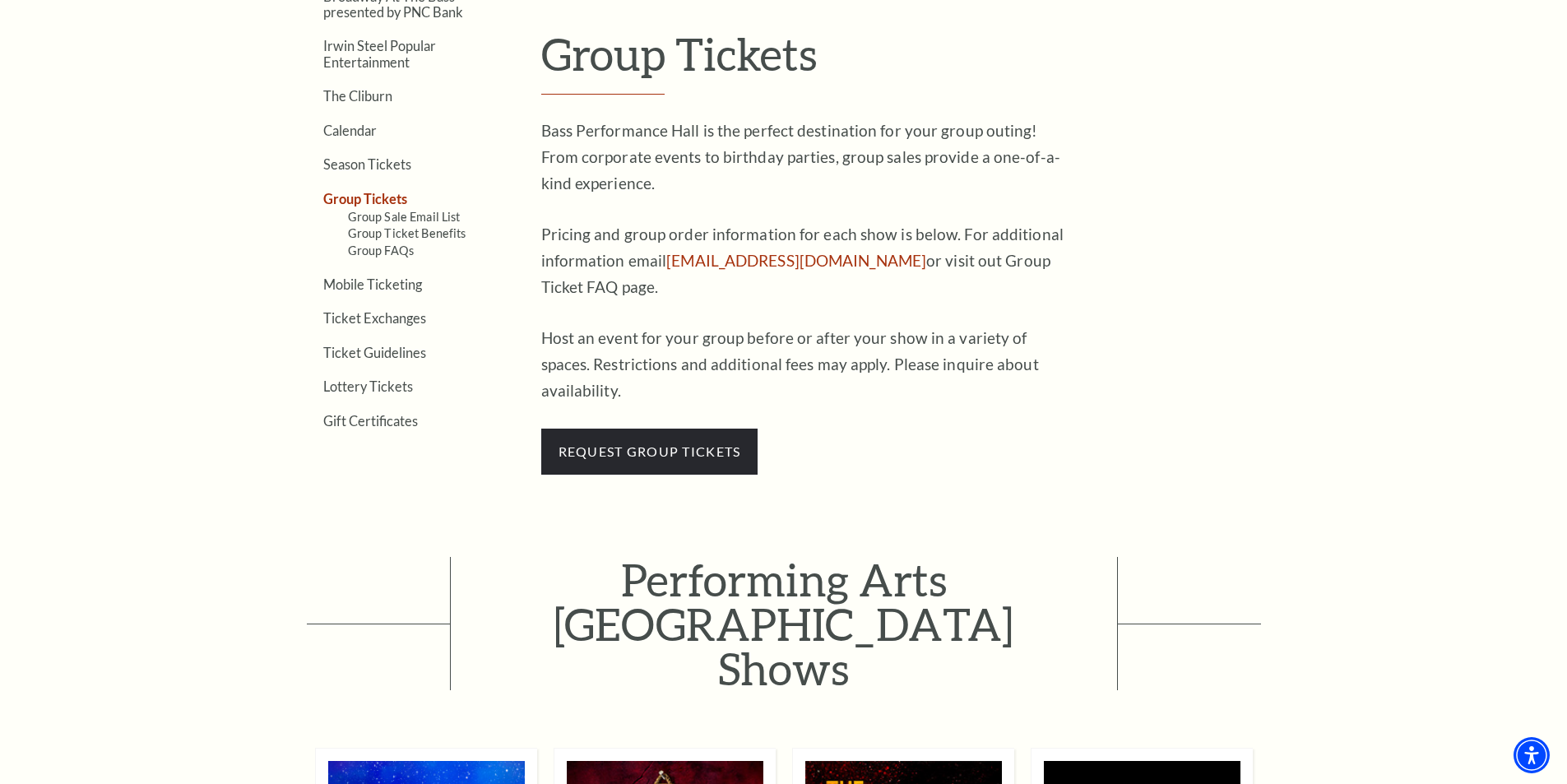
scroll to position [658, 0]
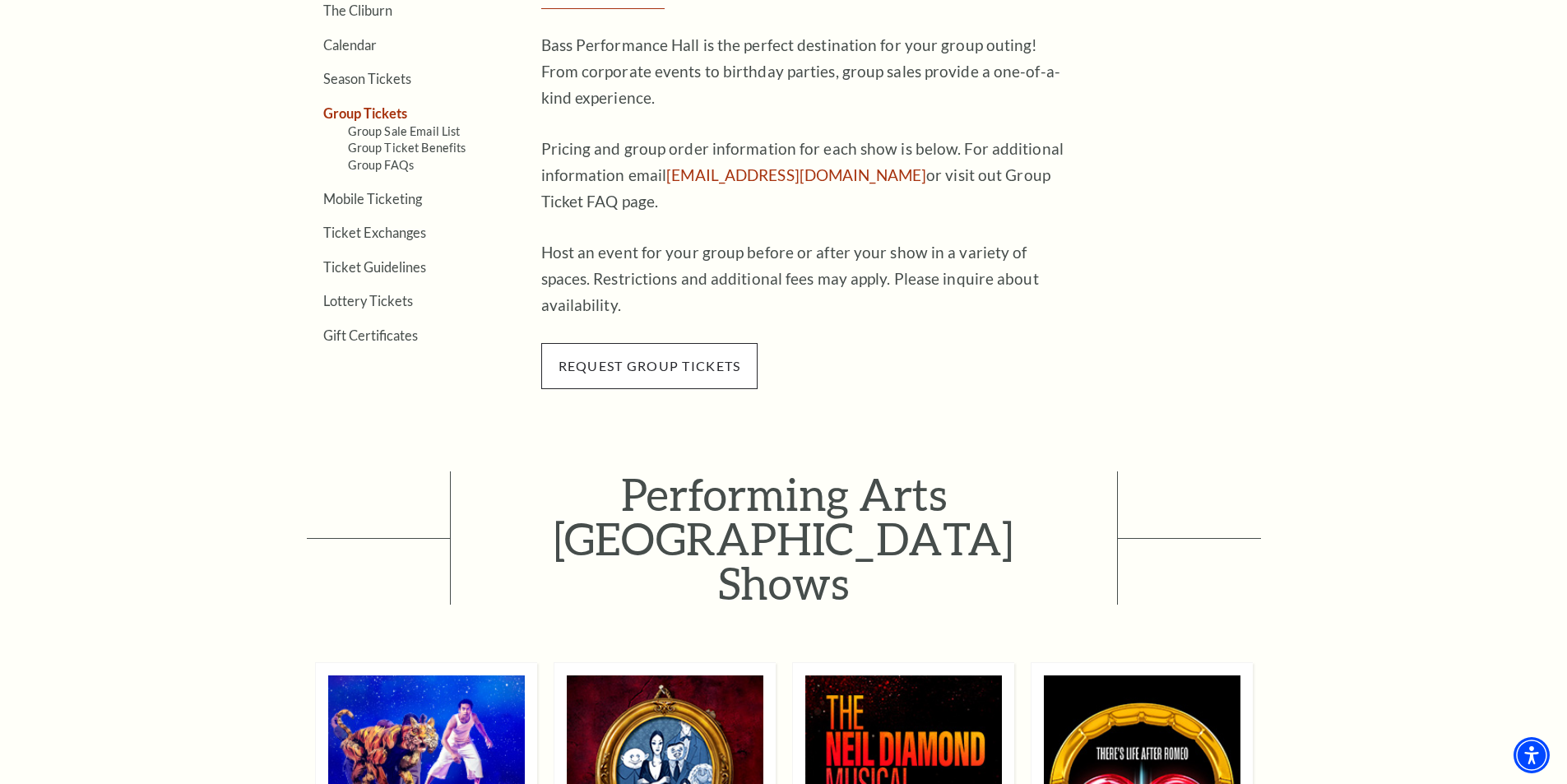
click at [701, 343] on span "request group tickets" at bounding box center [649, 365] width 217 height 46
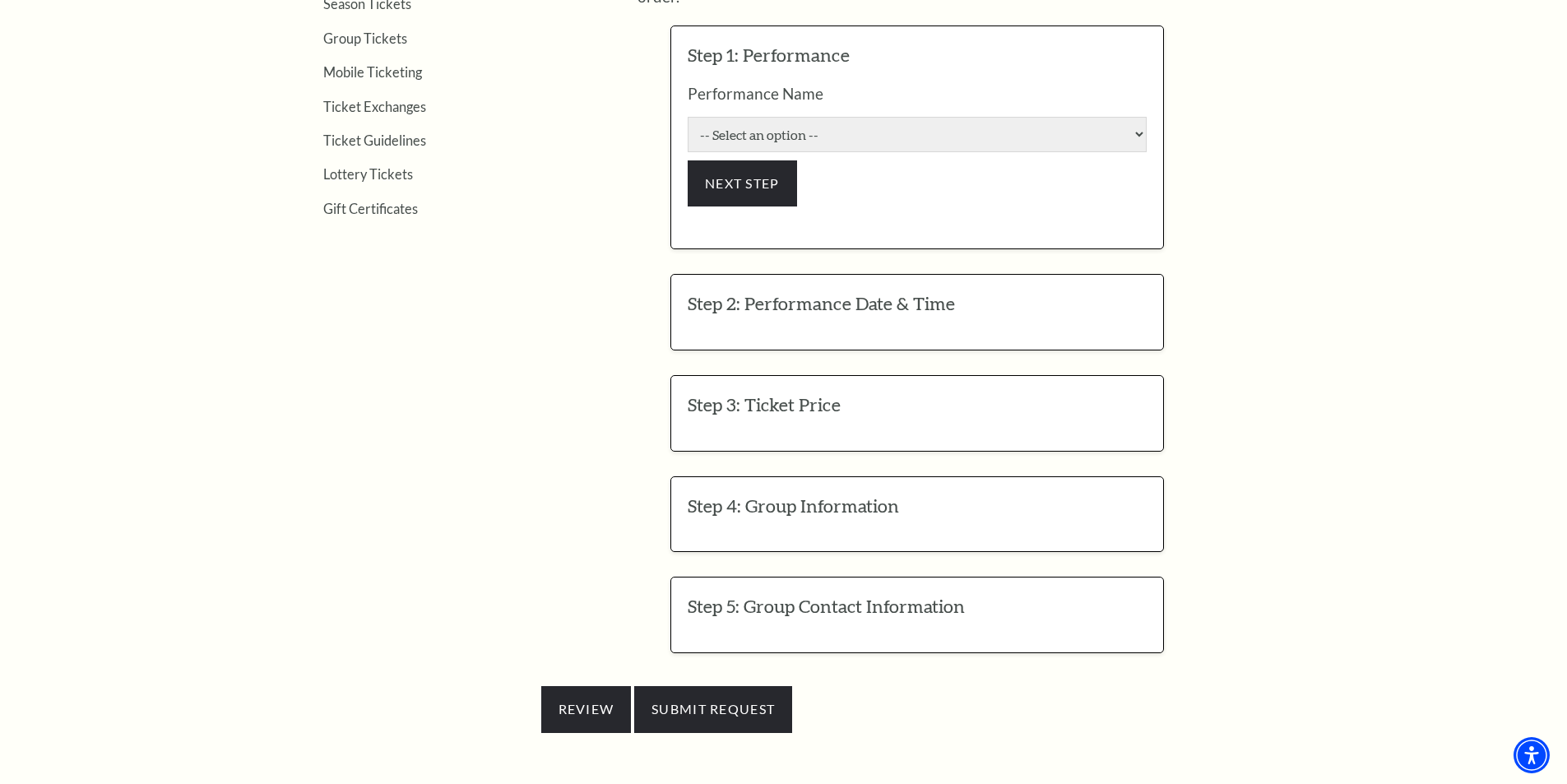
scroll to position [575, 0]
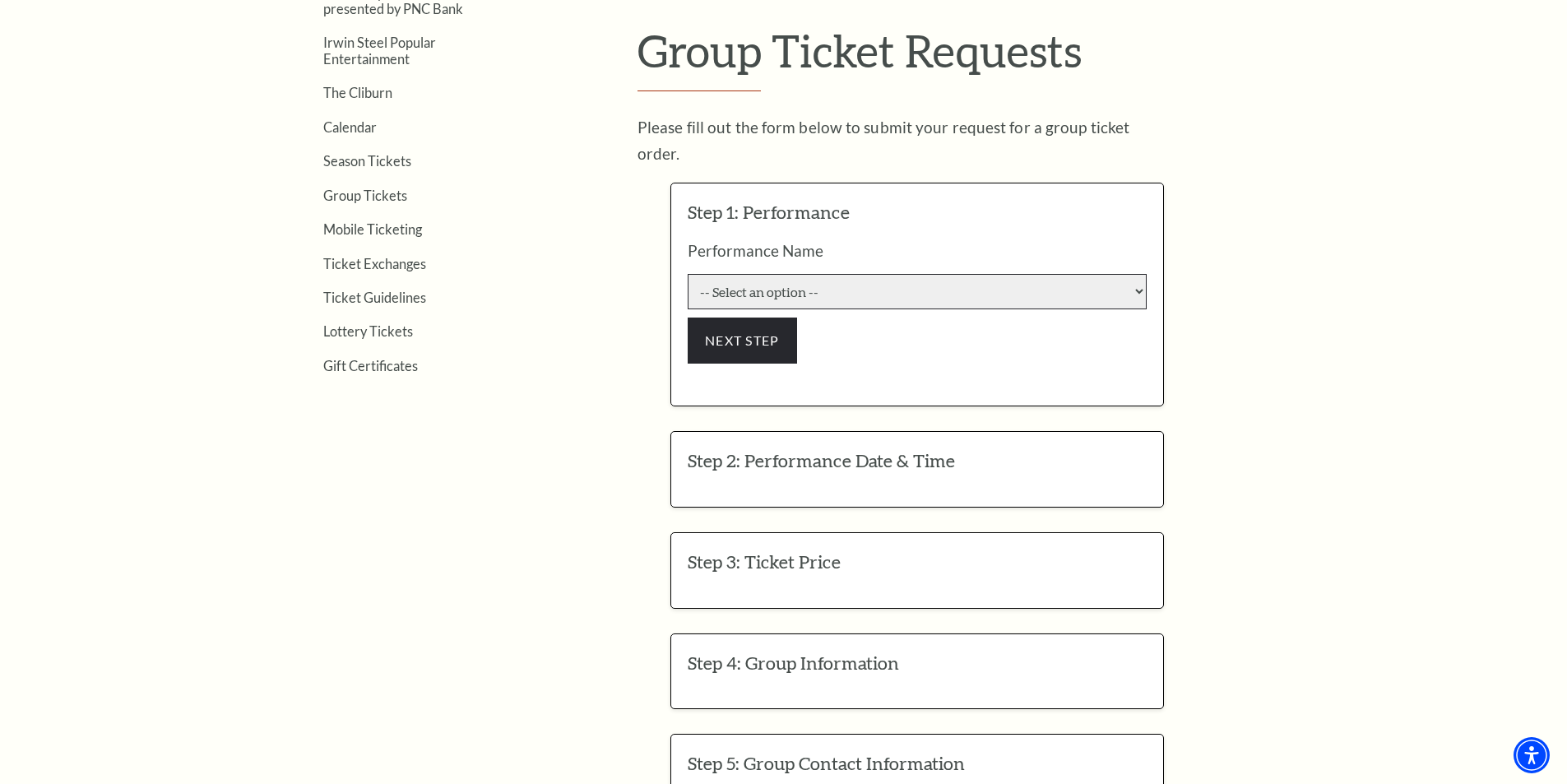
click at [844, 274] on select "-- Select an option -- Life of Pi Lyle Lovett and His Acoustic Group The Addams…" at bounding box center [918, 291] width 459 height 35
select select "6208"
click at [688, 274] on select "-- Select an option -- Life of Pi Lyle Lovett and His Acoustic Group The Addams…" at bounding box center [918, 291] width 459 height 35
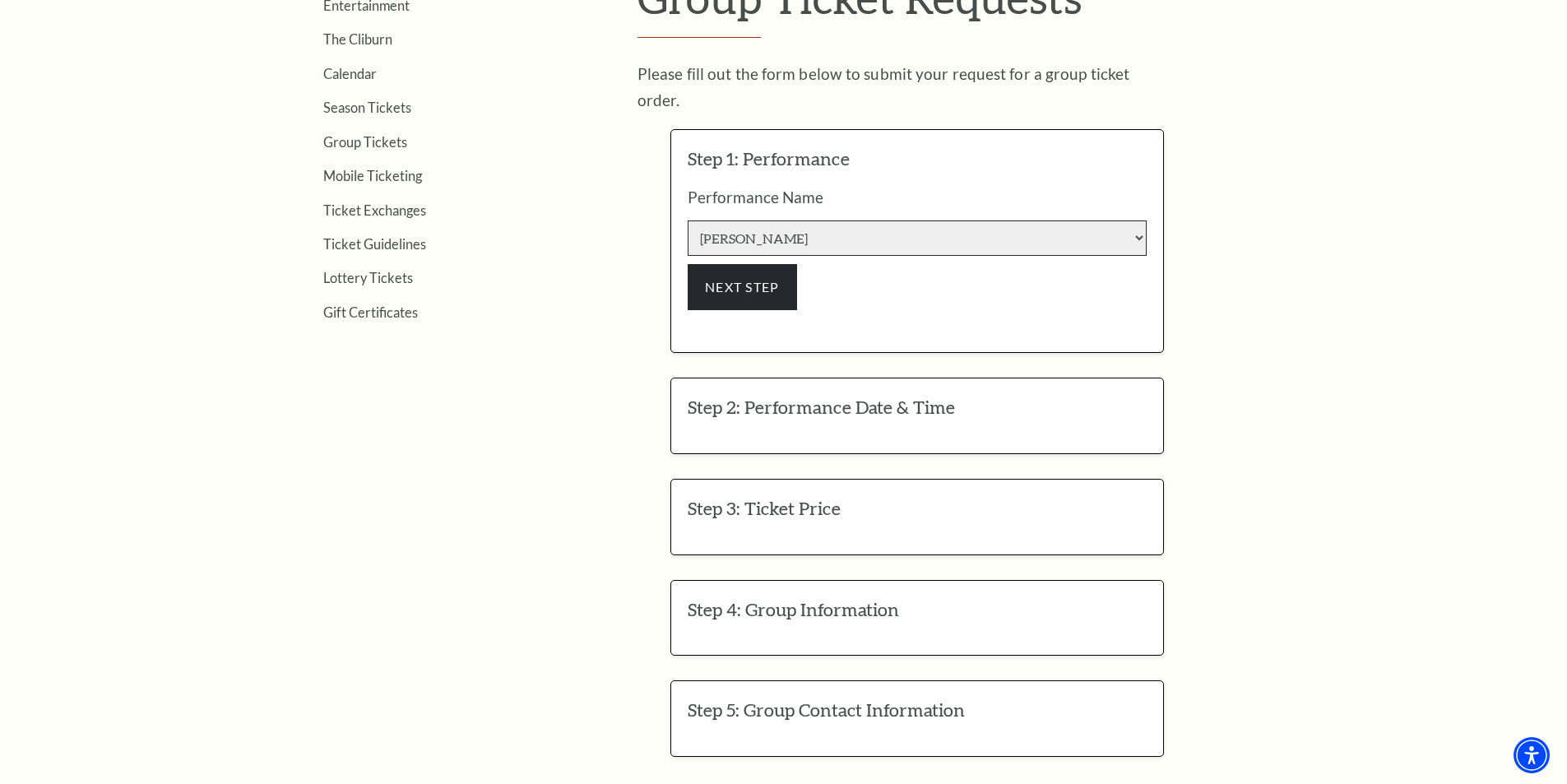
scroll to position [658, 0]
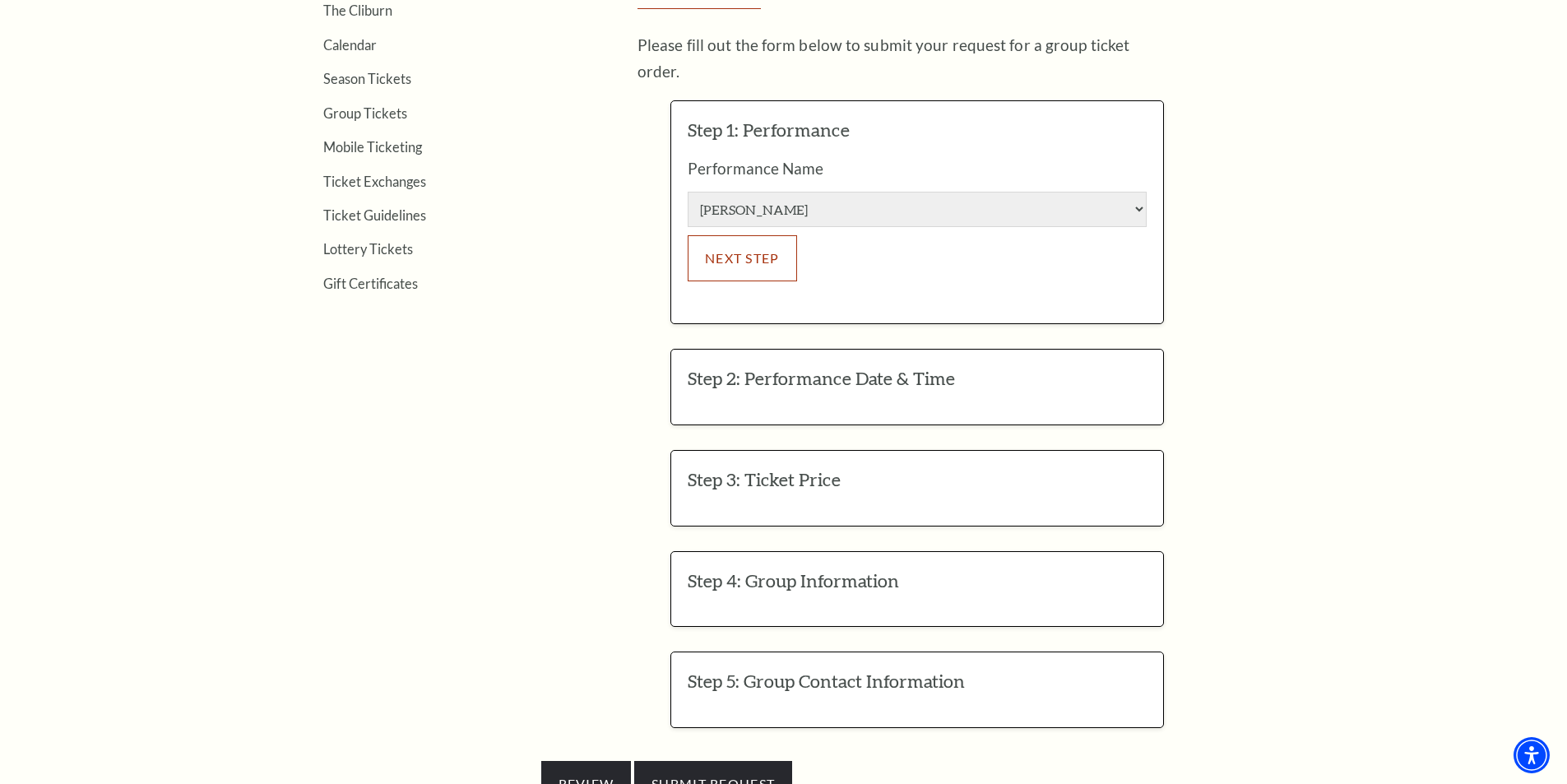
click at [747, 238] on button "NEXT STEP" at bounding box center [742, 258] width 110 height 46
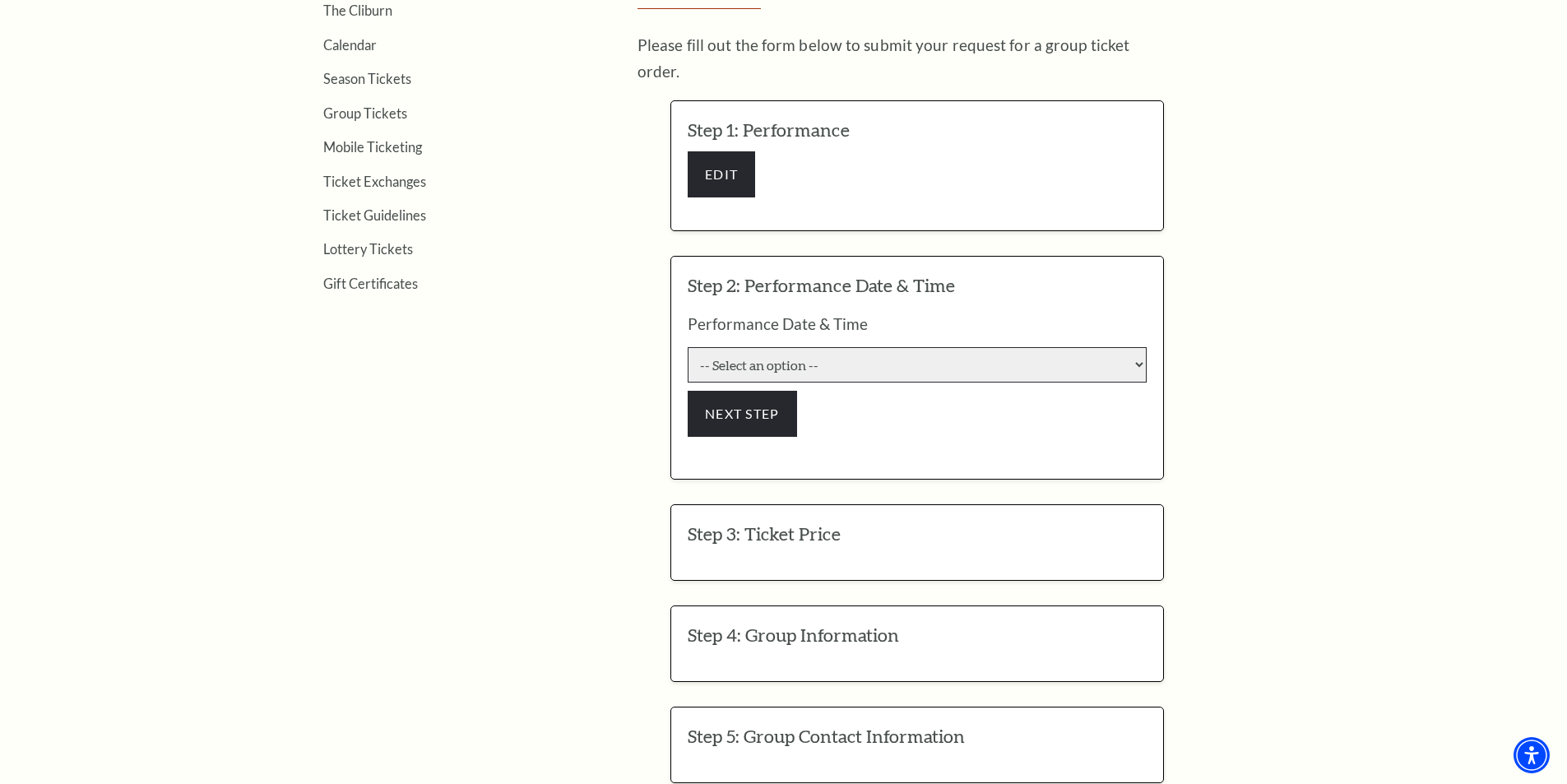
click at [759, 347] on select "-- Select an option -- 9/23/2025 7:30:00 PM 9/24/2025 7:30:00 PM 9/25/2025 7:30…" at bounding box center [918, 364] width 459 height 35
select select "6309"
click input "Premium $159.00" at bounding box center [0, 0] width 0 height 0
click at [688, 347] on select "-- Select an option -- 9/23/2025 7:30:00 PM 9/24/2025 7:30:00 PM 9/25/2025 7:30…" at bounding box center [918, 364] width 459 height 35
click at [750, 404] on button "NEXT STEP" at bounding box center [742, 413] width 110 height 46
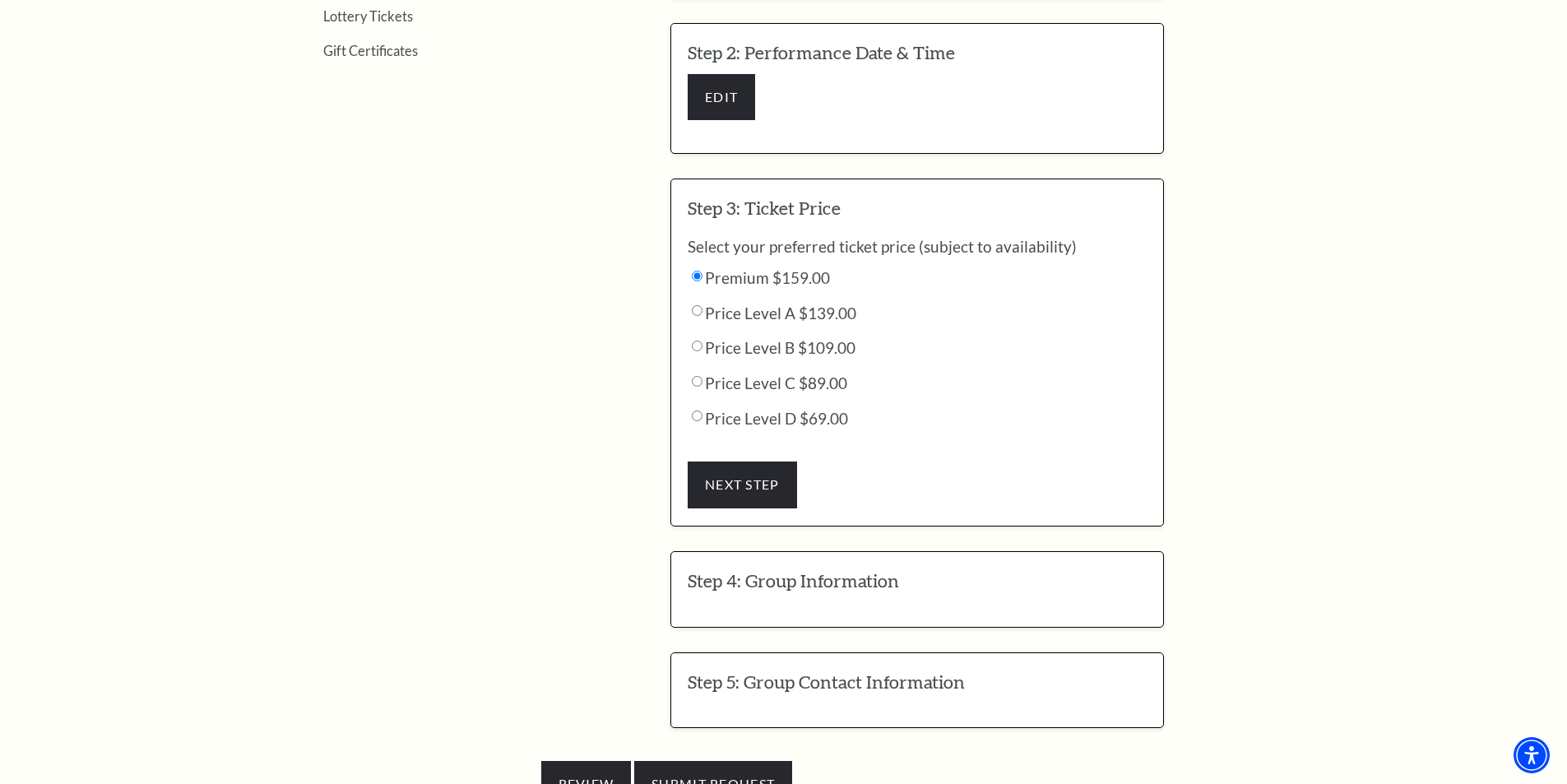
scroll to position [905, 0]
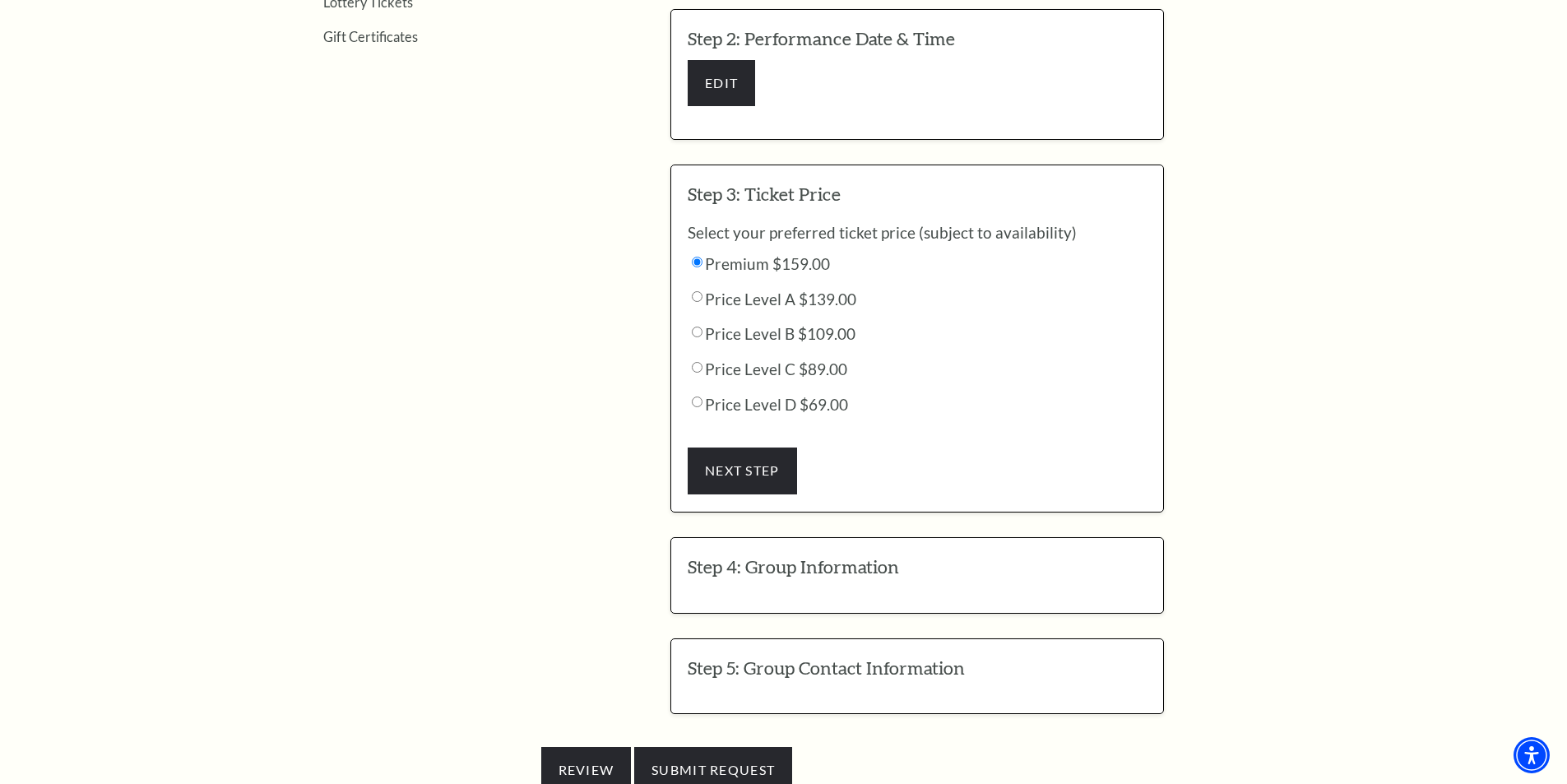
click at [698, 267] on input "Price Level C $89.00" at bounding box center [697, 261] width 11 height 11
radio input "true"
click at [747, 451] on button "NEXT STEP" at bounding box center [742, 470] width 110 height 46
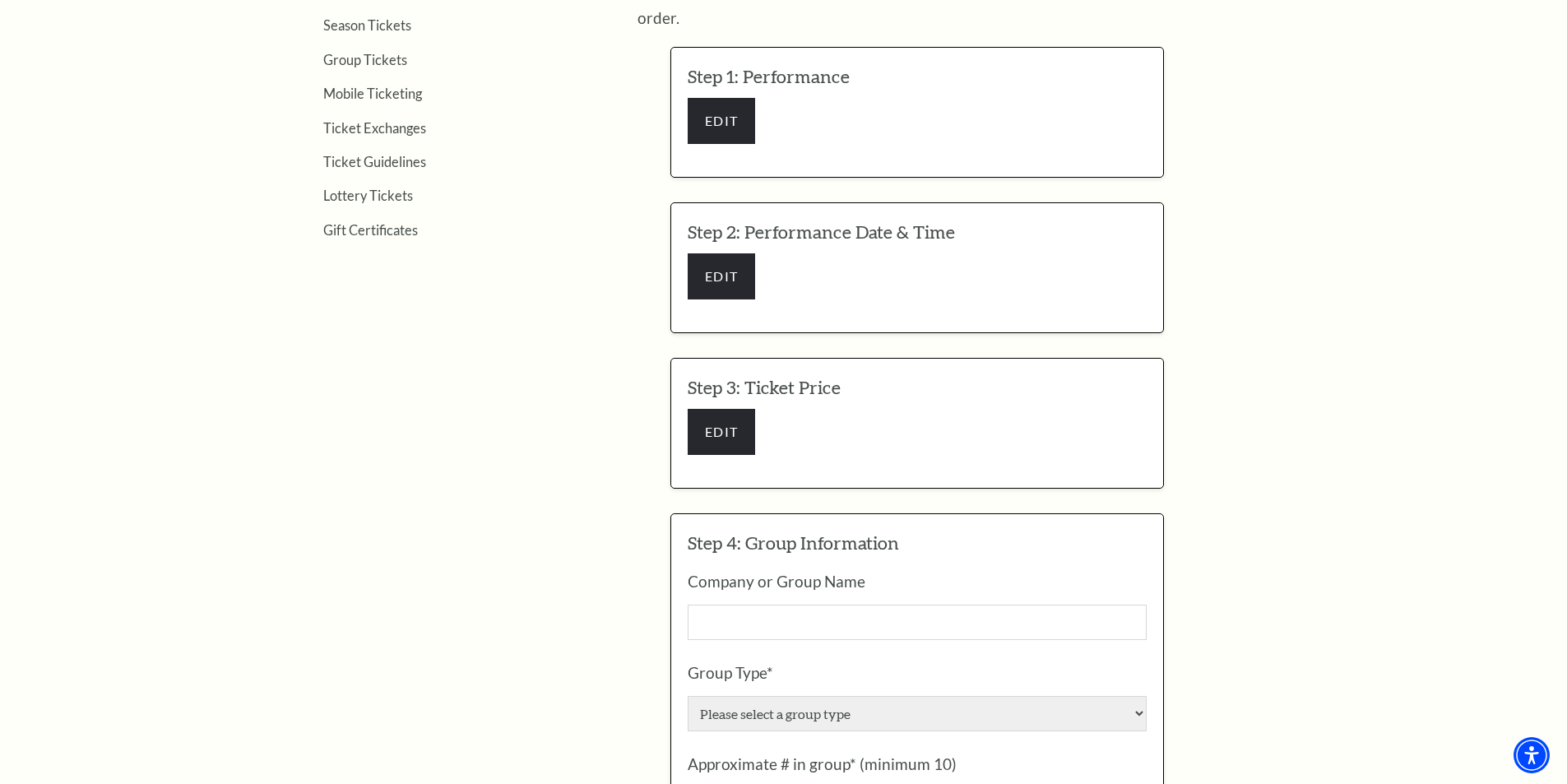
scroll to position [740, 0]
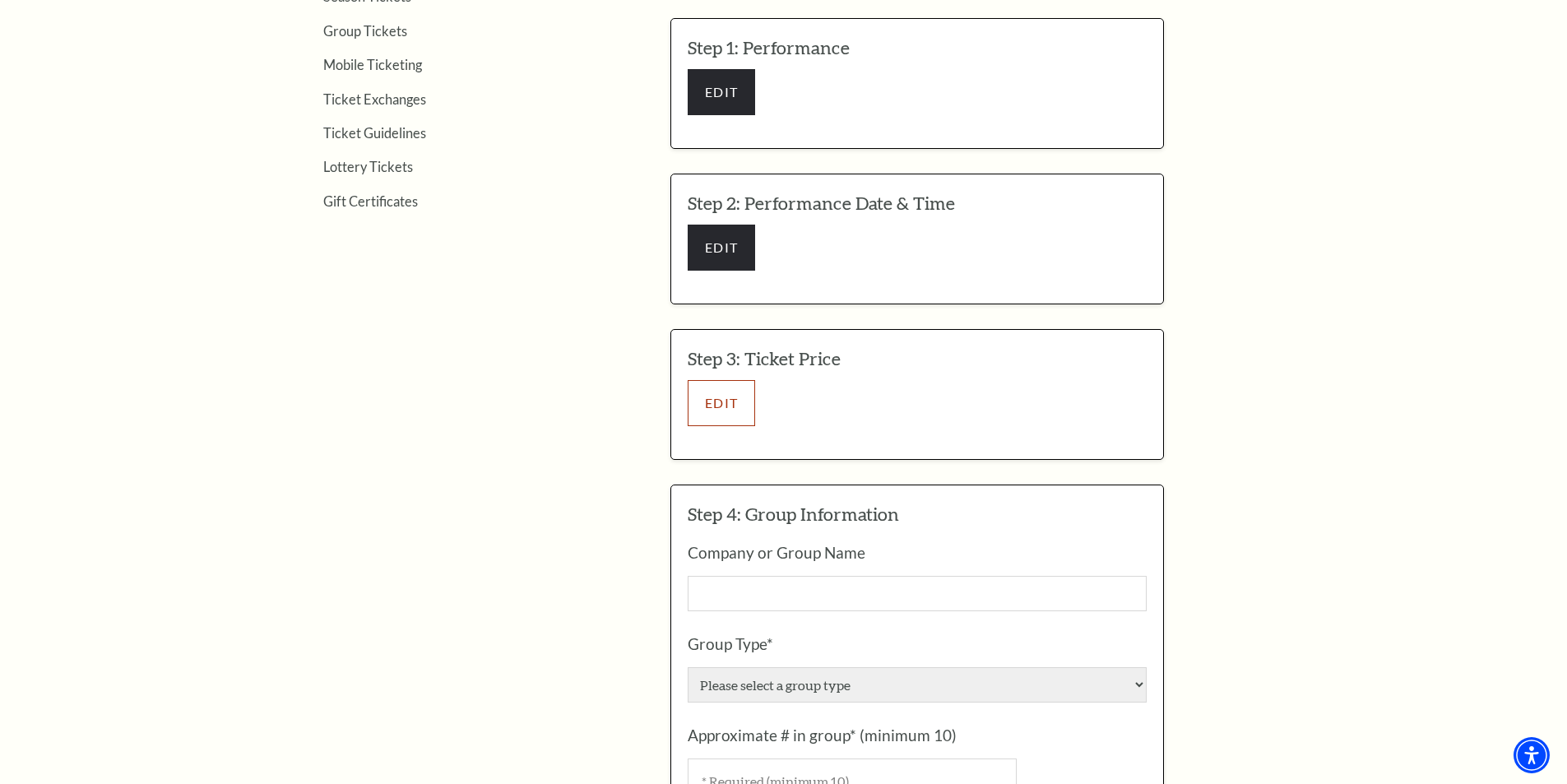
click at [707, 381] on button "EDIT" at bounding box center [721, 403] width 67 height 46
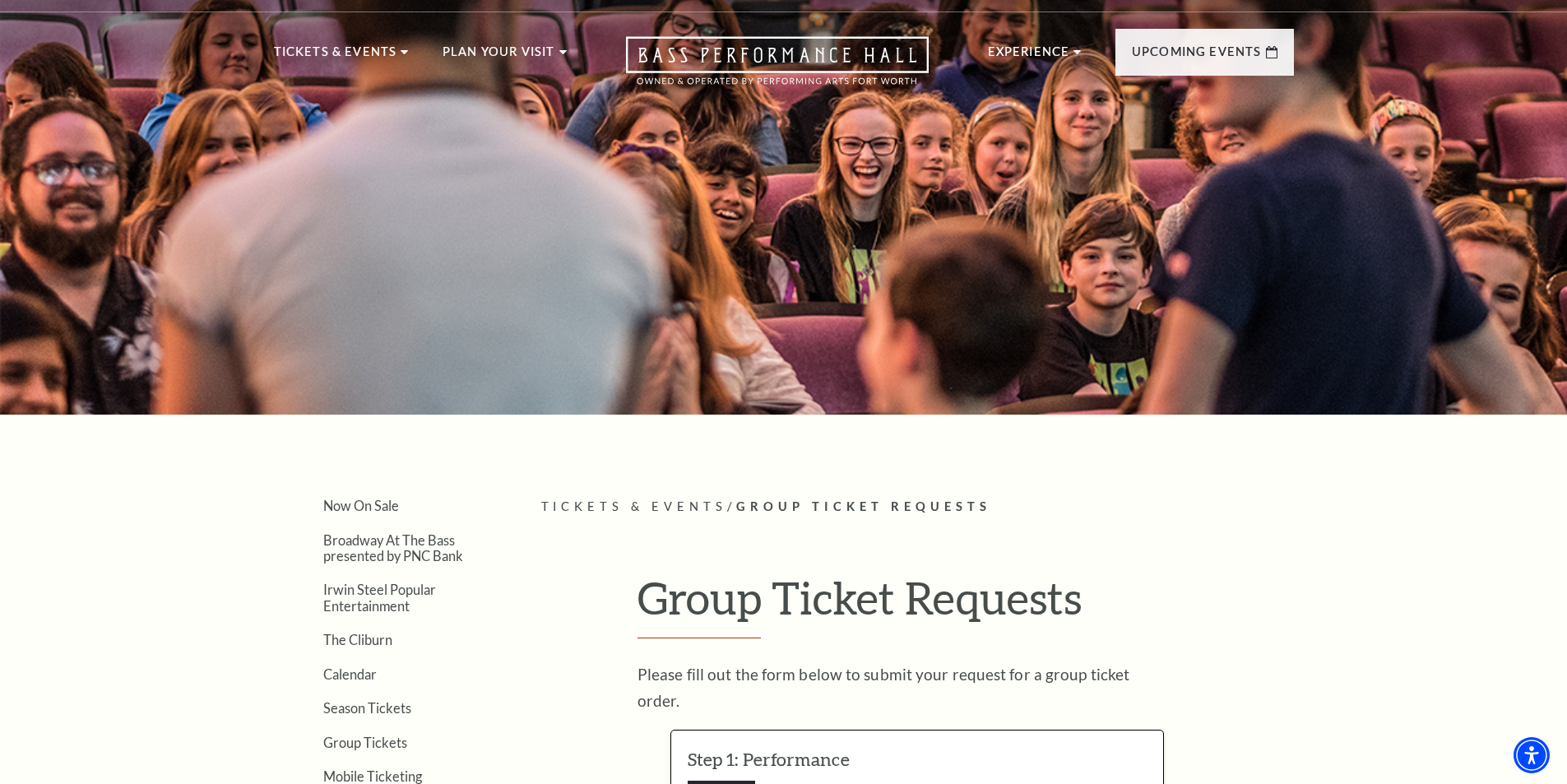
scroll to position [0, 0]
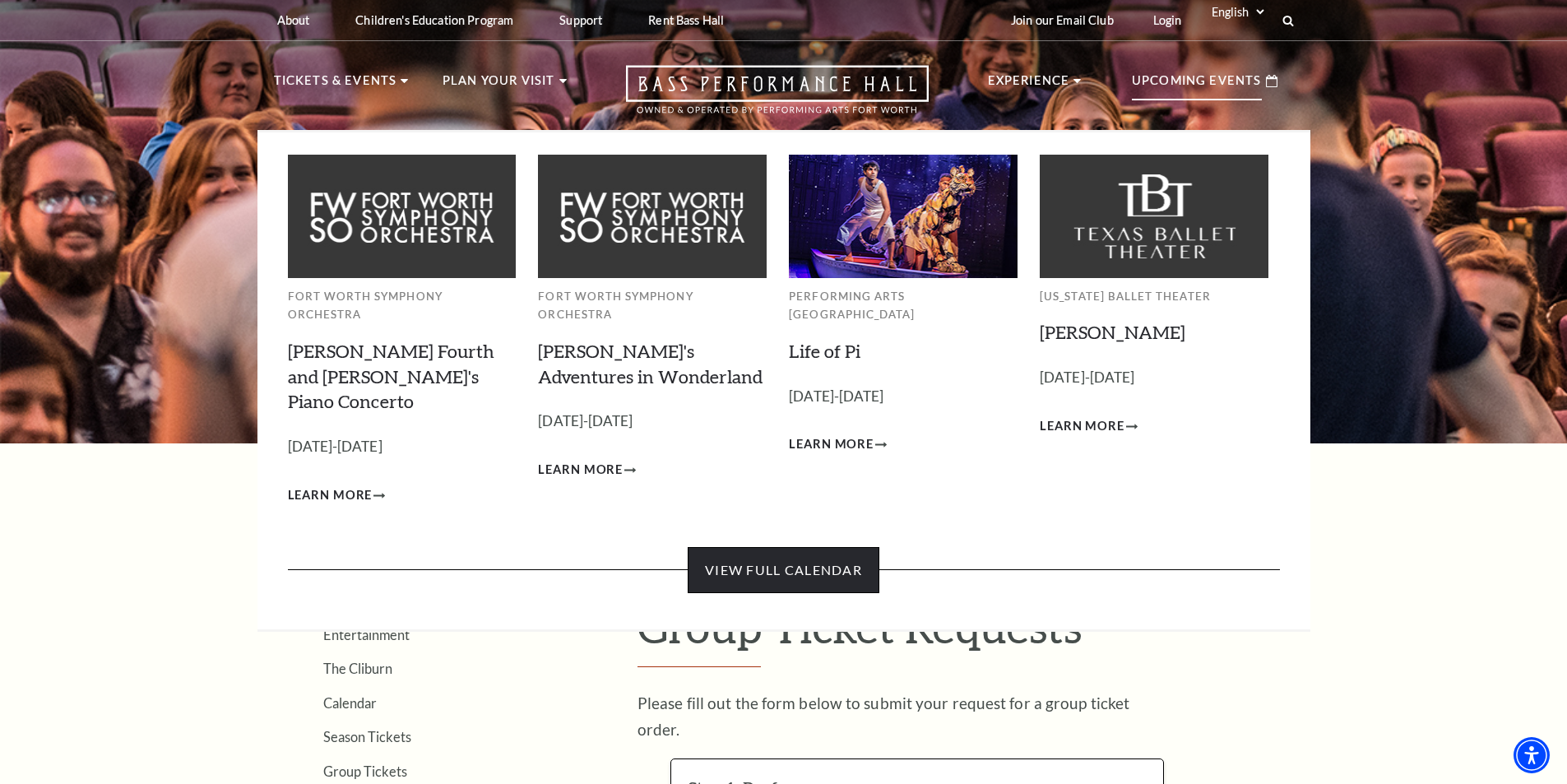
click at [783, 547] on link "View Full Calendar" at bounding box center [784, 570] width 192 height 46
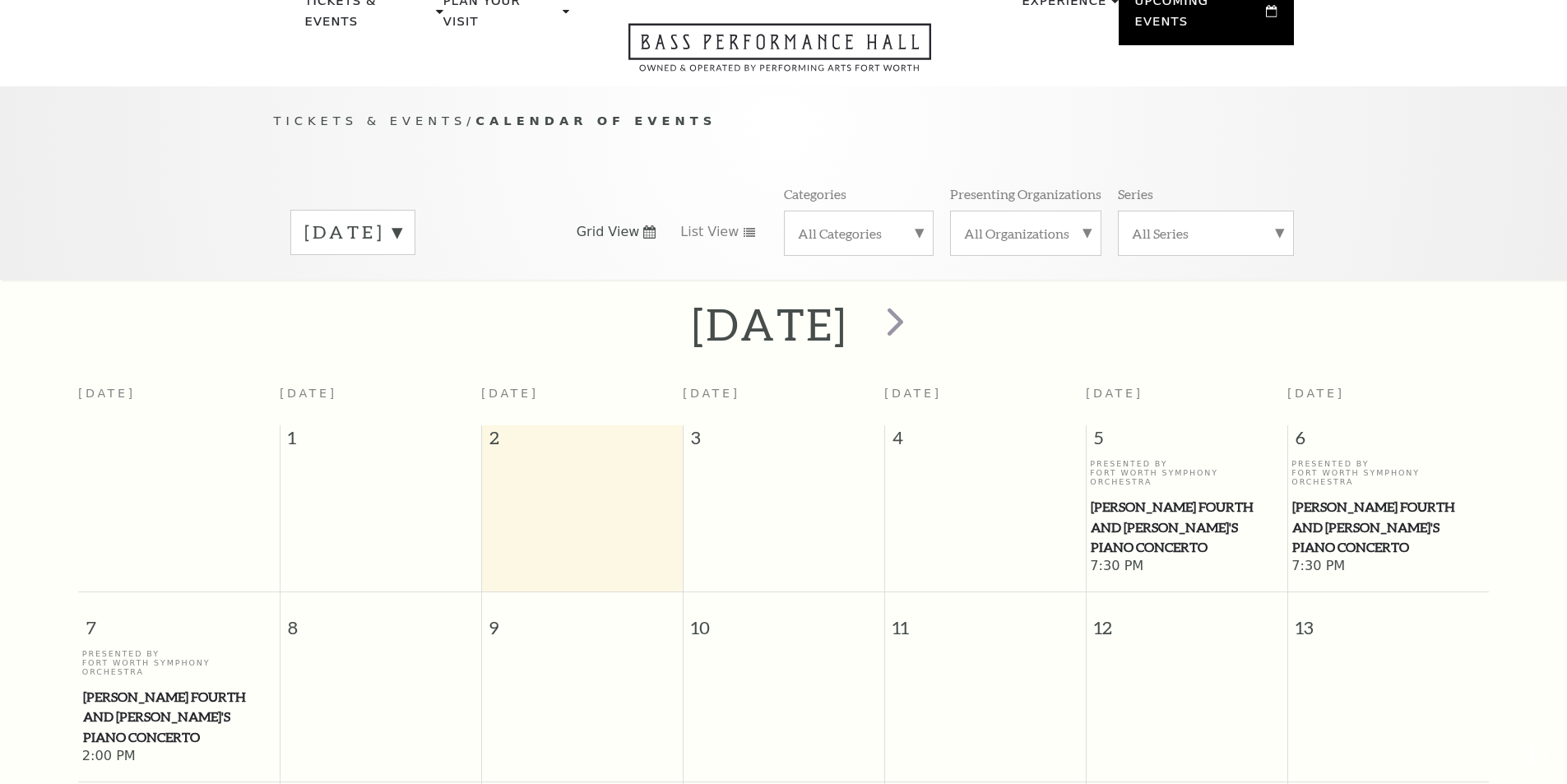
scroll to position [146, 0]
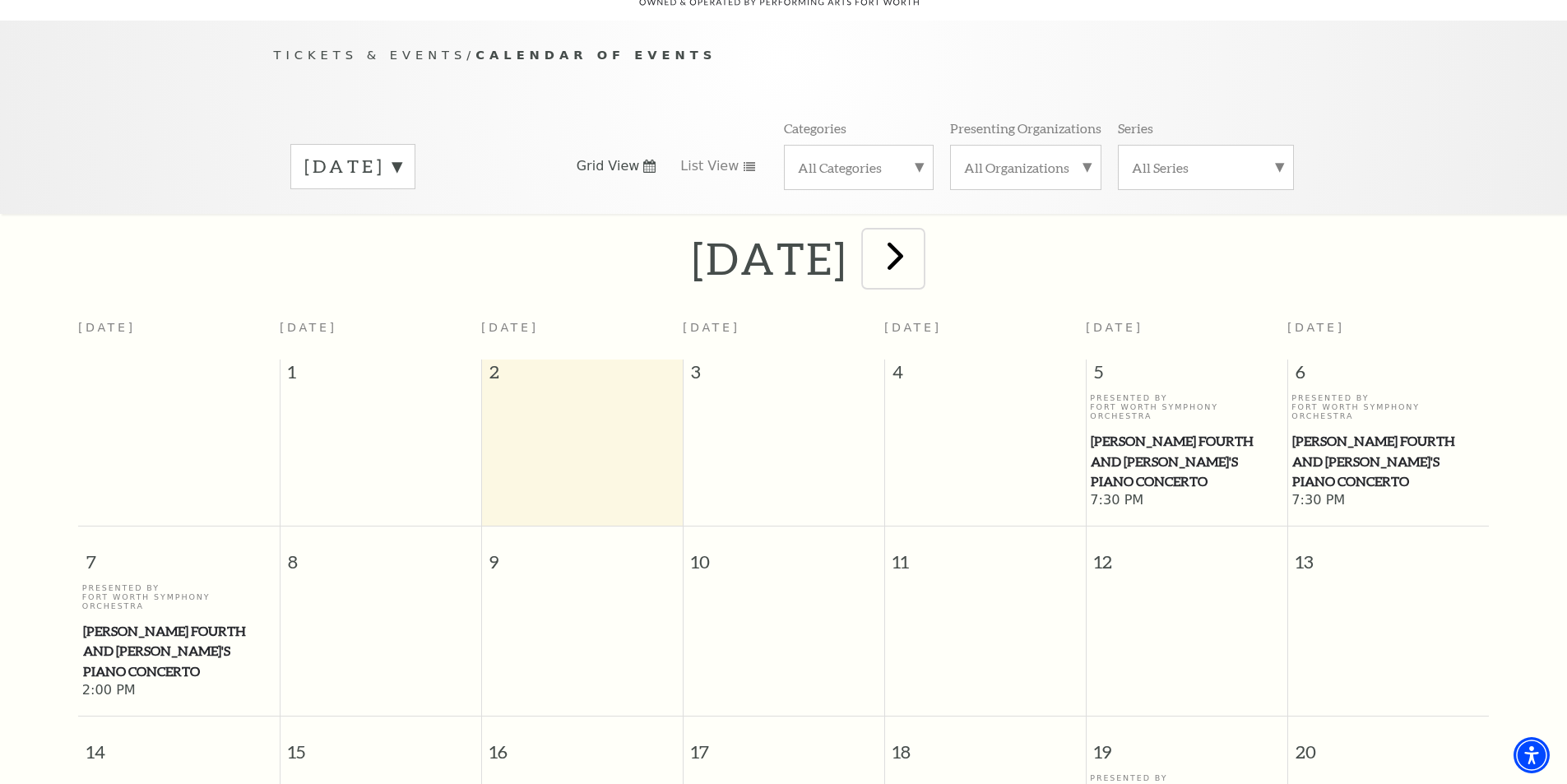
click at [919, 242] on span "next" at bounding box center [896, 255] width 47 height 47
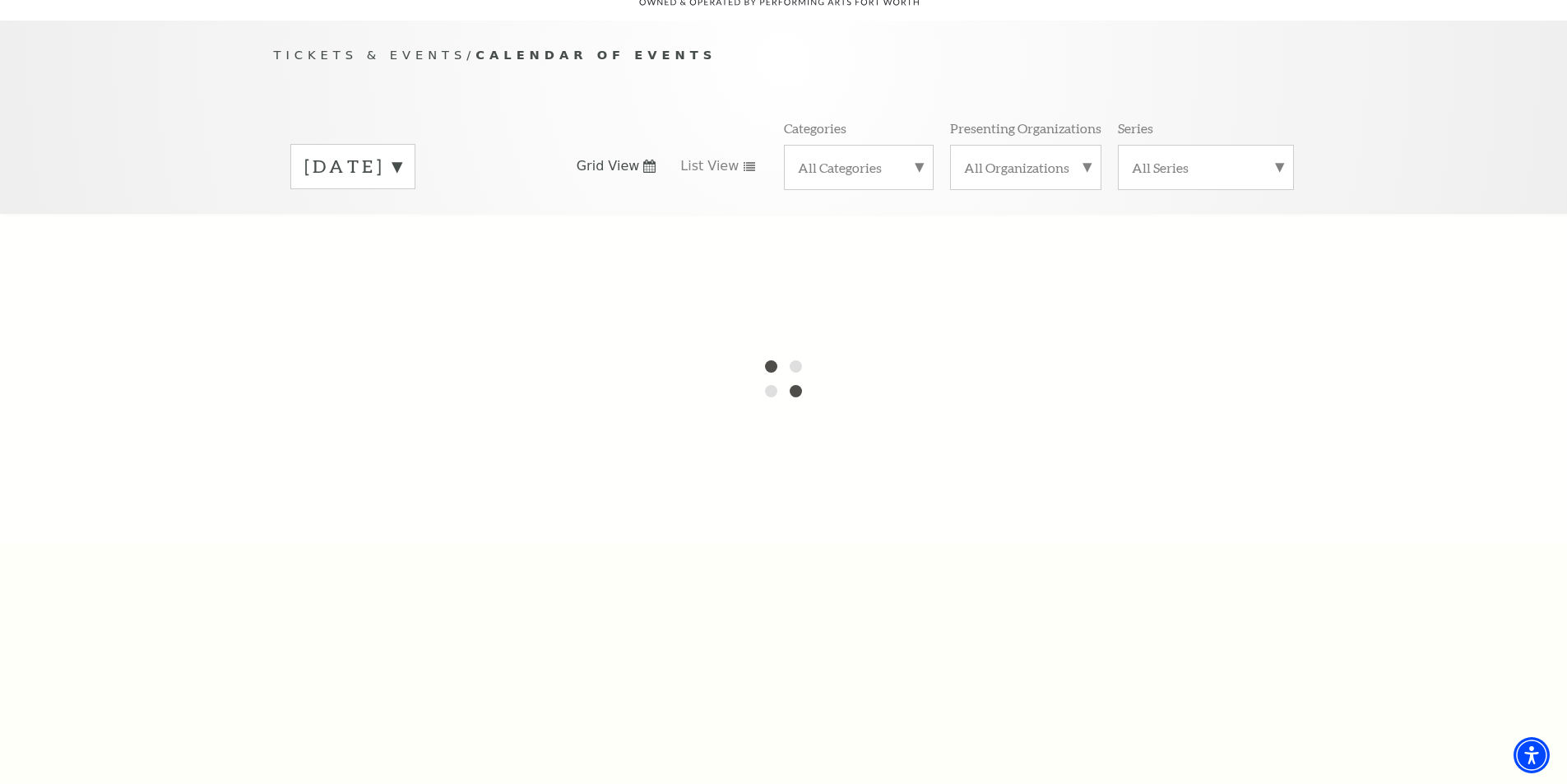
click at [401, 154] on label "September 2025" at bounding box center [353, 167] width 97 height 25
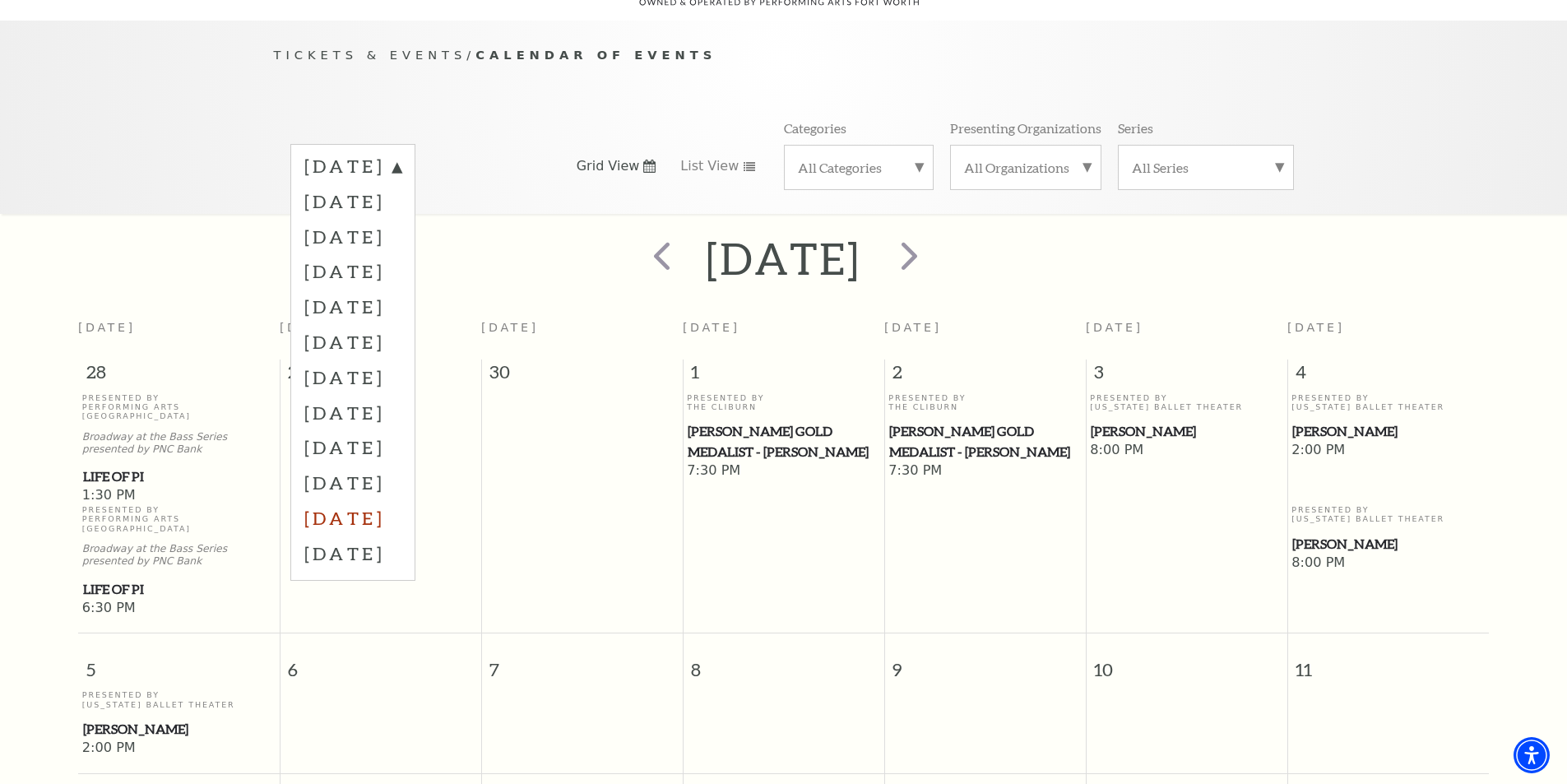
click at [375, 500] on label "July 2026" at bounding box center [353, 518] width 97 height 35
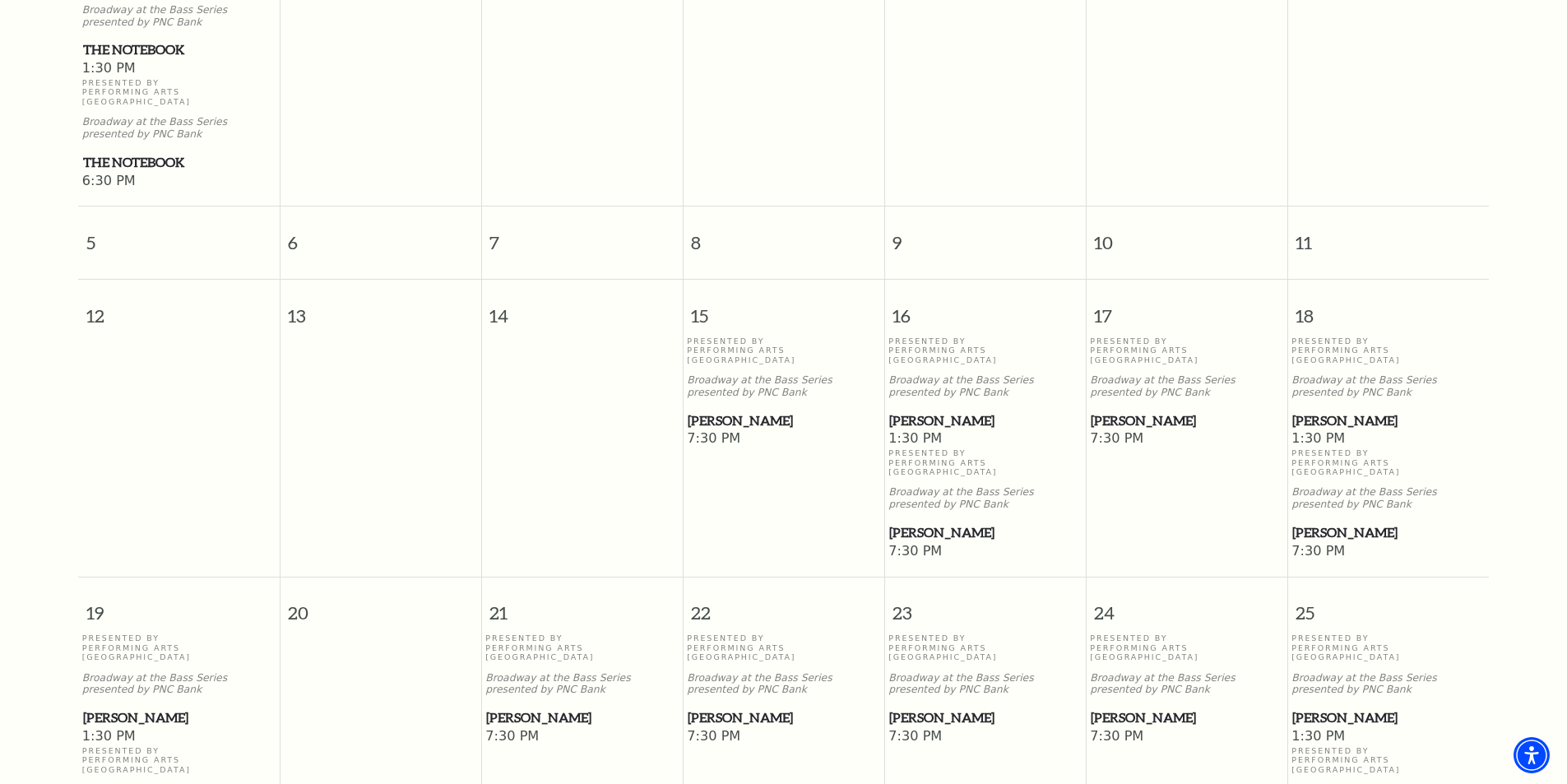
scroll to position [639, 0]
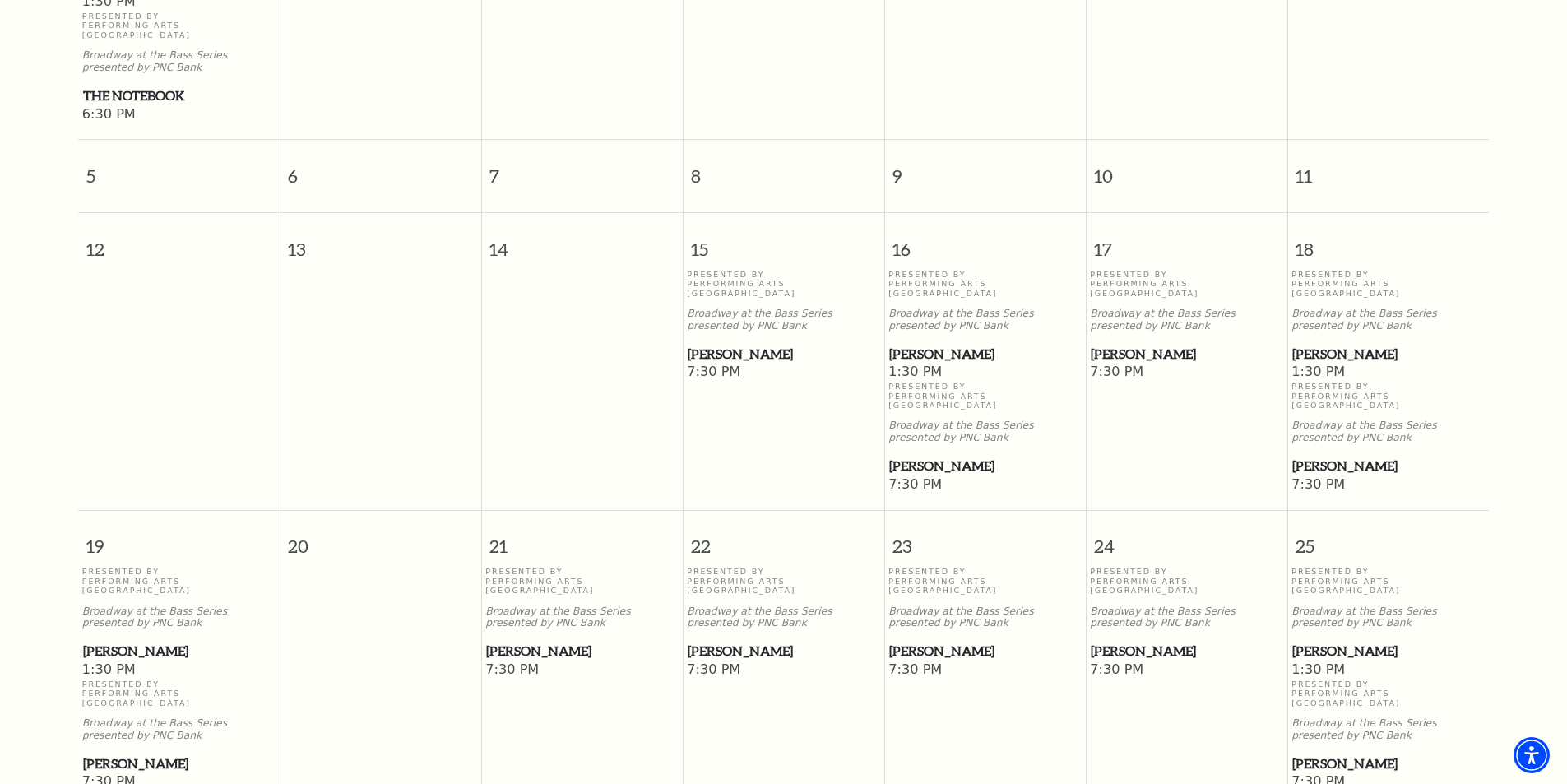
click at [944, 343] on span "[PERSON_NAME]" at bounding box center [985, 353] width 192 height 21
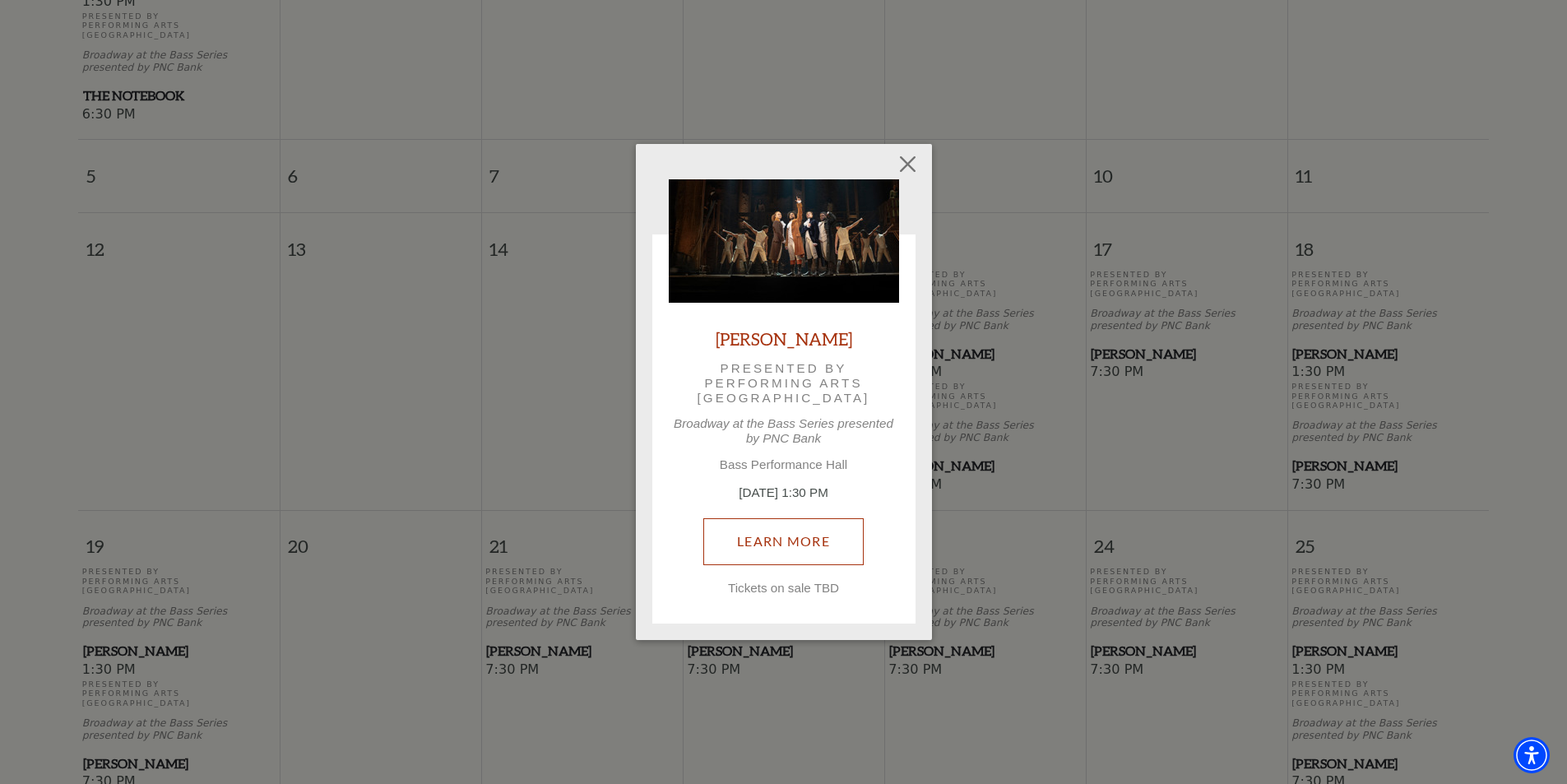
click at [805, 541] on link "Learn More" at bounding box center [783, 540] width 160 height 46
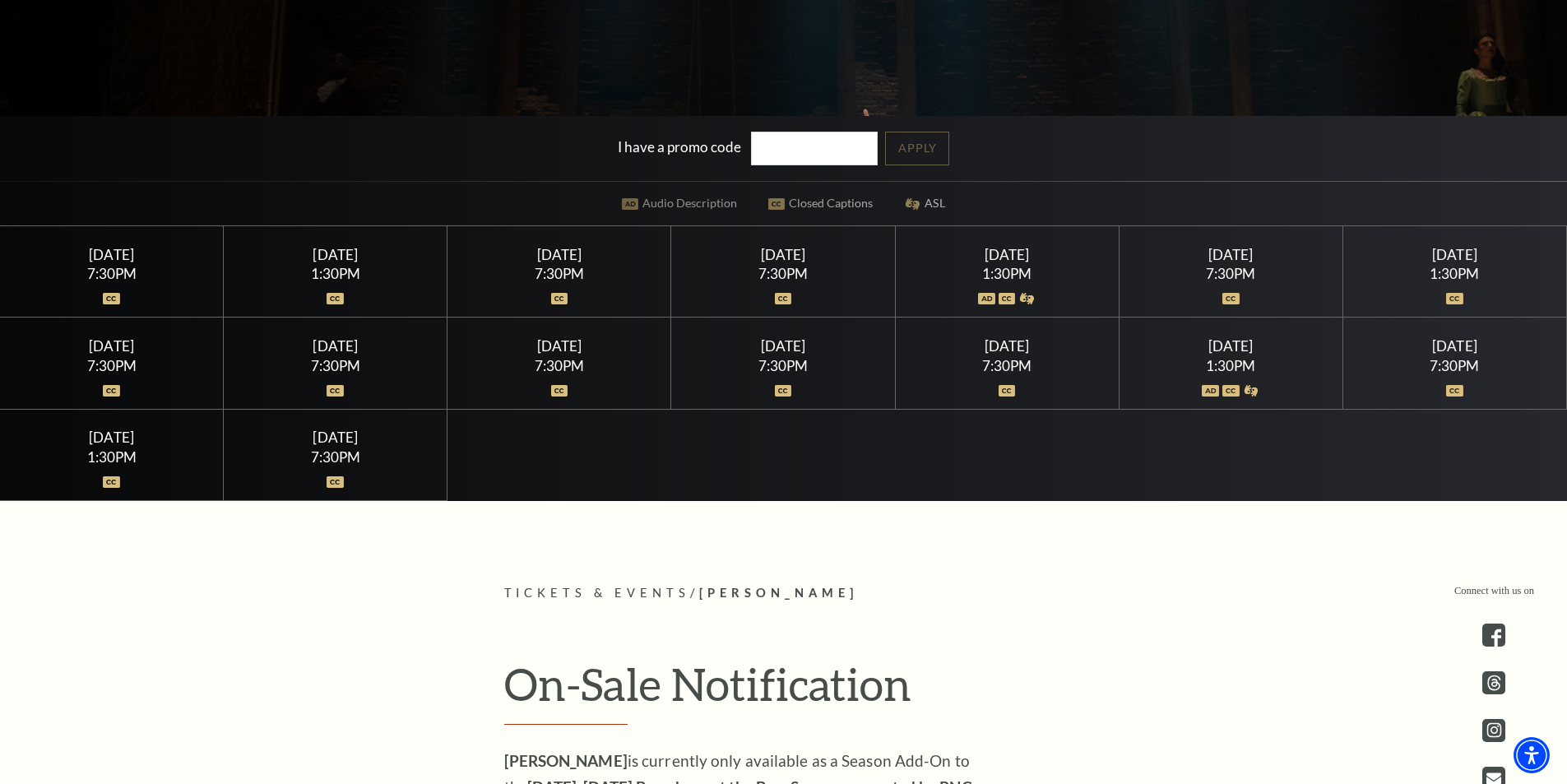
scroll to position [493, 0]
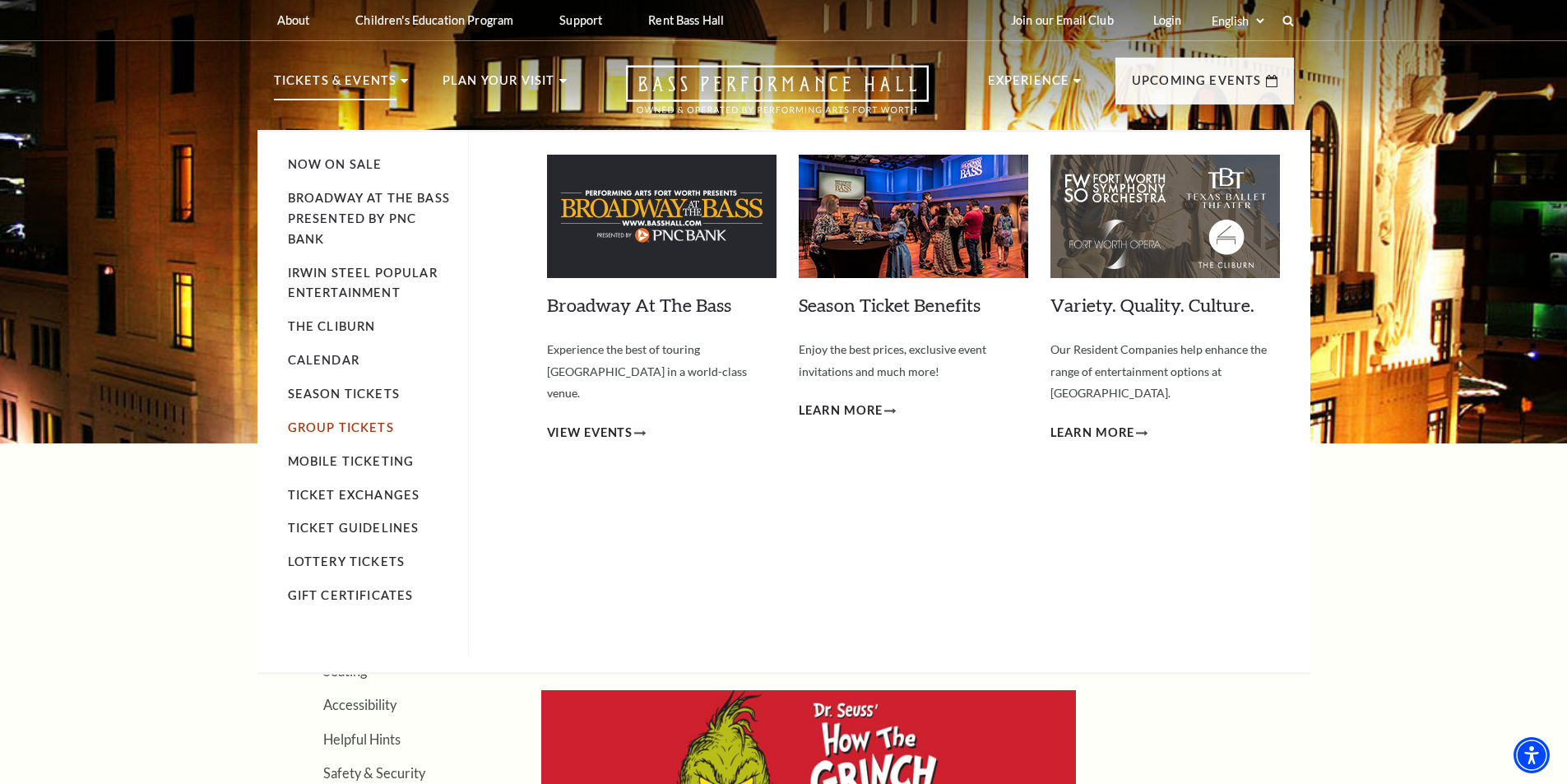
click at [331, 421] on link "Group Tickets" at bounding box center [341, 427] width 106 height 14
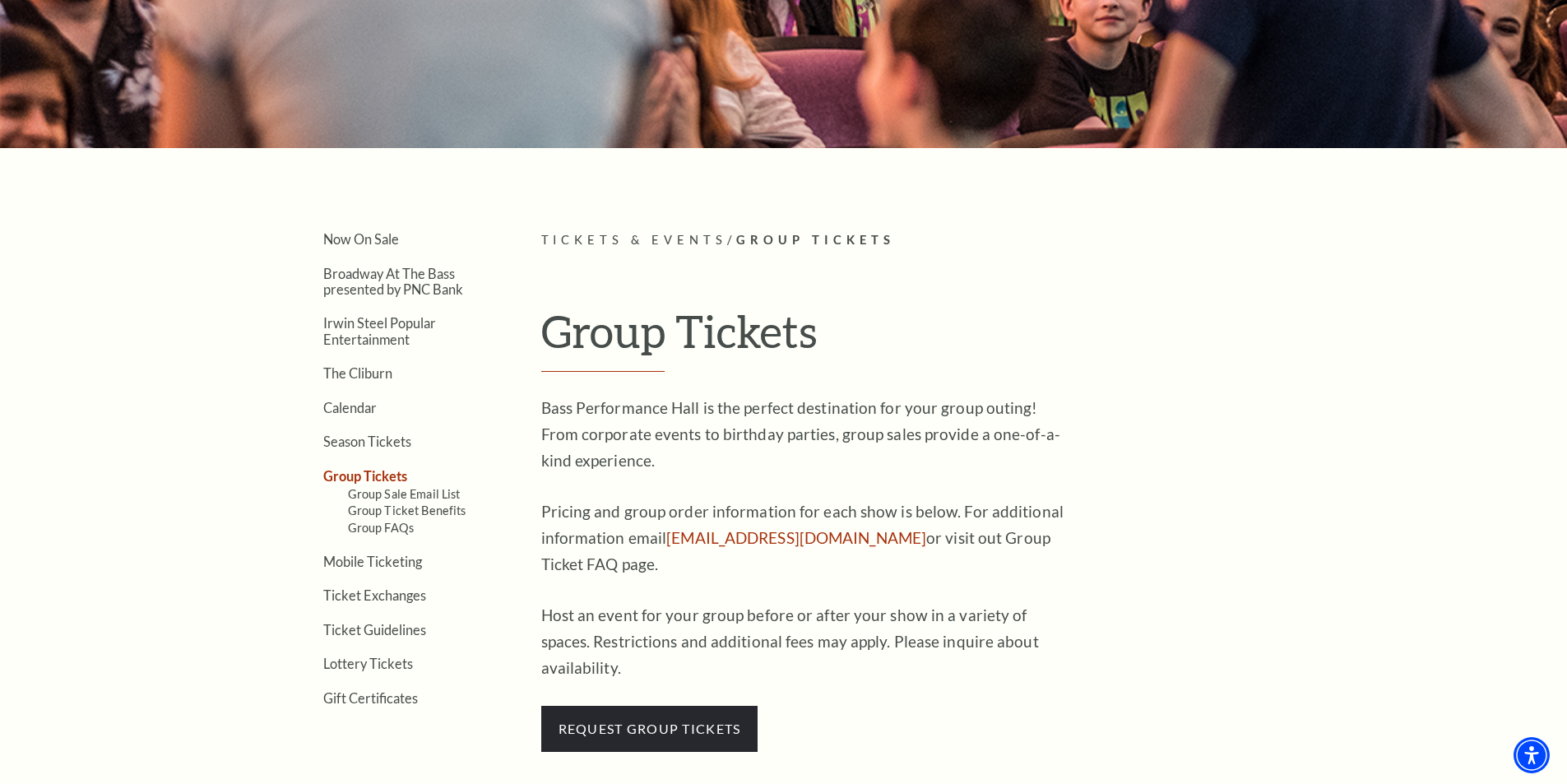
scroll to position [411, 0]
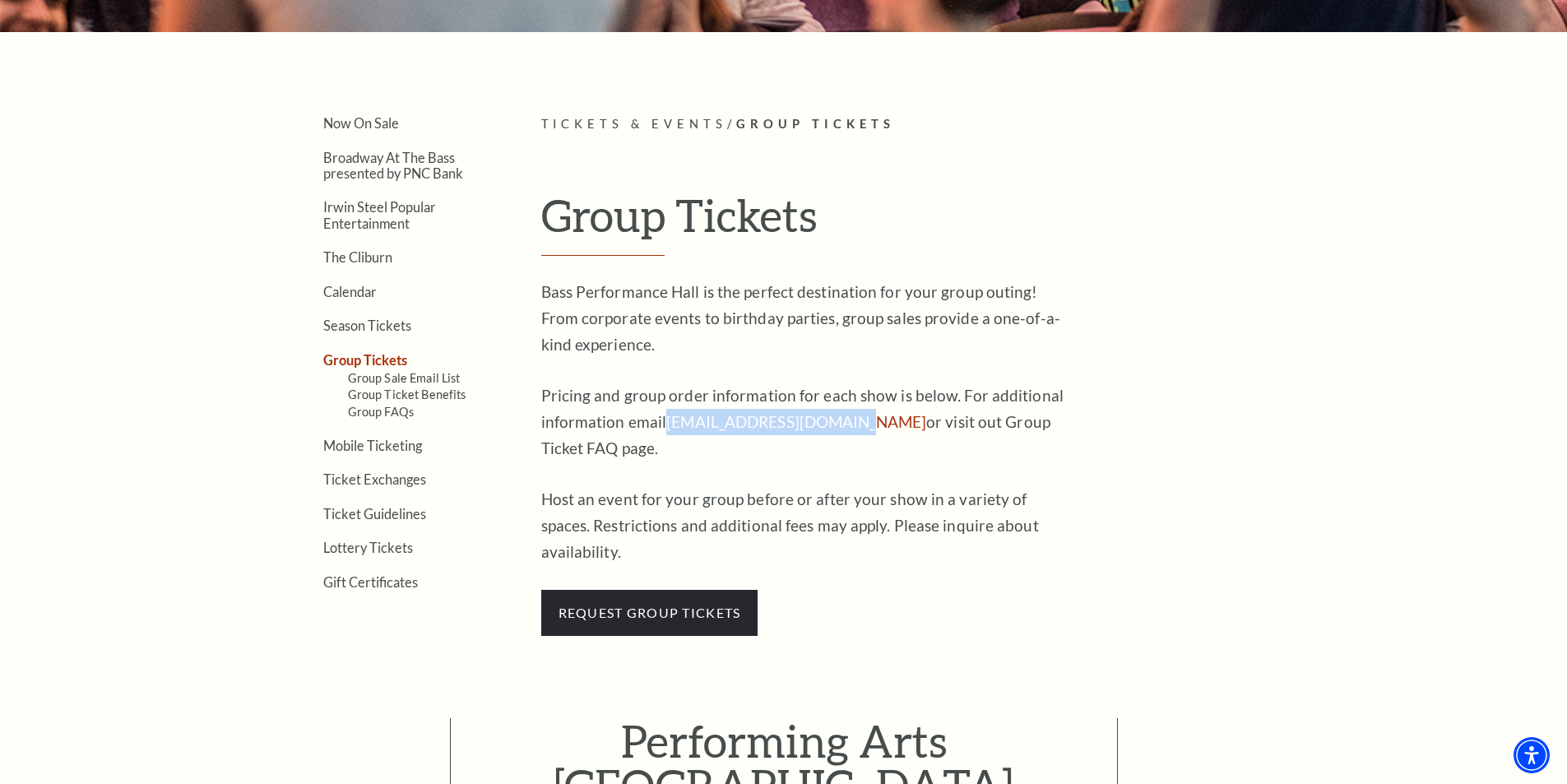
drag, startPoint x: 842, startPoint y: 424, endPoint x: 667, endPoint y: 431, distance: 175.1
click at [667, 431] on p "Pricing and group order information for each show is below. For additional info…" at bounding box center [809, 421] width 535 height 79
copy link "groupsales@basshall.com"
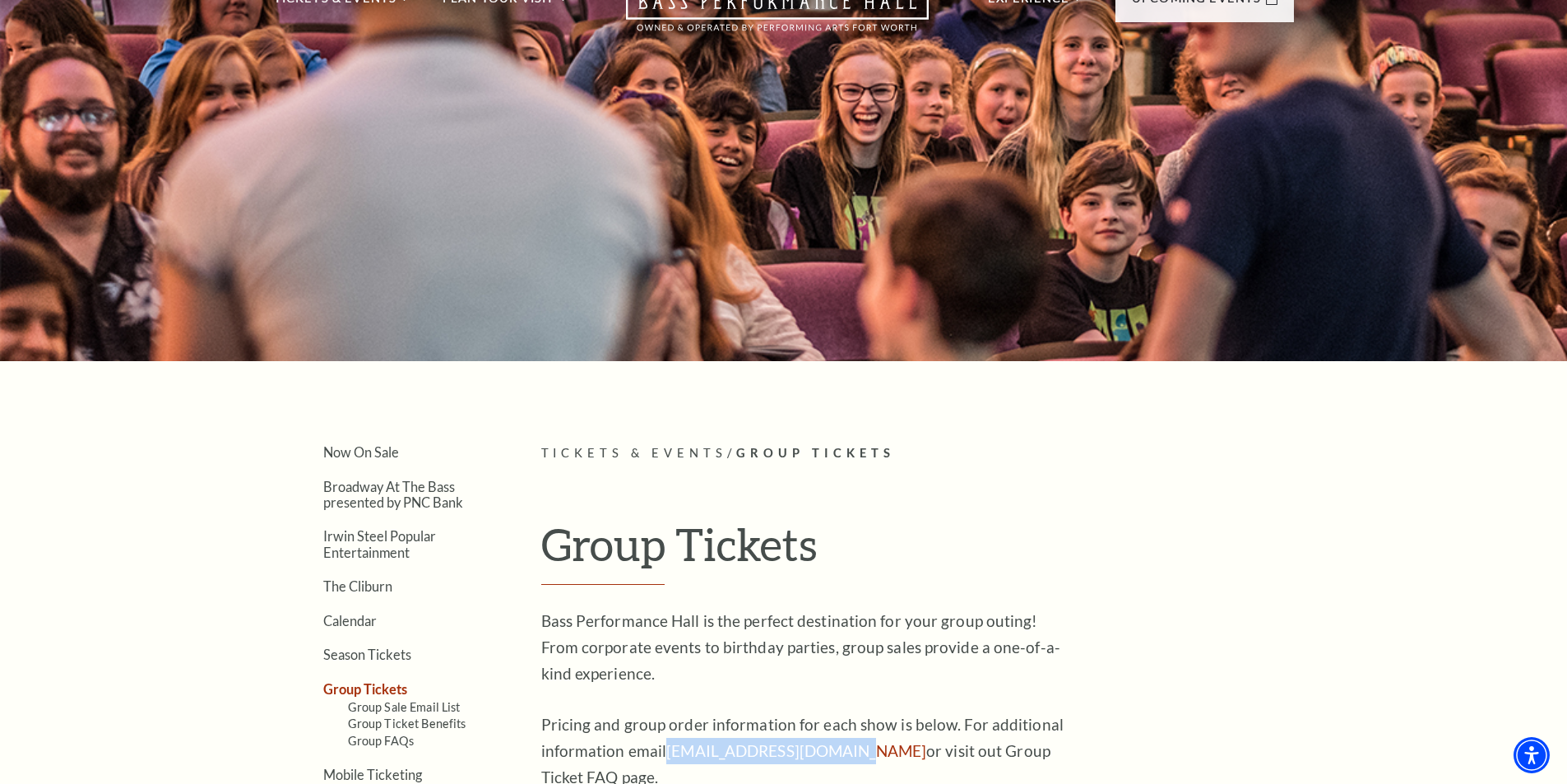
scroll to position [0, 0]
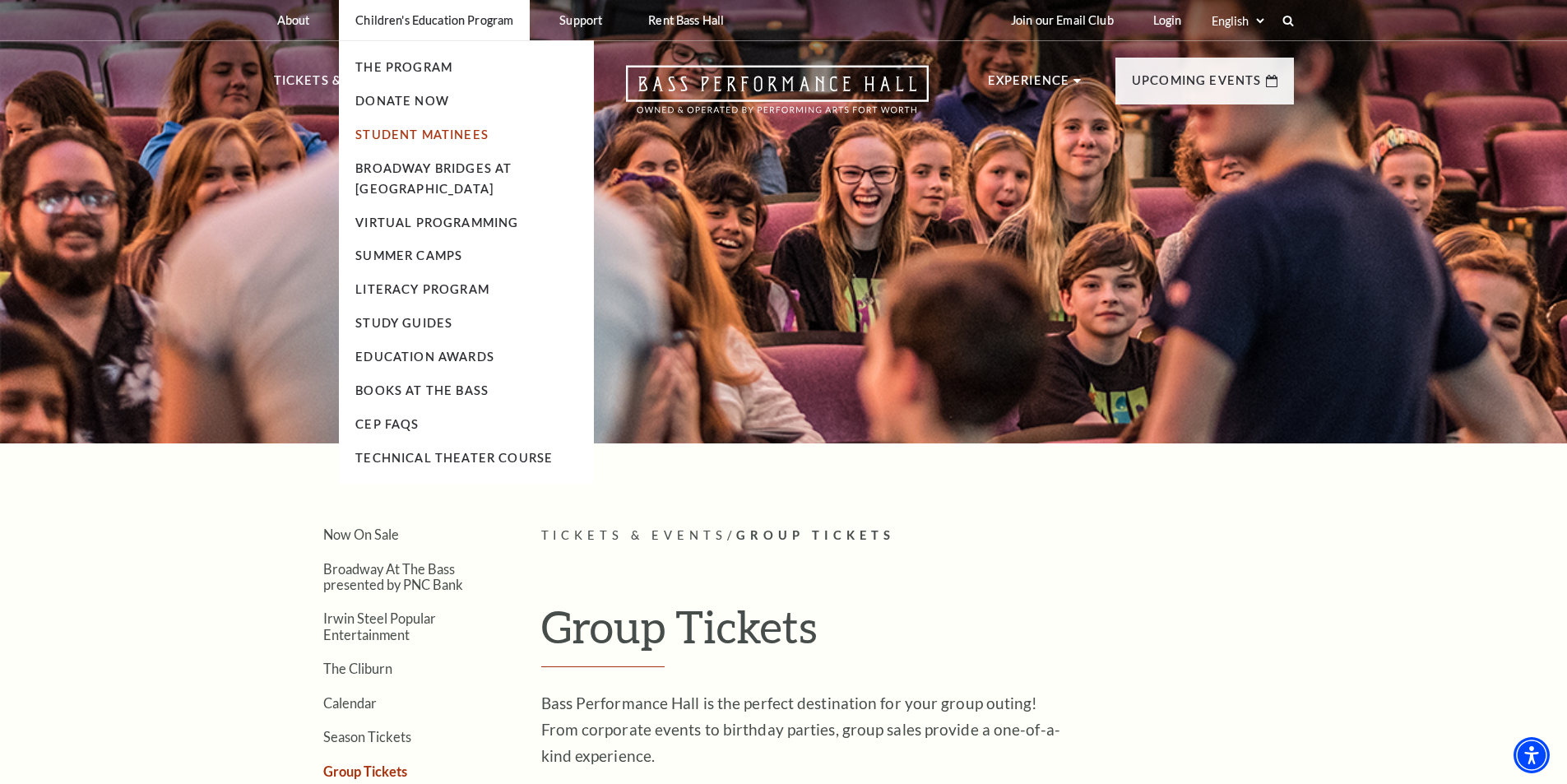
click at [396, 137] on link "Student Matinees" at bounding box center [421, 134] width 133 height 14
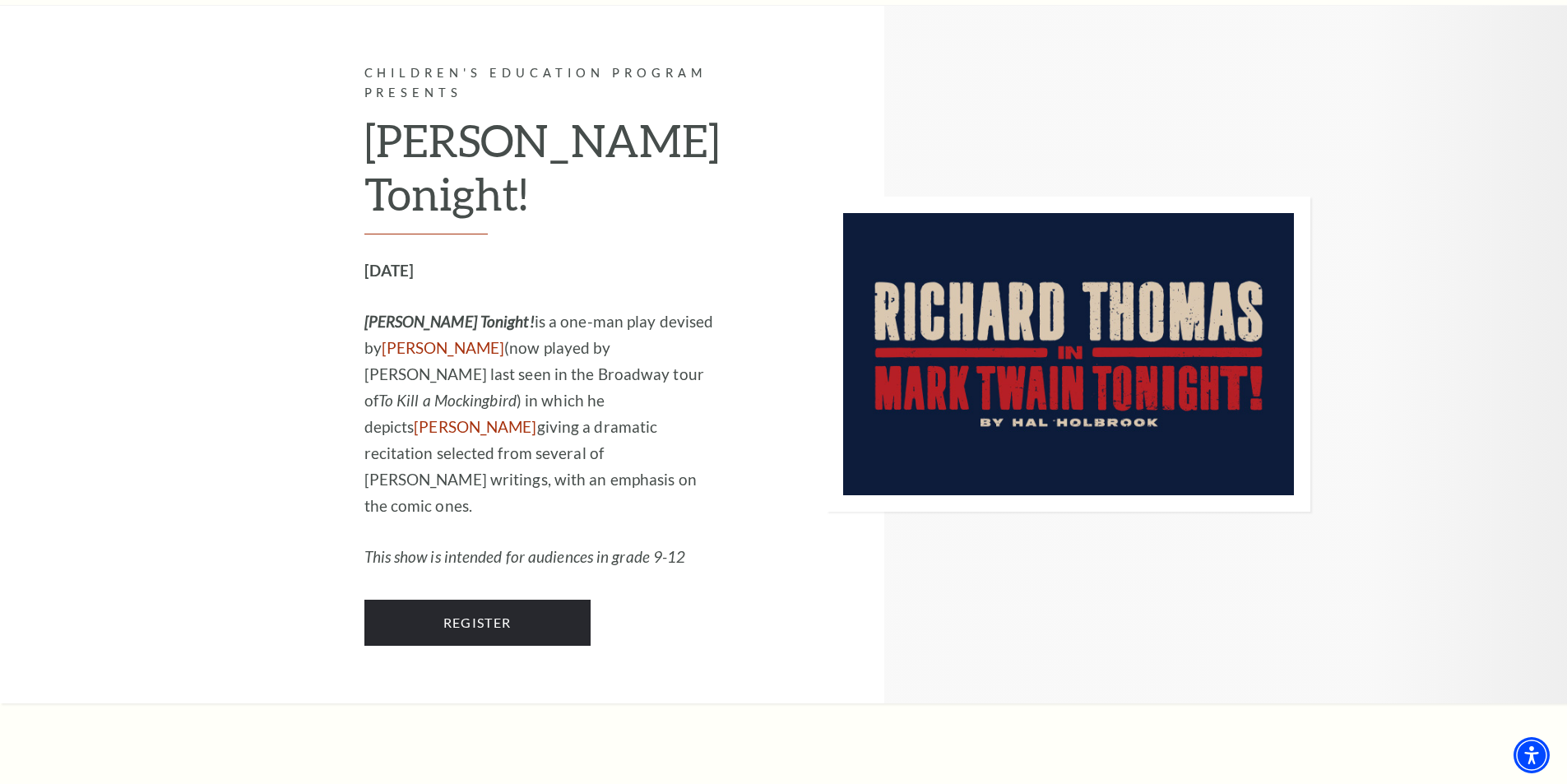
scroll to position [1480, 0]
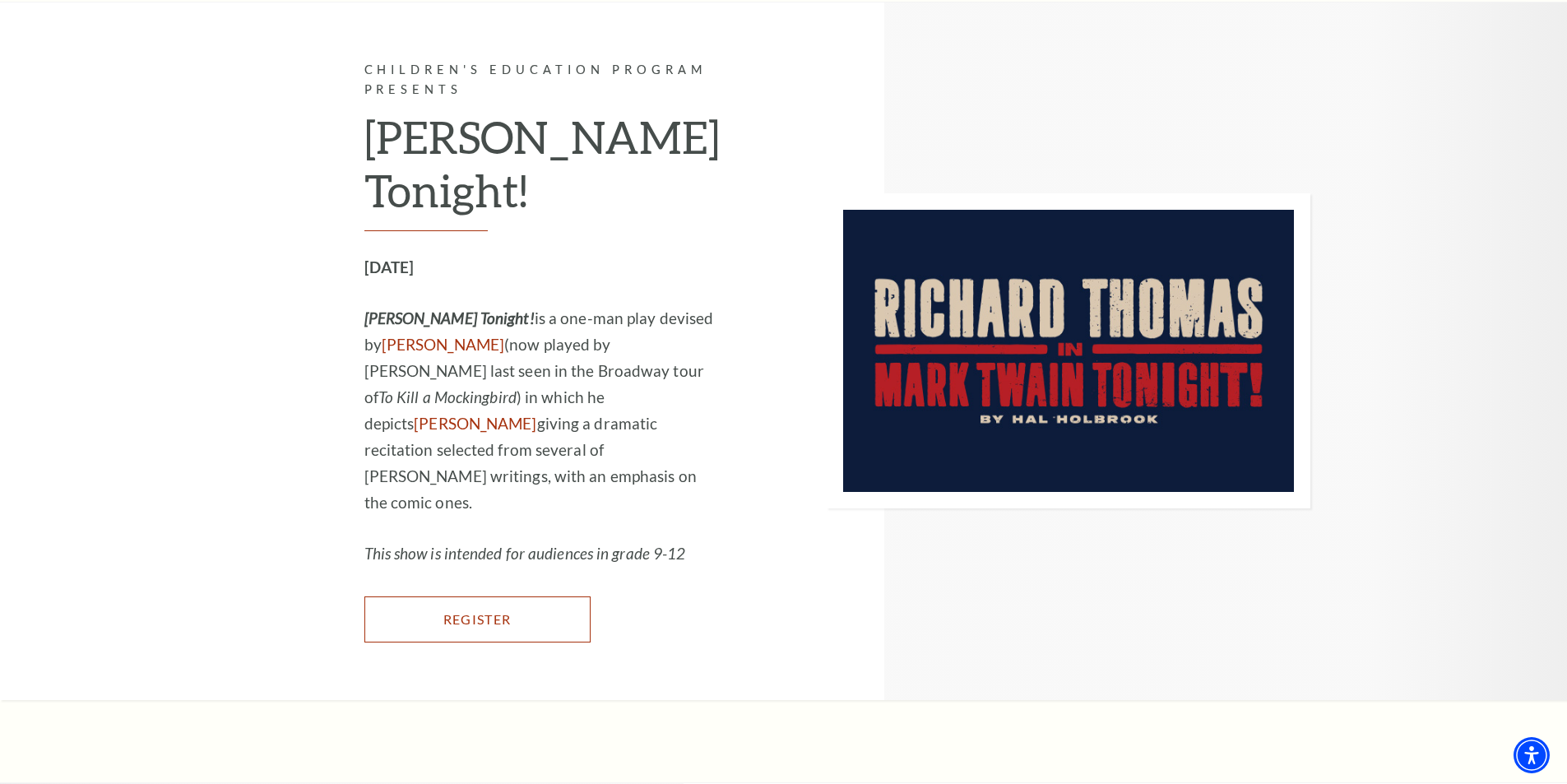
click at [501, 599] on link "Register" at bounding box center [478, 619] width 226 height 46
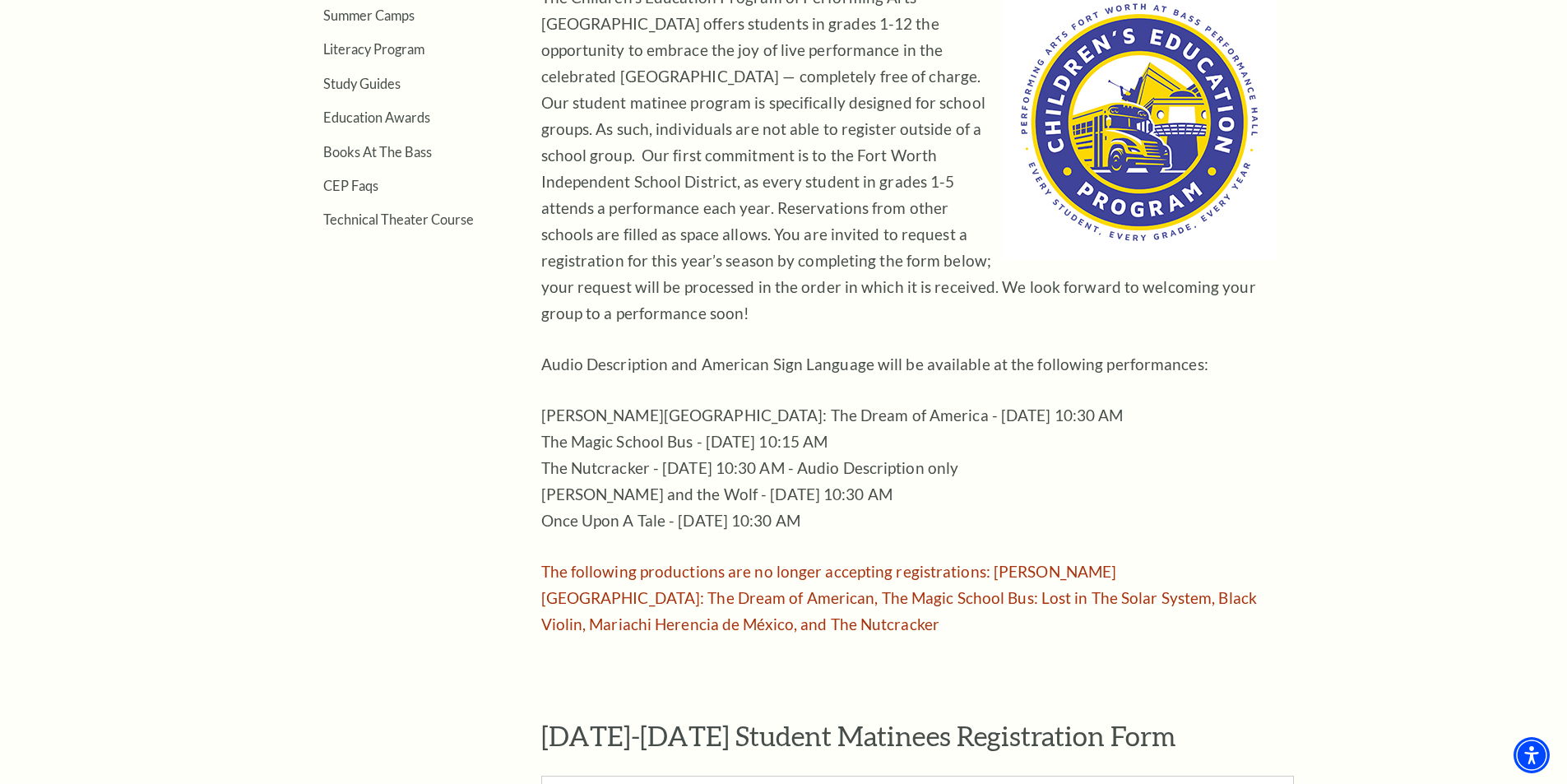
scroll to position [493, 0]
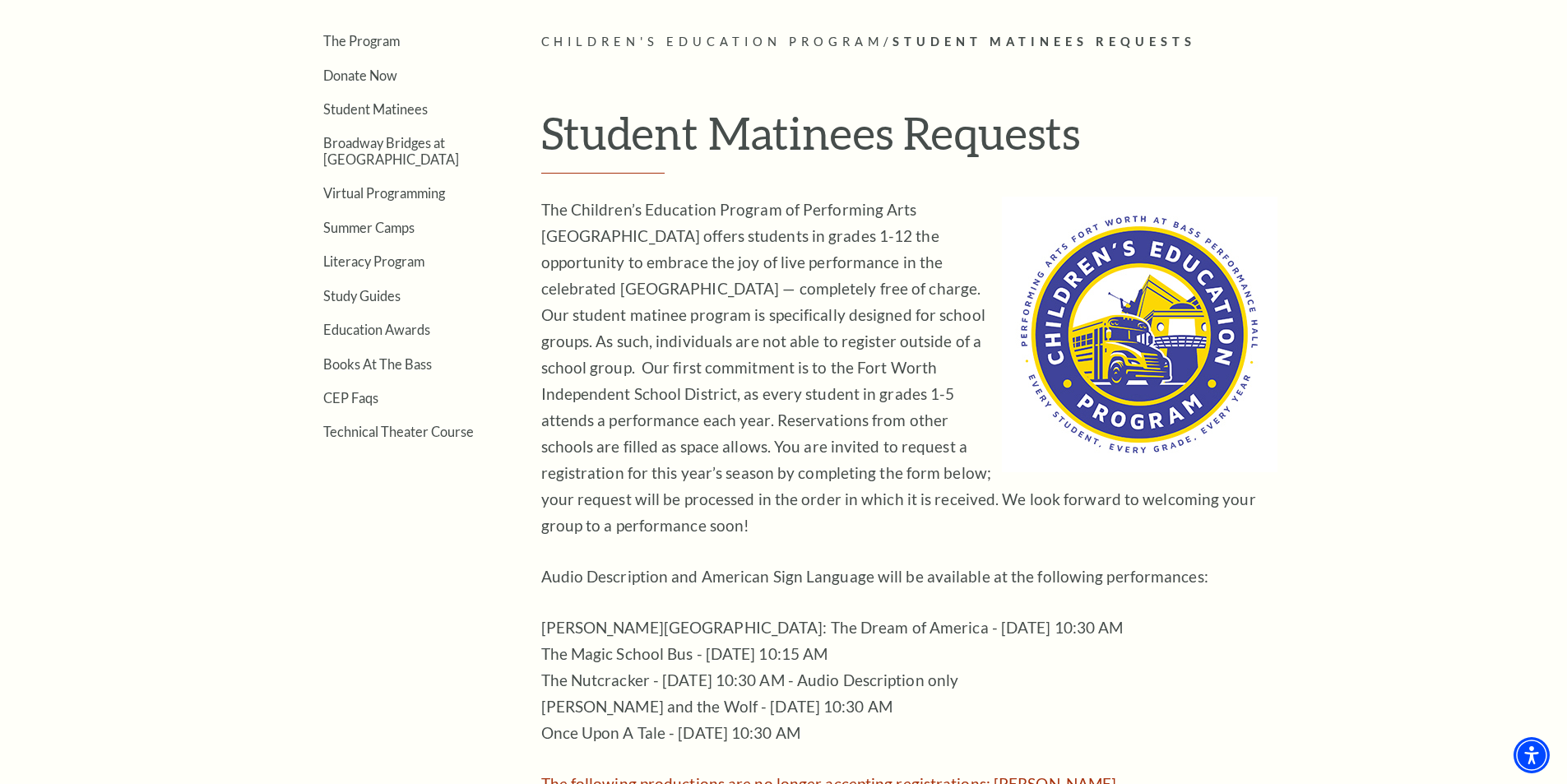
click at [836, 568] on div "The Children’s Education Program of Performing Arts [GEOGRAPHIC_DATA] offers st…" at bounding box center [909, 523] width 737 height 652
